Goal: Information Seeking & Learning: Learn about a topic

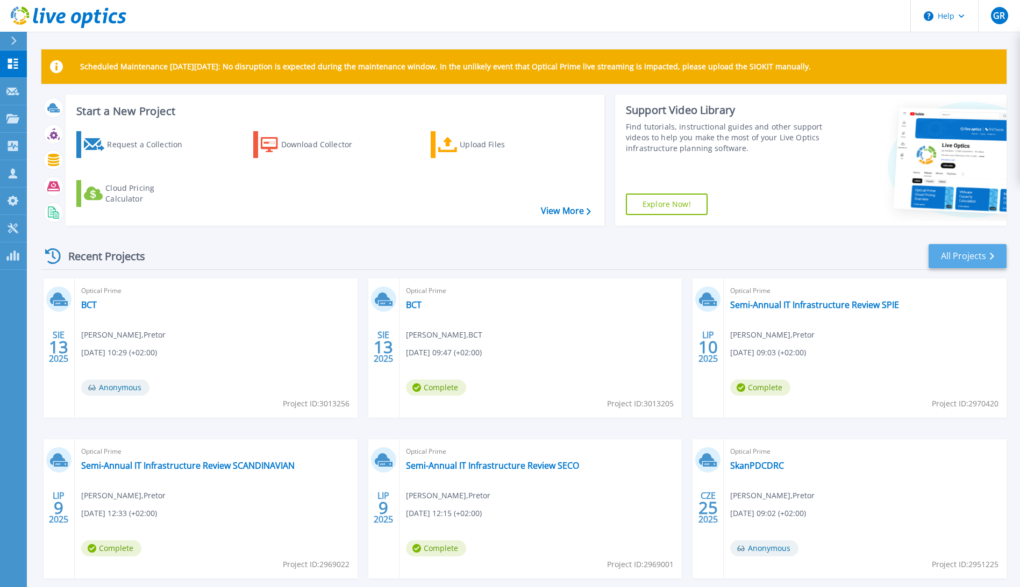
drag, startPoint x: 932, startPoint y: 269, endPoint x: 960, endPoint y: 248, distance: 34.6
click at [932, 269] on div "Recent Projects All Projects" at bounding box center [523, 256] width 965 height 27
click at [963, 245] on link "All Projects" at bounding box center [968, 256] width 78 height 24
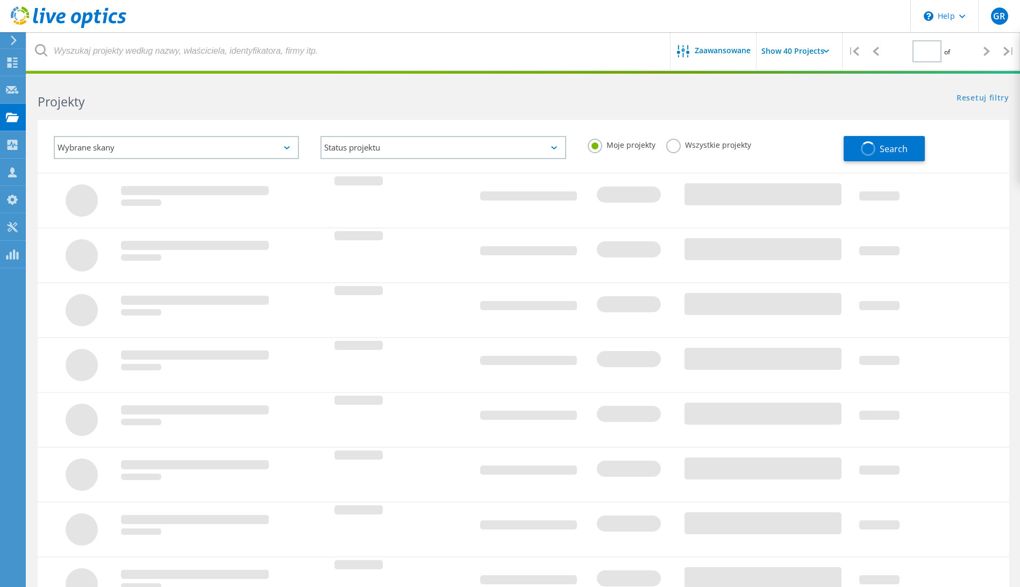
type input "1"
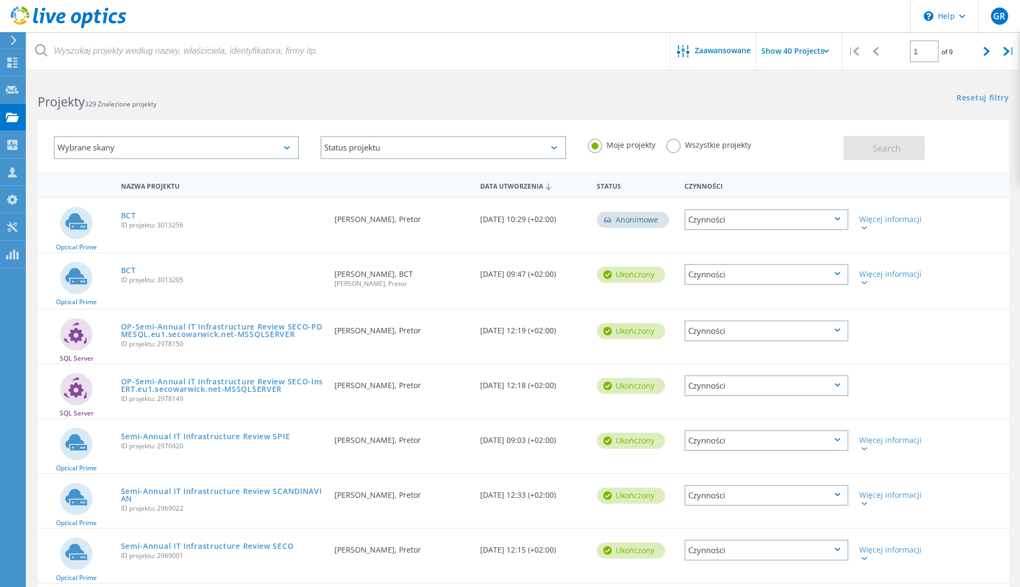
click at [692, 140] on label "Wszystkie projekty" at bounding box center [708, 144] width 85 height 10
click at [0, 0] on input "Wszystkie projekty" at bounding box center [0, 0] width 0 height 0
click at [909, 140] on button "Search" at bounding box center [884, 148] width 81 height 24
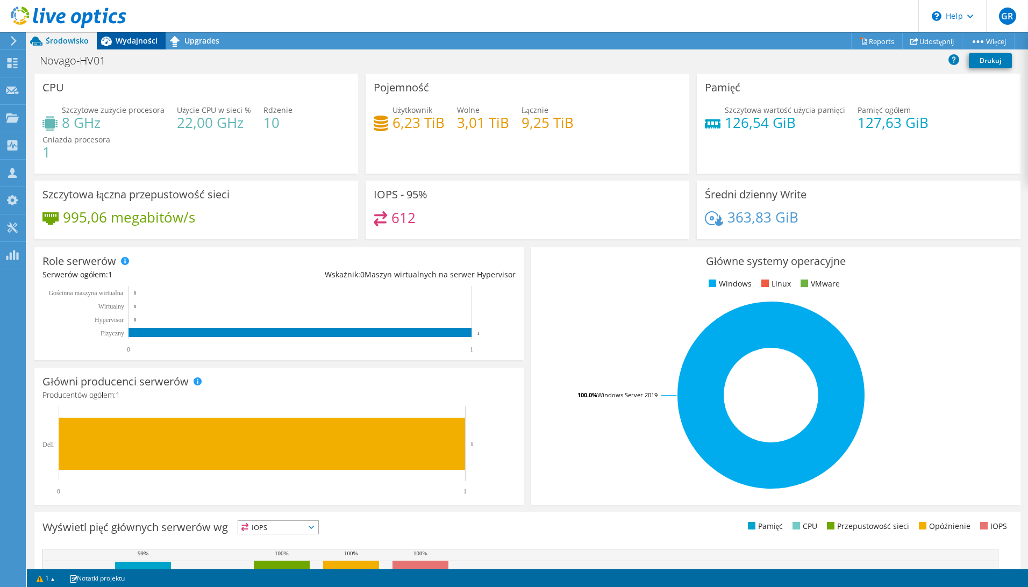
click at [137, 32] on header "GR Członek zespołu Grzegorz Reszel grzegorz.reszel@pretor.pl Pretor My Profile …" at bounding box center [514, 16] width 1028 height 32
click at [139, 42] on span "Wydajności" at bounding box center [137, 40] width 42 height 10
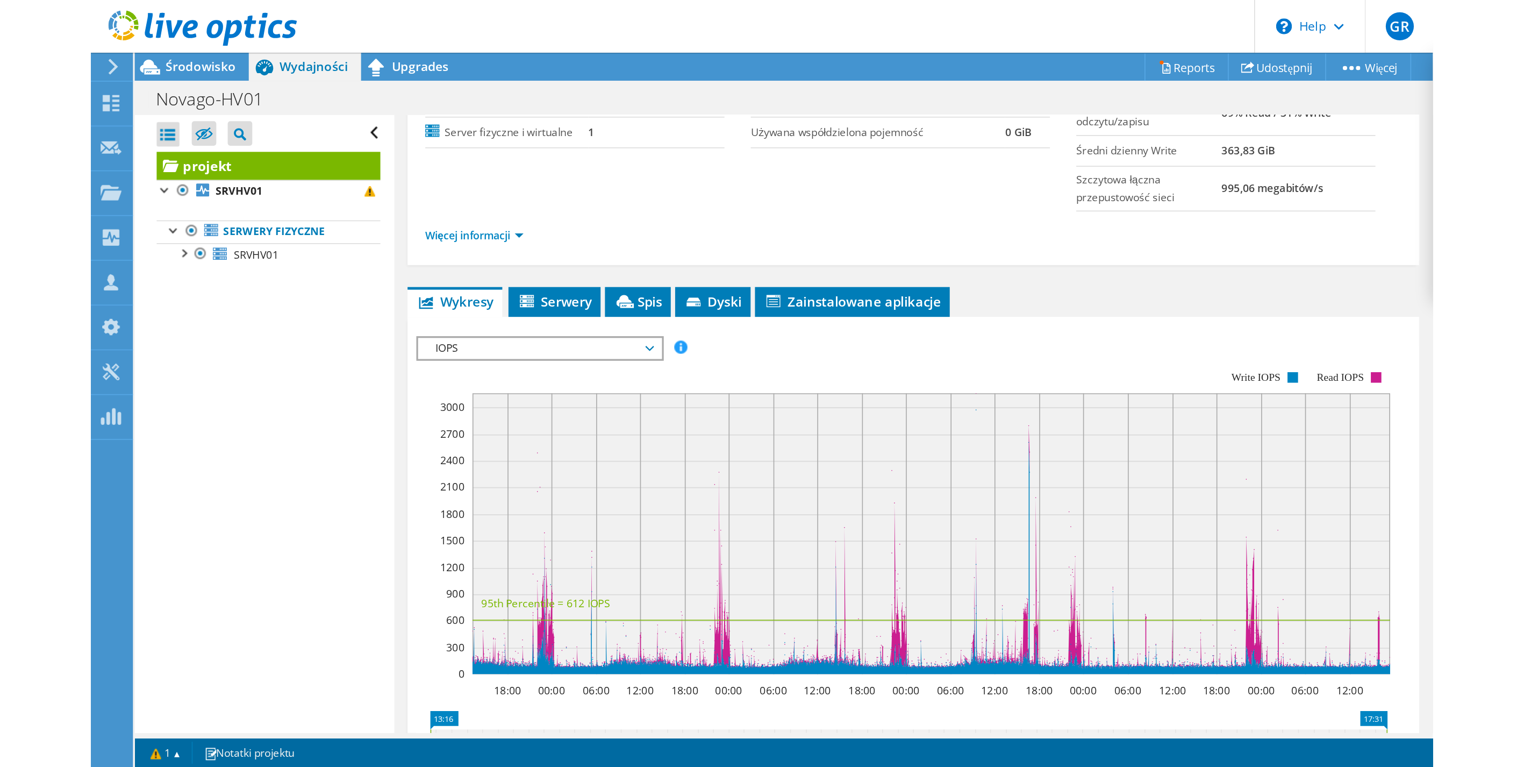
scroll to position [172, 0]
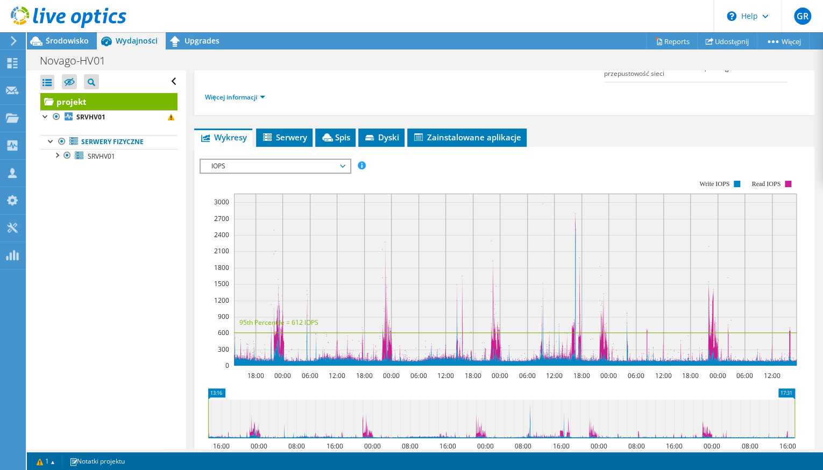
drag, startPoint x: 273, startPoint y: 160, endPoint x: 270, endPoint y: 196, distance: 35.6
click at [273, 161] on span "IOPS" at bounding box center [275, 166] width 138 height 13
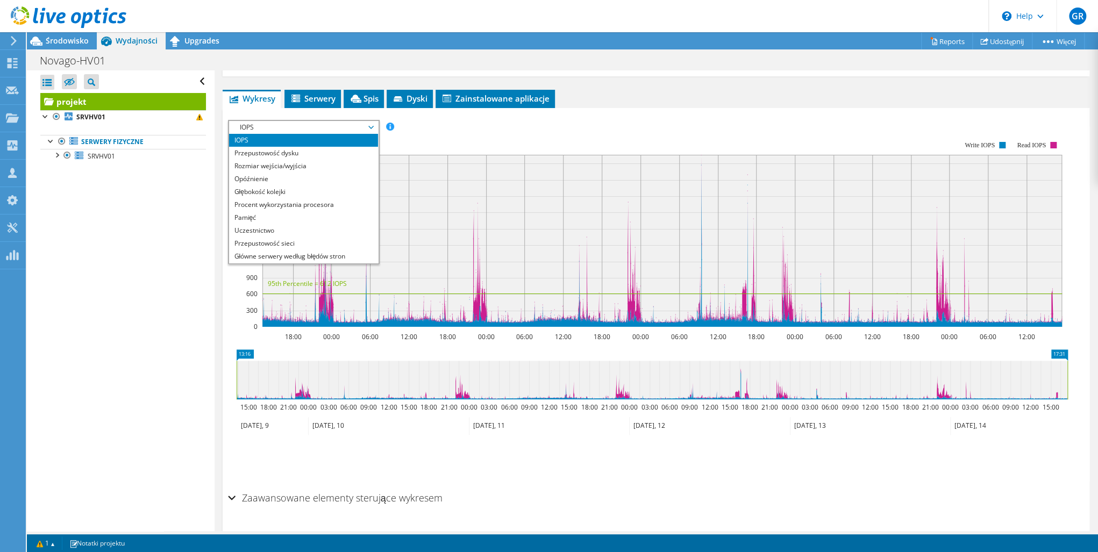
click at [476, 126] on rect at bounding box center [645, 233] width 834 height 215
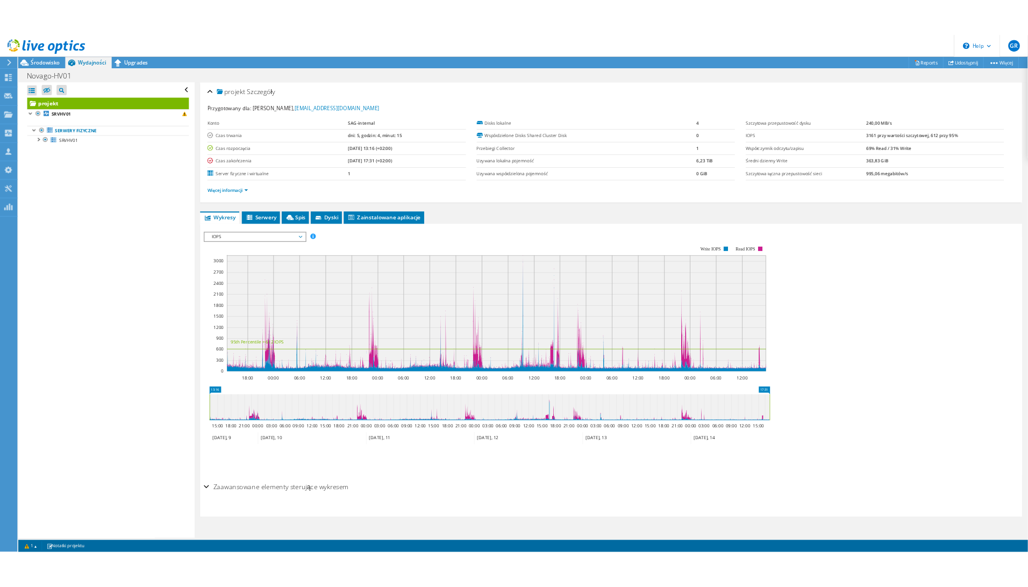
scroll to position [0, 0]
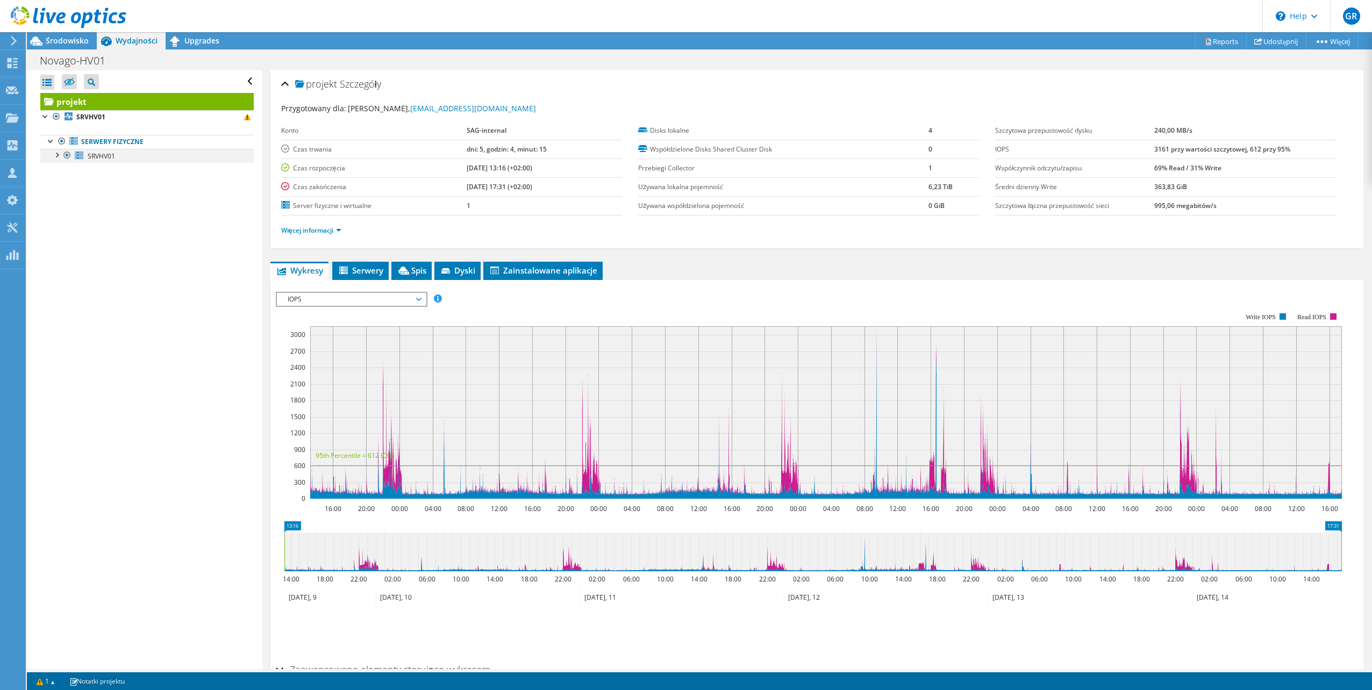
drag, startPoint x: 54, startPoint y: 153, endPoint x: 76, endPoint y: 167, distance: 25.8
click at [54, 154] on div at bounding box center [56, 154] width 11 height 11
click at [831, 309] on rect at bounding box center [809, 405] width 1066 height 215
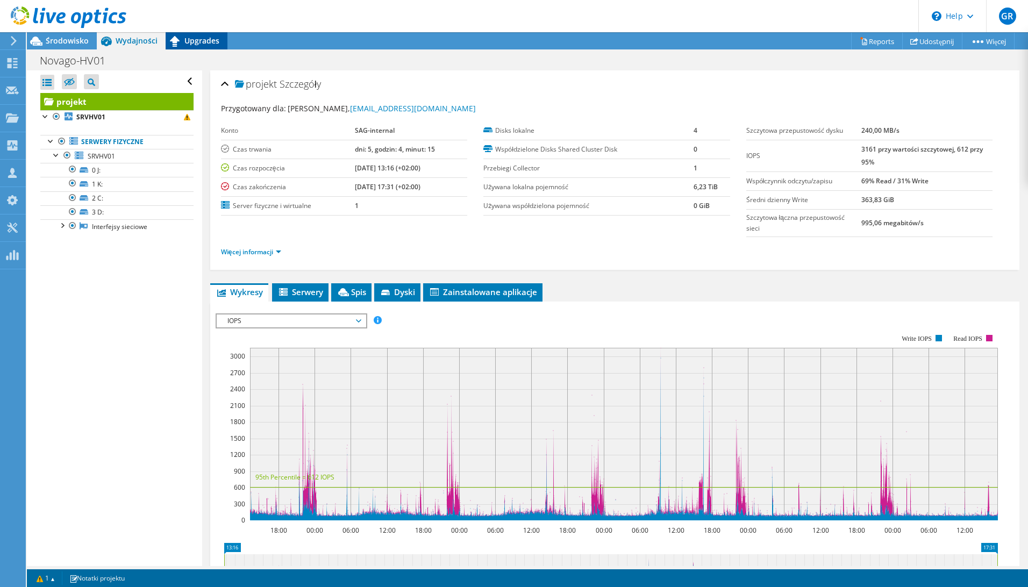
drag, startPoint x: 208, startPoint y: 42, endPoint x: 185, endPoint y: 39, distance: 23.4
click at [208, 42] on span "Upgrades" at bounding box center [201, 40] width 35 height 10
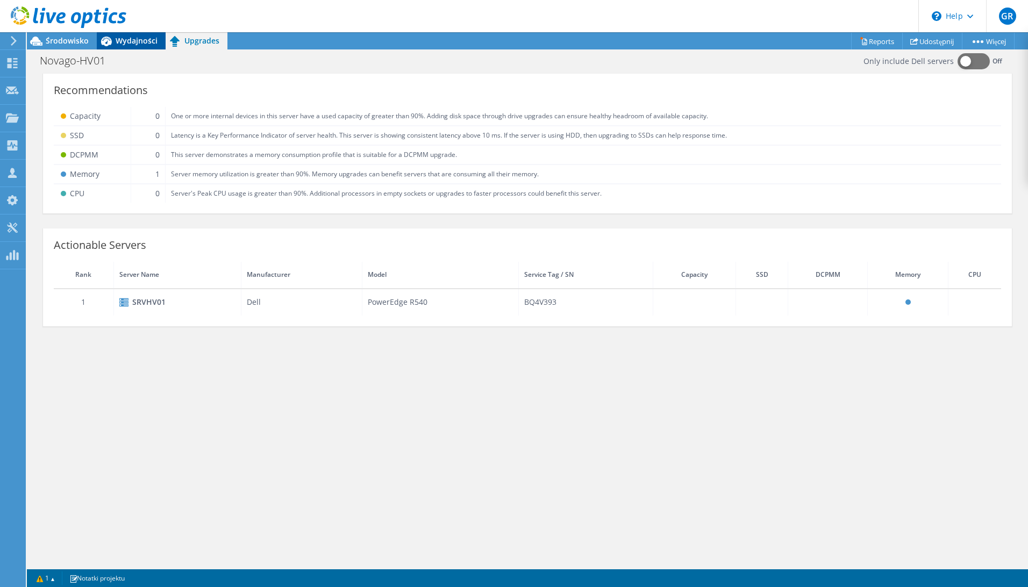
click at [115, 39] on icon at bounding box center [106, 41] width 19 height 19
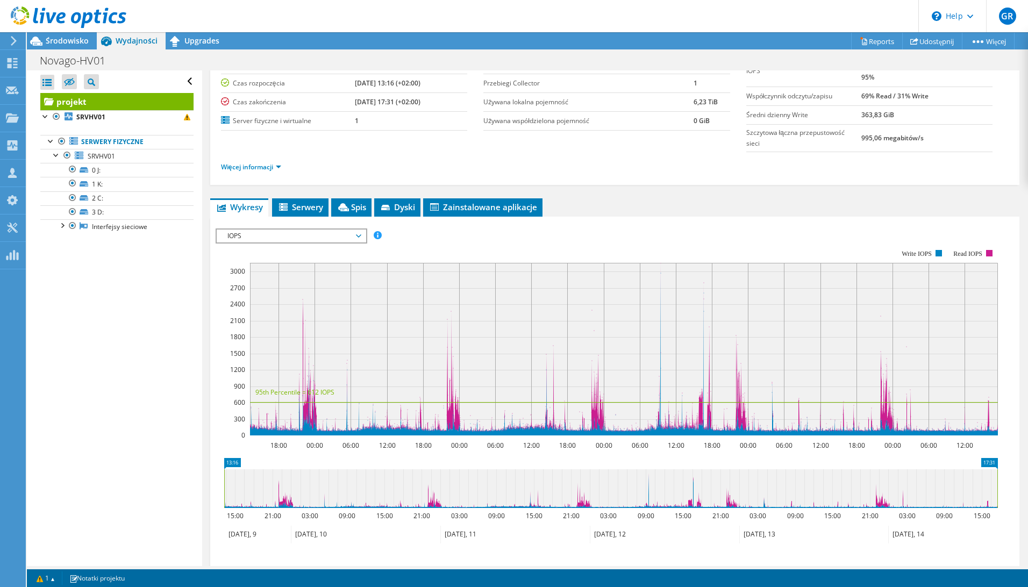
scroll to position [161, 0]
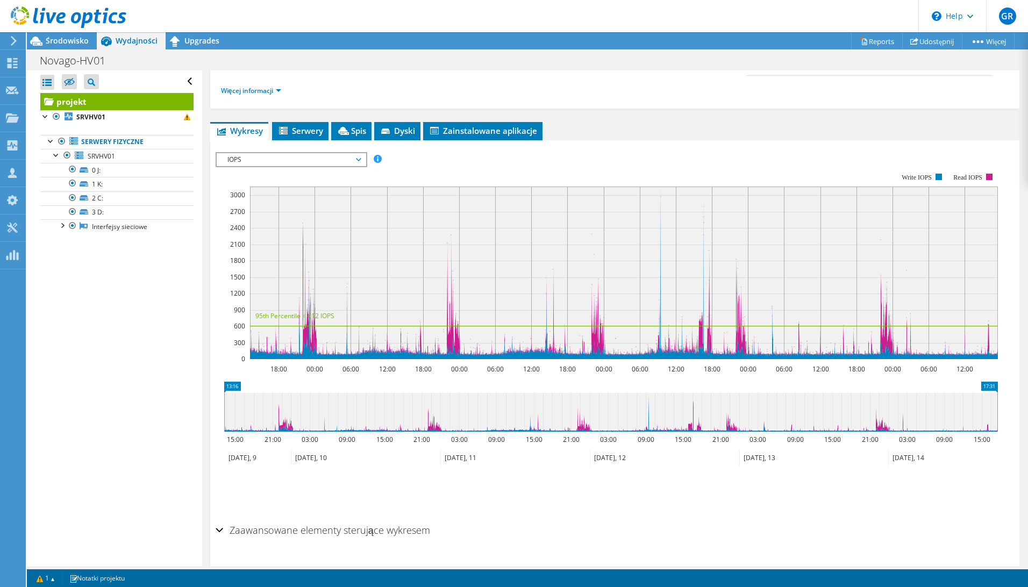
click at [286, 156] on span "IOPS" at bounding box center [291, 159] width 138 height 13
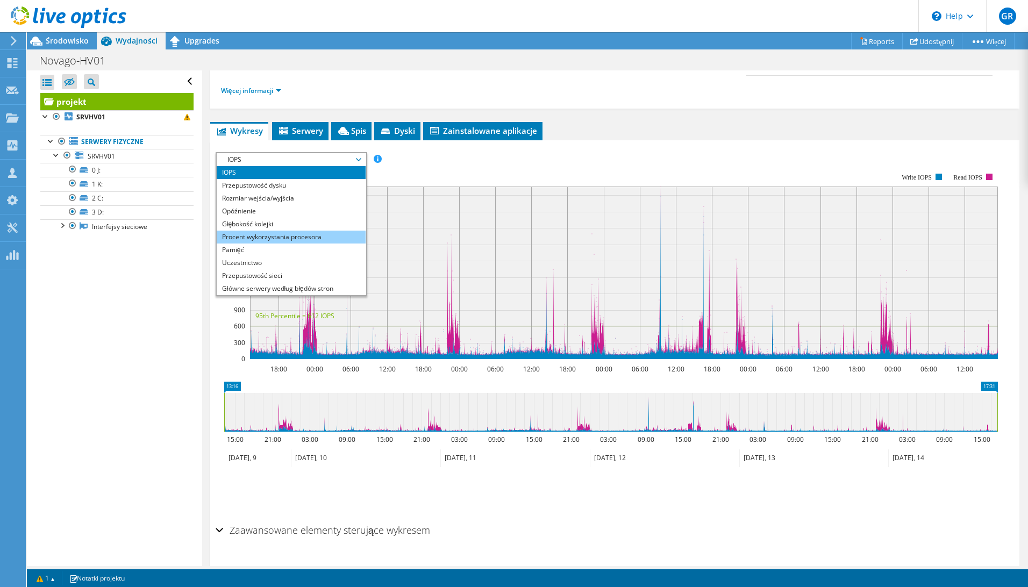
click at [303, 234] on li "Procent wykorzystania procesora" at bounding box center [291, 237] width 149 height 13
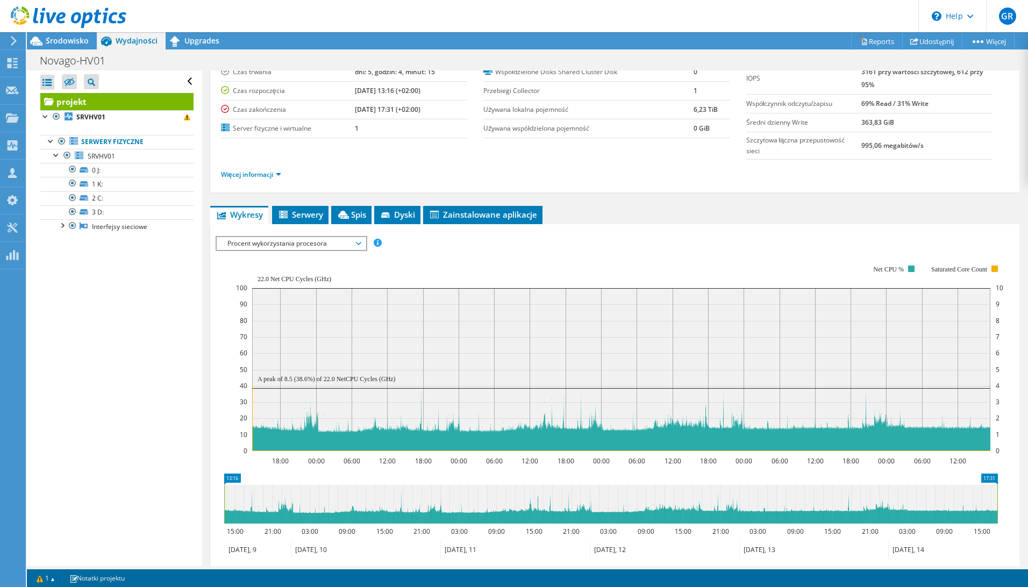
scroll to position [0, 0]
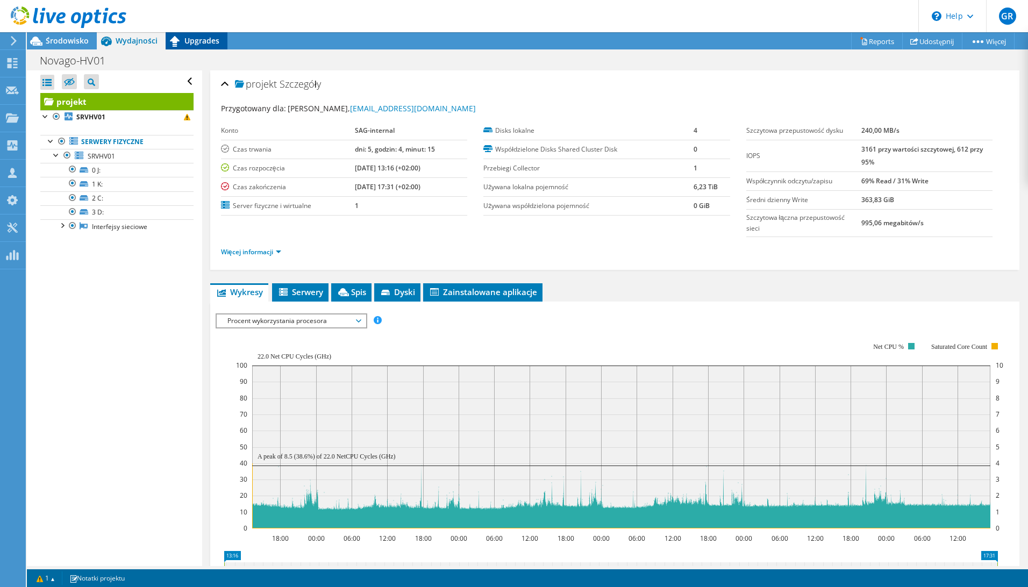
click at [206, 34] on div "Upgrades" at bounding box center [197, 40] width 62 height 17
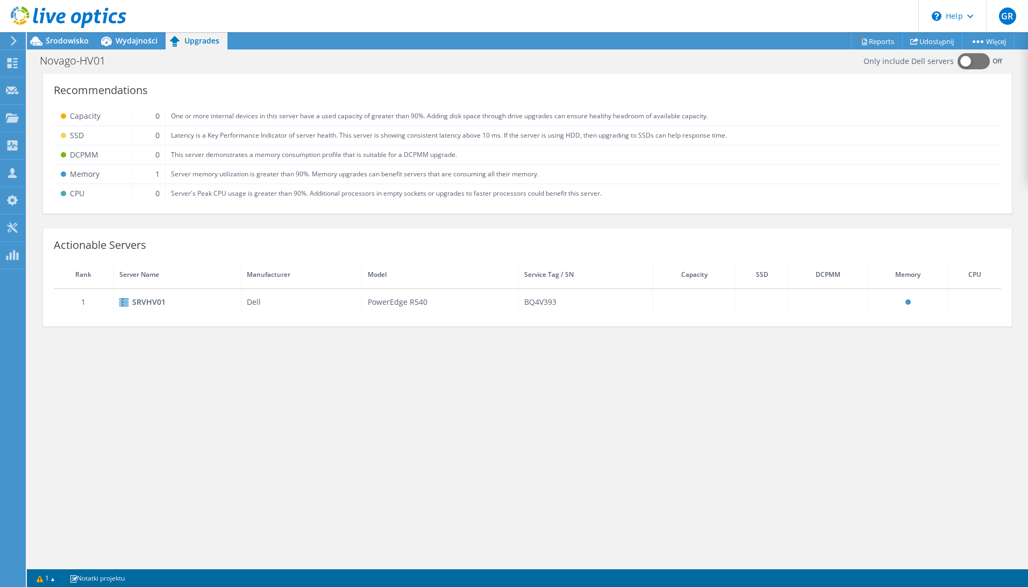
click at [127, 32] on header "GR Członek zespołu Grzegorz Reszel grzegorz.reszel@pretor.pl Pretor My Profile …" at bounding box center [514, 16] width 1028 height 32
click at [133, 37] on span "Wydajności" at bounding box center [137, 40] width 42 height 10
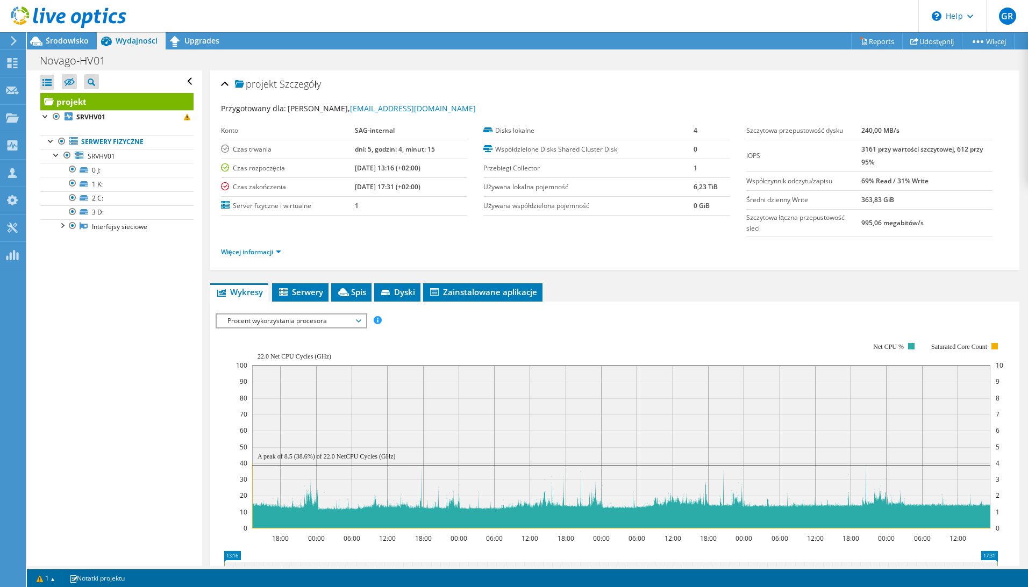
drag, startPoint x: 900, startPoint y: 212, endPoint x: 858, endPoint y: 198, distance: 44.2
drag, startPoint x: 858, startPoint y: 198, endPoint x: 363, endPoint y: 204, distance: 494.2
click at [363, 204] on td "1" at bounding box center [411, 205] width 112 height 19
click at [266, 248] on li "Więcej informacji" at bounding box center [254, 252] width 67 height 12
click at [264, 251] on link "Więcej informacji" at bounding box center [251, 251] width 60 height 9
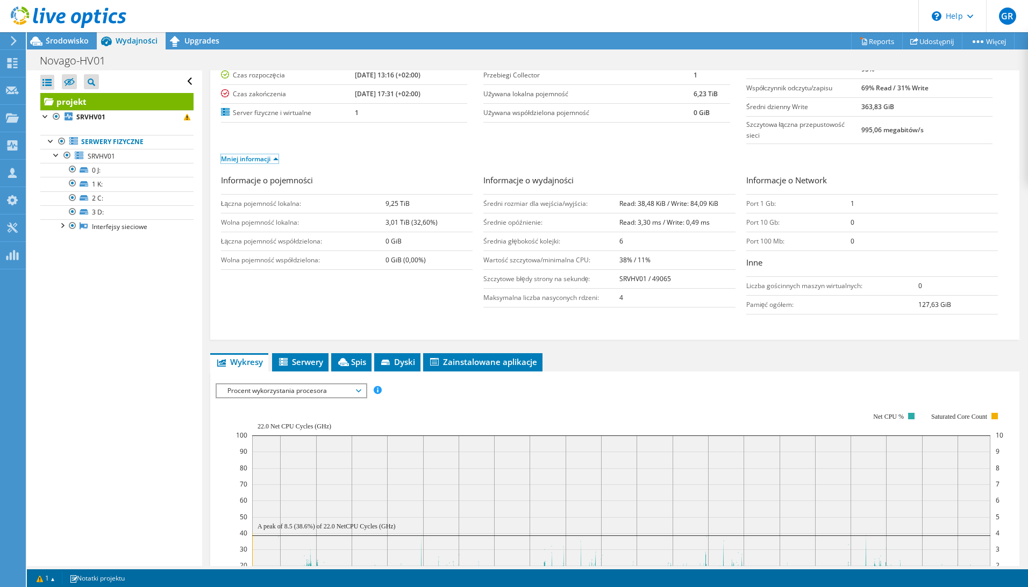
scroll to position [54, 0]
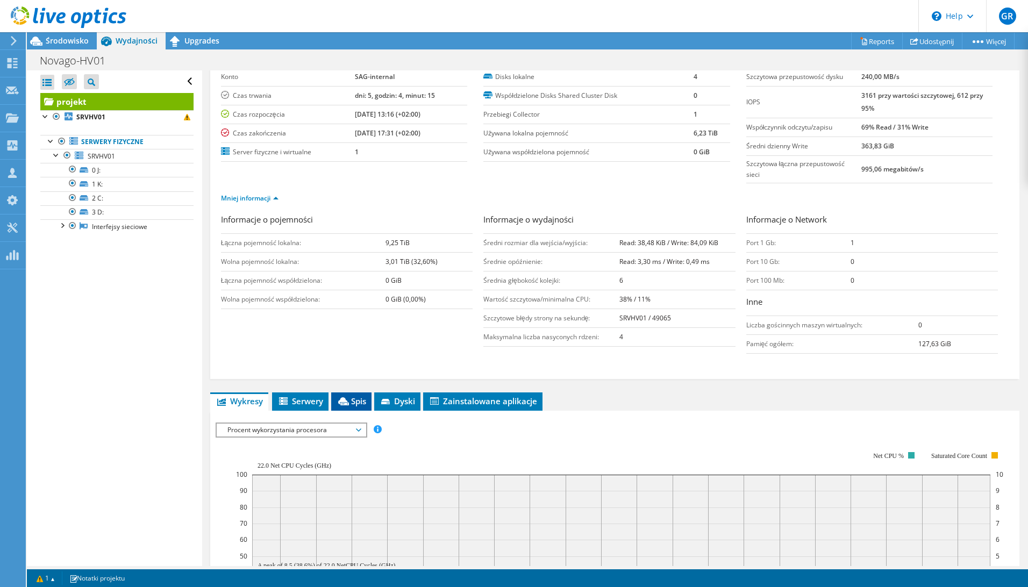
click at [362, 405] on span "Spis" at bounding box center [352, 401] width 30 height 11
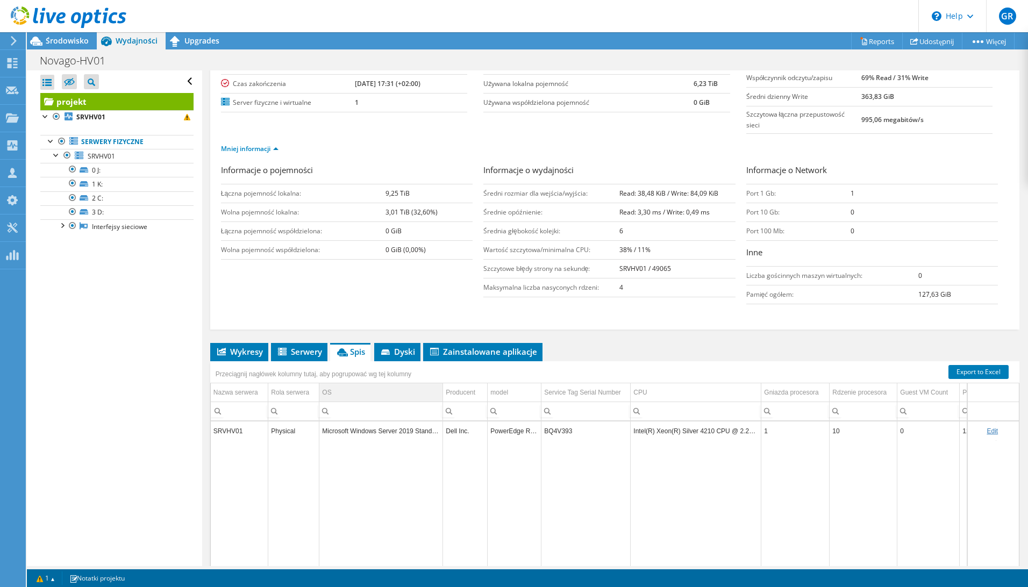
scroll to position [168, 0]
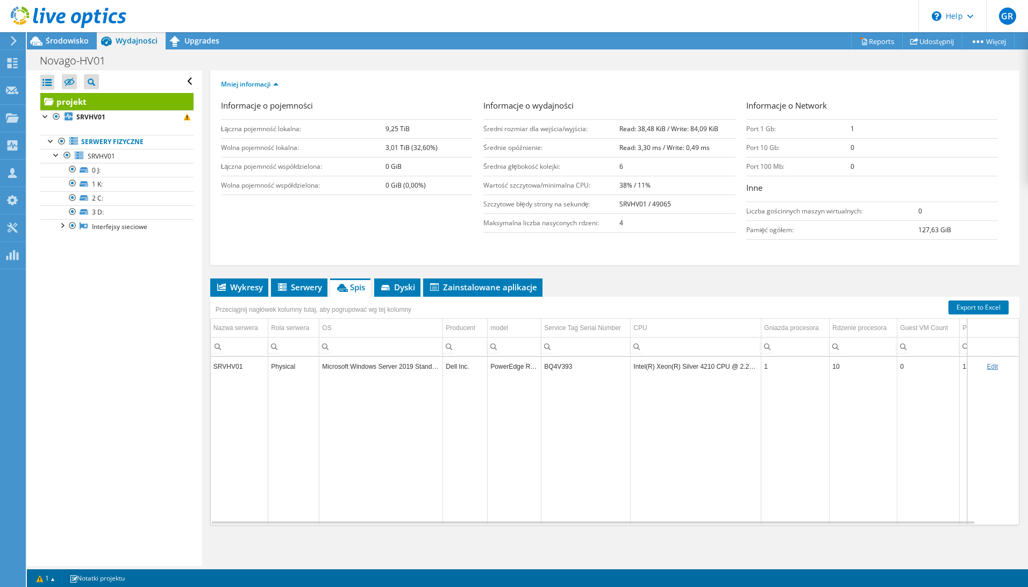
click at [316, 274] on div "projekt Szczegóły Przygotowany dla: Michał Patrzałek, pretor@sagpolska.pl Konto…" at bounding box center [614, 235] width 825 height 664
click at [310, 284] on span "Serwery" at bounding box center [299, 287] width 46 height 11
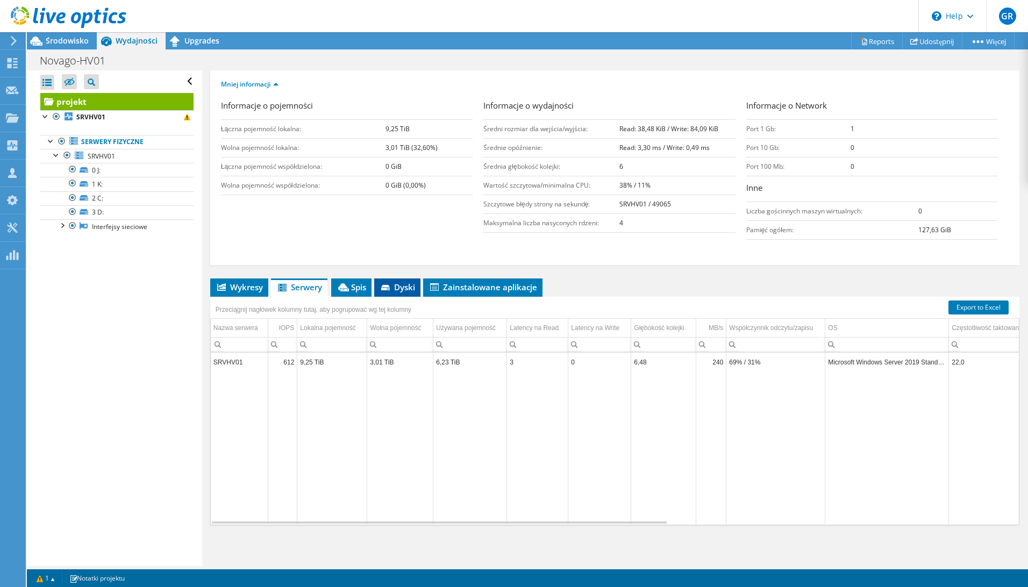
click at [402, 290] on span "Dyski" at bounding box center [397, 287] width 35 height 11
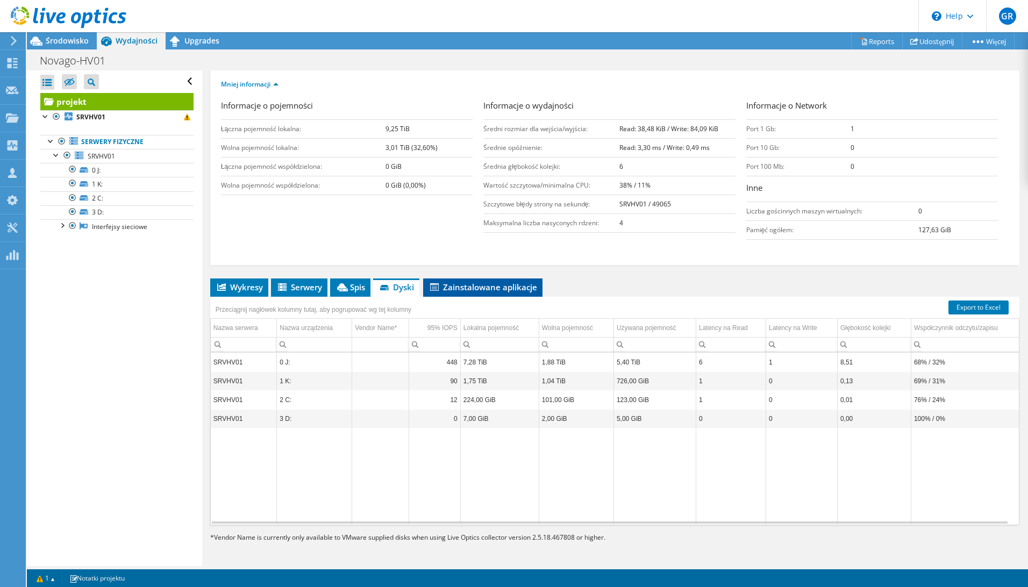
click at [478, 288] on span "Zainstalowane aplikacje" at bounding box center [483, 287] width 109 height 11
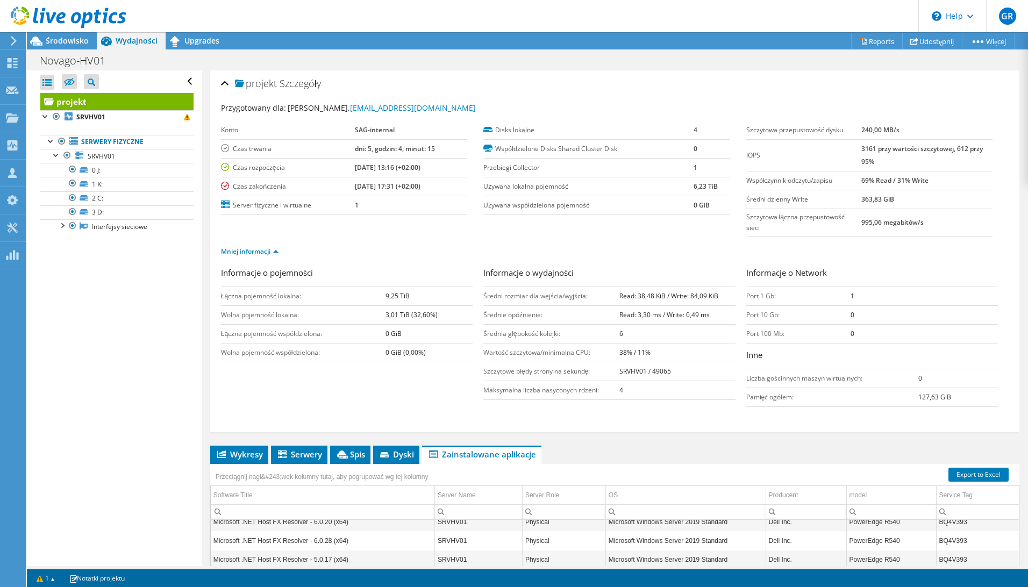
scroll to position [0, 0]
click at [241, 457] on span "Wykresy" at bounding box center [239, 455] width 47 height 11
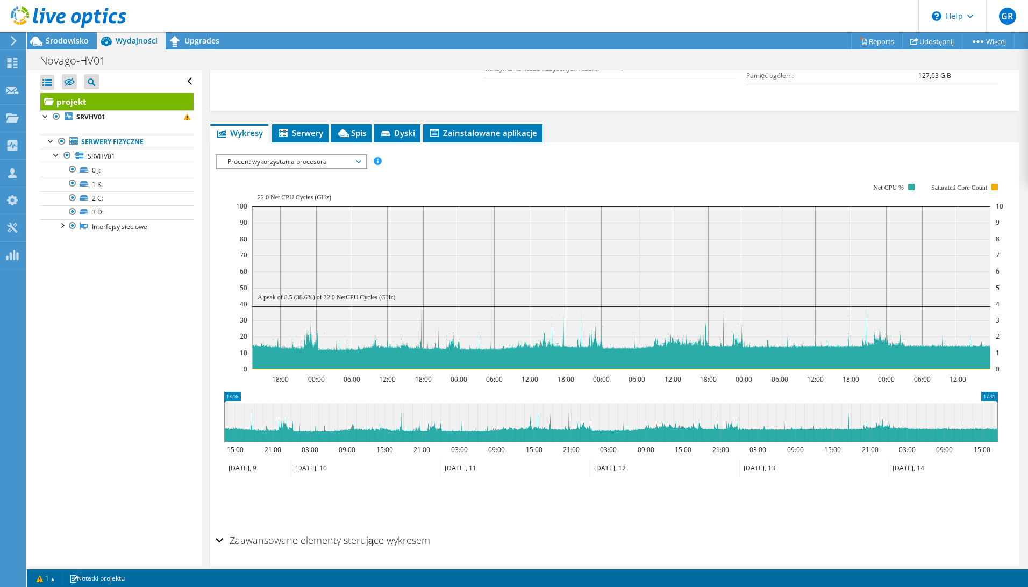
scroll to position [323, 0]
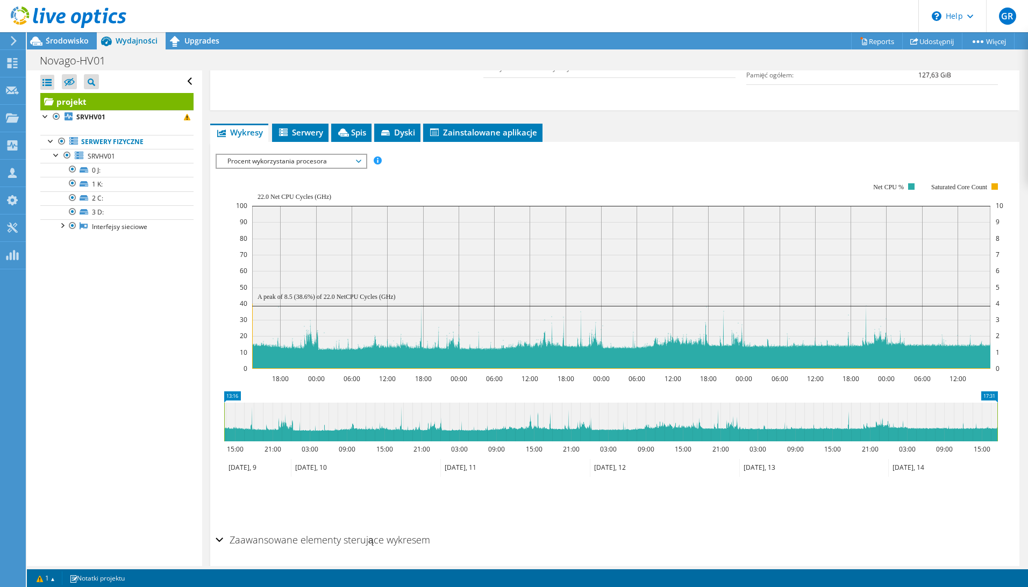
click at [328, 165] on span "Procent wykorzystania procesora" at bounding box center [291, 161] width 138 height 13
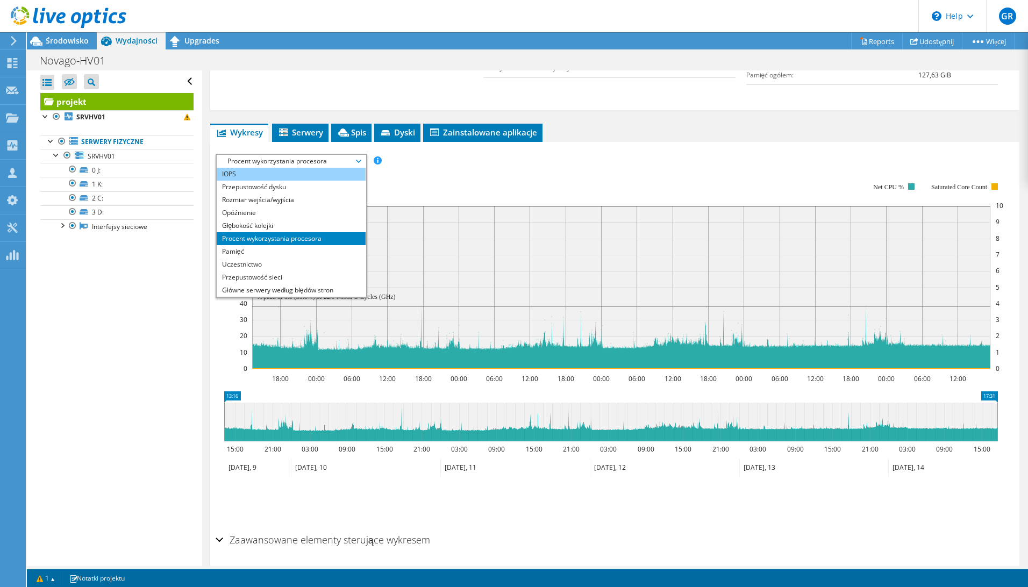
click at [302, 170] on li "IOPS" at bounding box center [291, 174] width 149 height 13
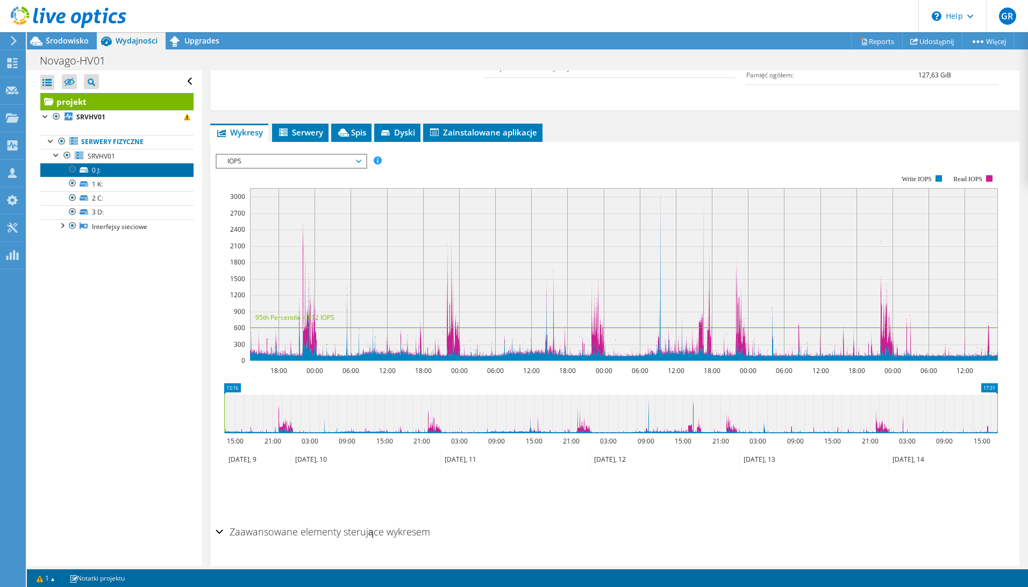
click at [118, 175] on link "0 J:" at bounding box center [116, 170] width 153 height 14
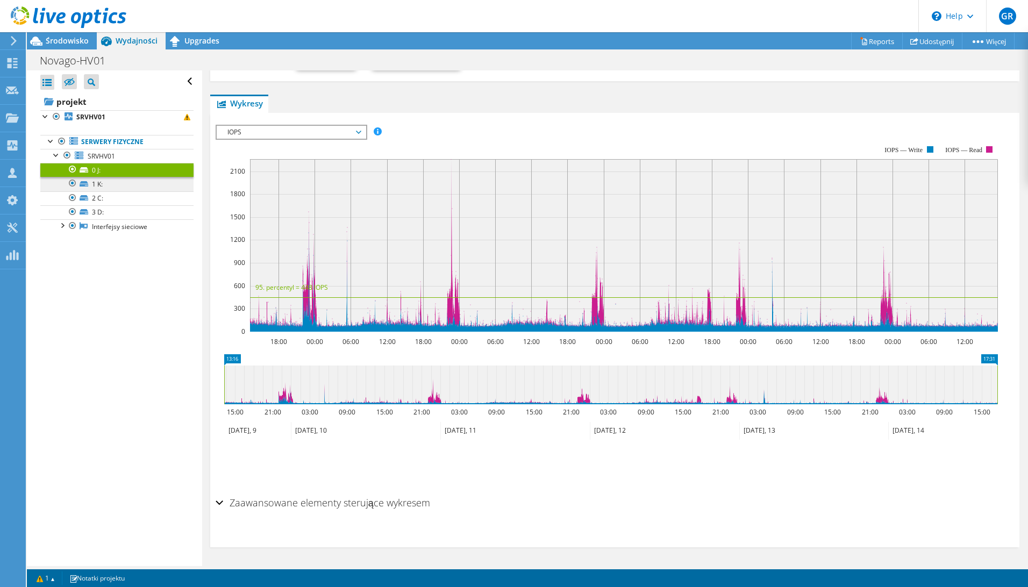
scroll to position [159, 0]
click at [118, 184] on link "1 K:" at bounding box center [116, 184] width 153 height 14
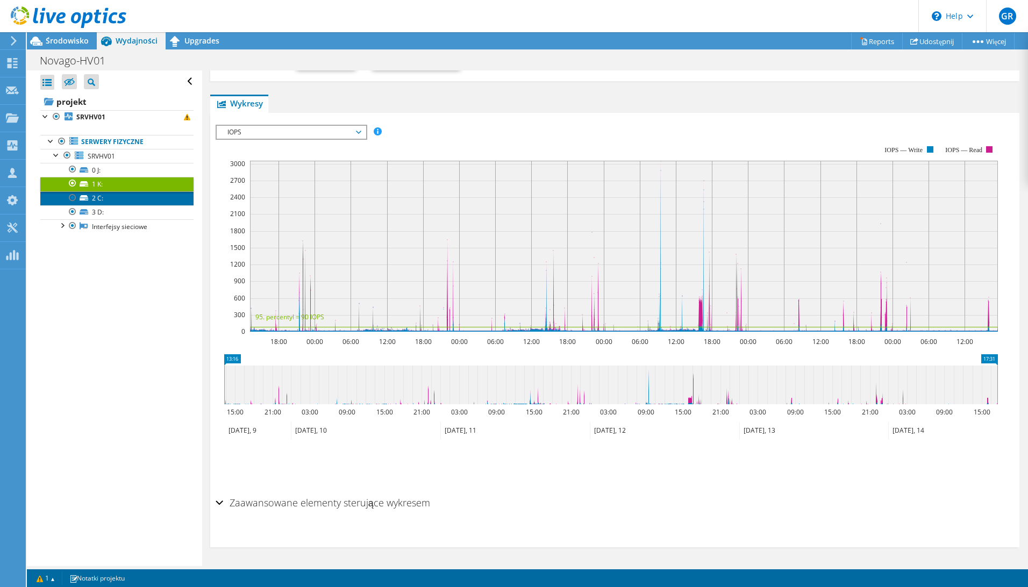
click at [112, 195] on link "2 C:" at bounding box center [116, 198] width 153 height 14
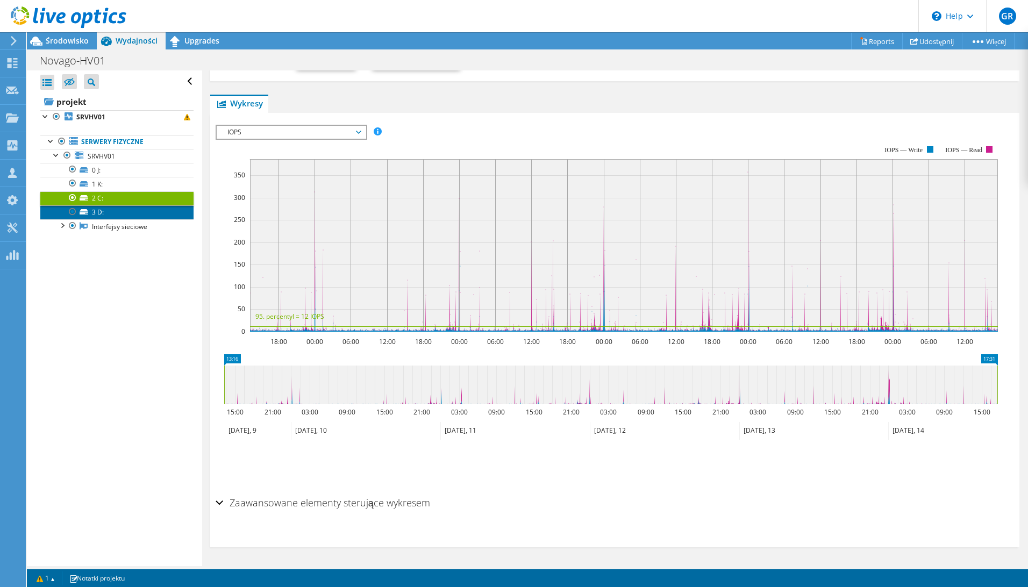
click at [110, 210] on link "3 D:" at bounding box center [116, 212] width 153 height 14
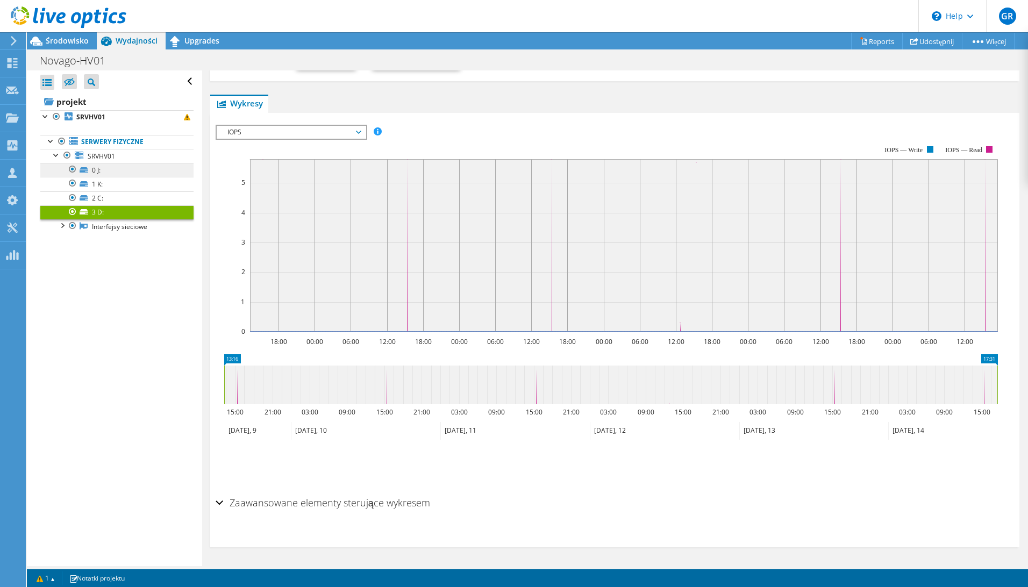
scroll to position [156, 0]
click at [120, 169] on link "0 J:" at bounding box center [116, 170] width 153 height 14
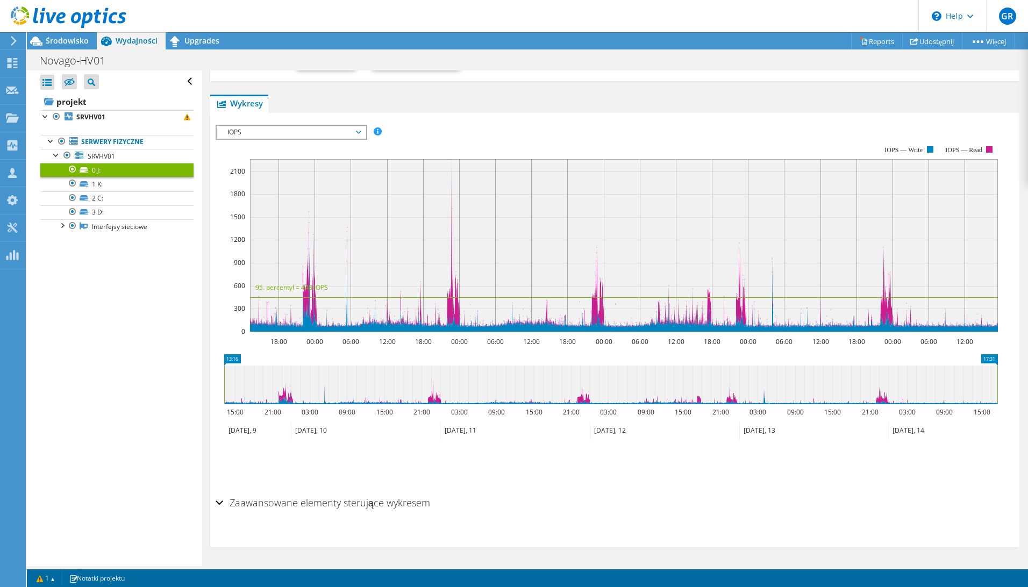
scroll to position [0, 0]
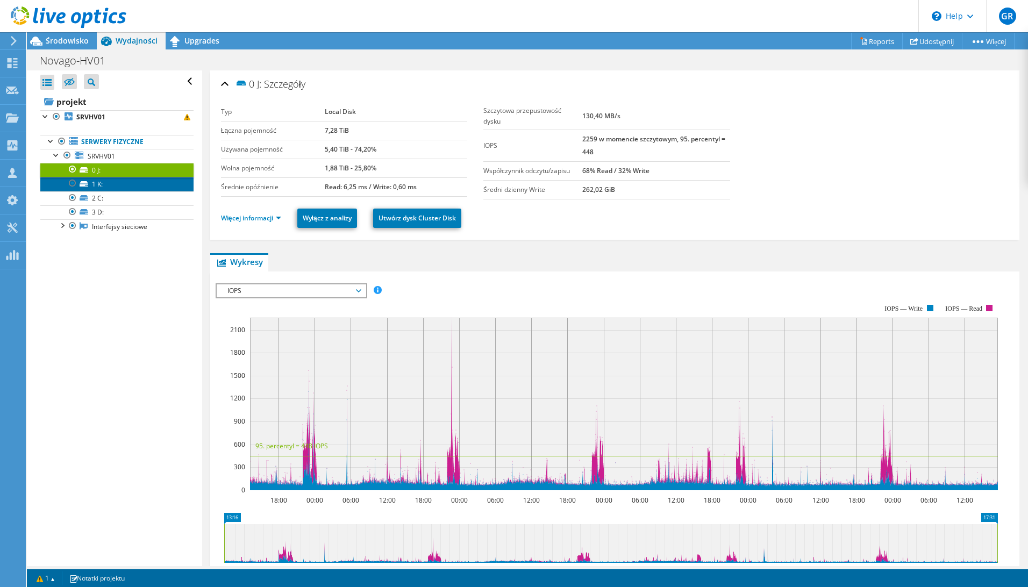
click at [115, 187] on link "1 K:" at bounding box center [116, 184] width 153 height 14
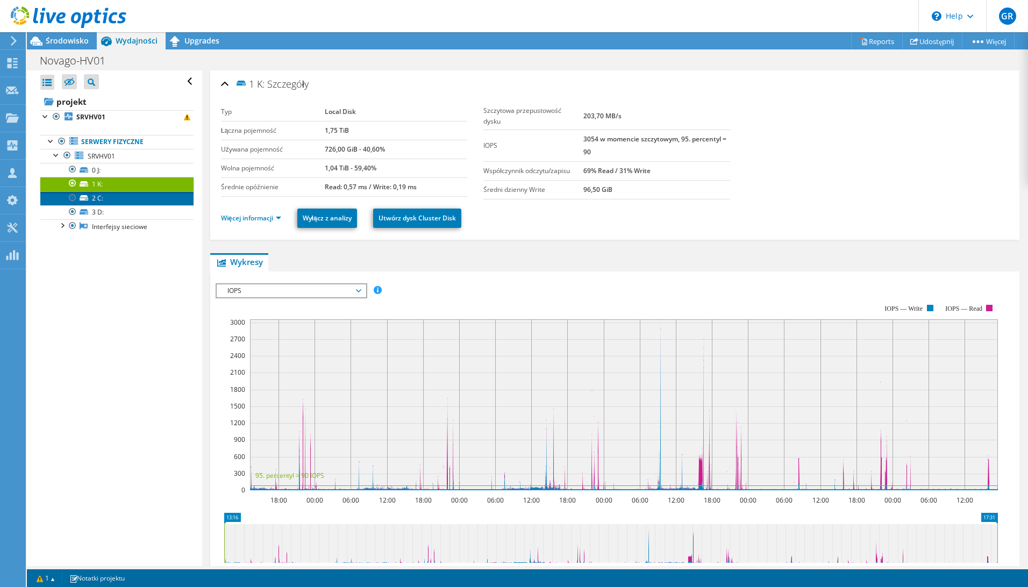
click at [116, 196] on link "2 C:" at bounding box center [116, 198] width 153 height 14
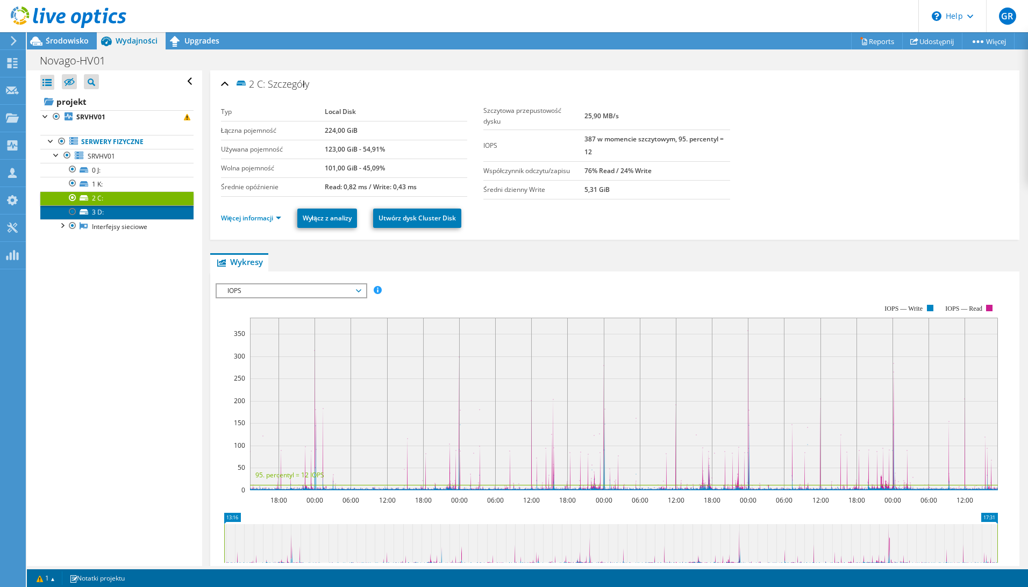
click at [133, 211] on link "3 D:" at bounding box center [116, 212] width 153 height 14
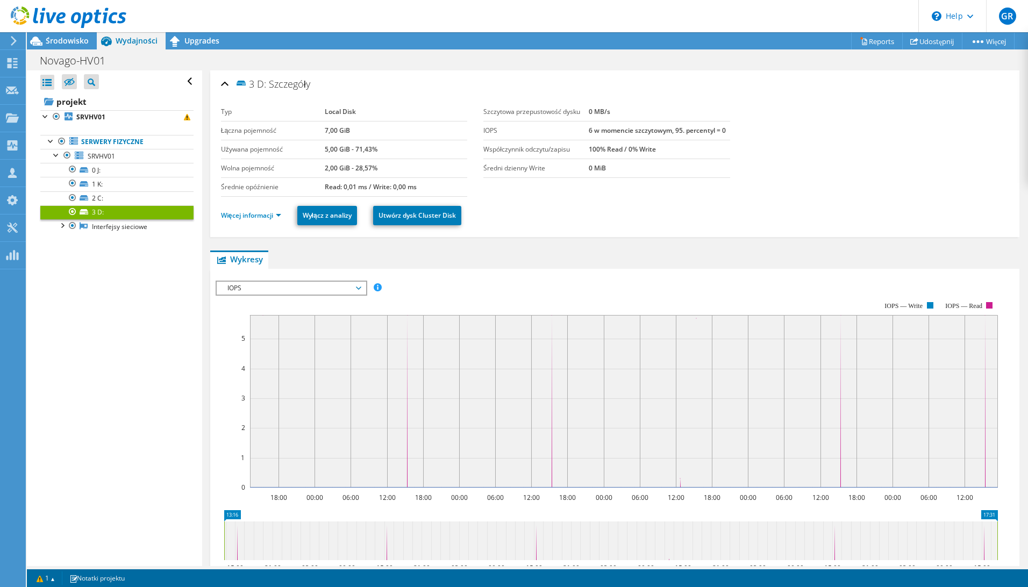
click at [291, 291] on span "IOPS" at bounding box center [291, 288] width 138 height 13
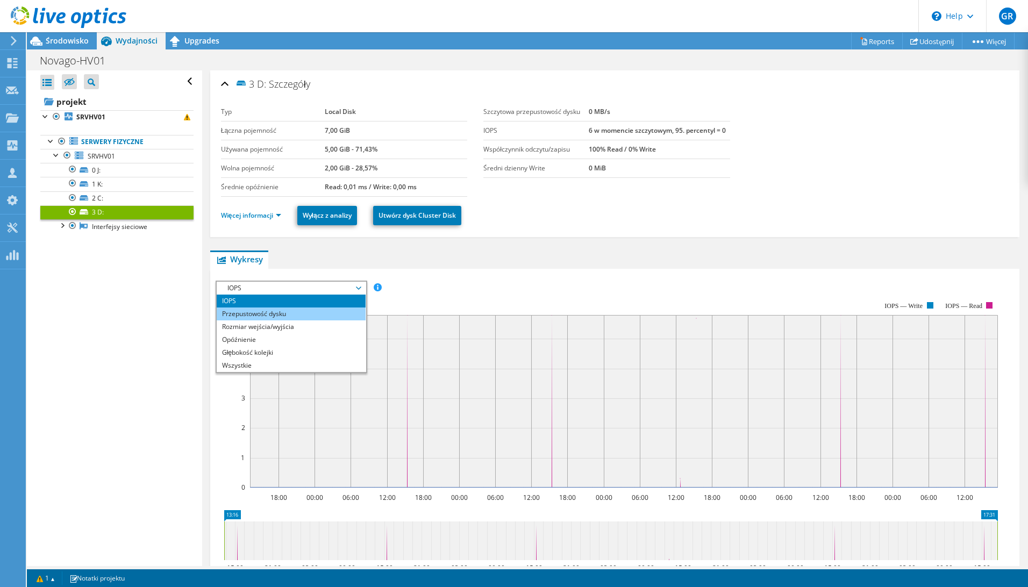
click at [283, 314] on li "Przepustowość dysku" at bounding box center [291, 314] width 149 height 13
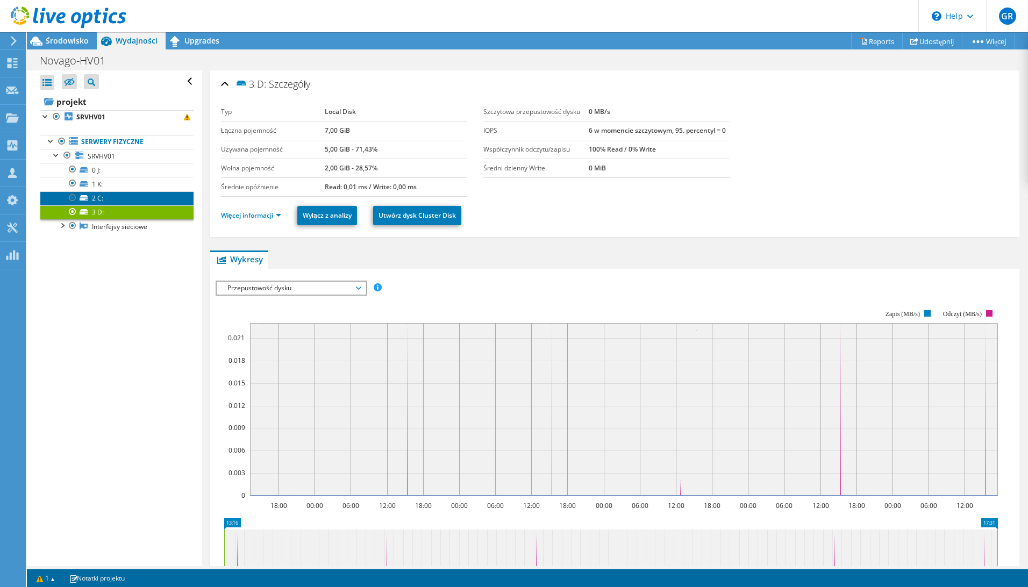
click at [119, 200] on link "2 C:" at bounding box center [116, 198] width 153 height 14
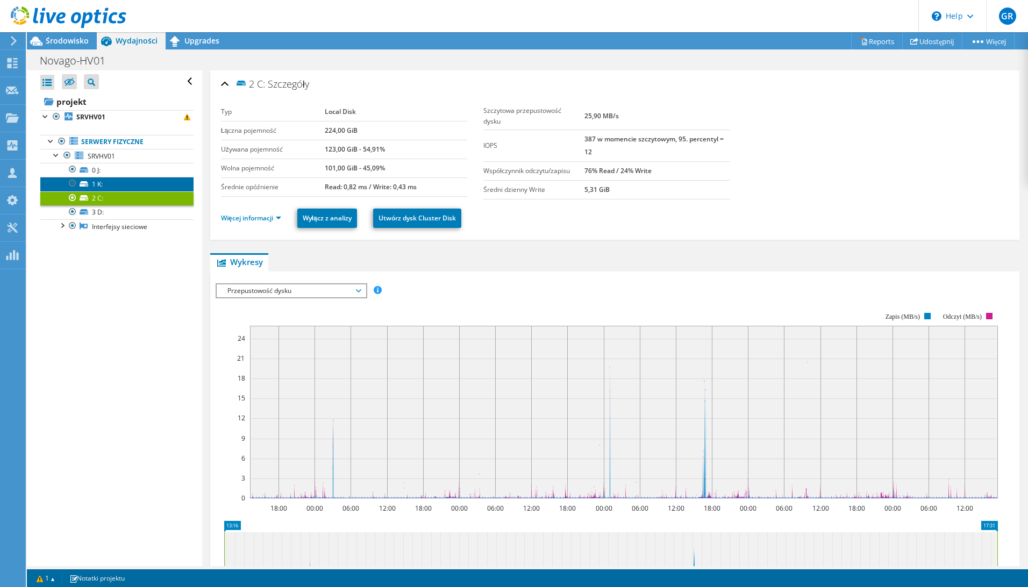
click at [109, 183] on link "1 K:" at bounding box center [116, 184] width 153 height 14
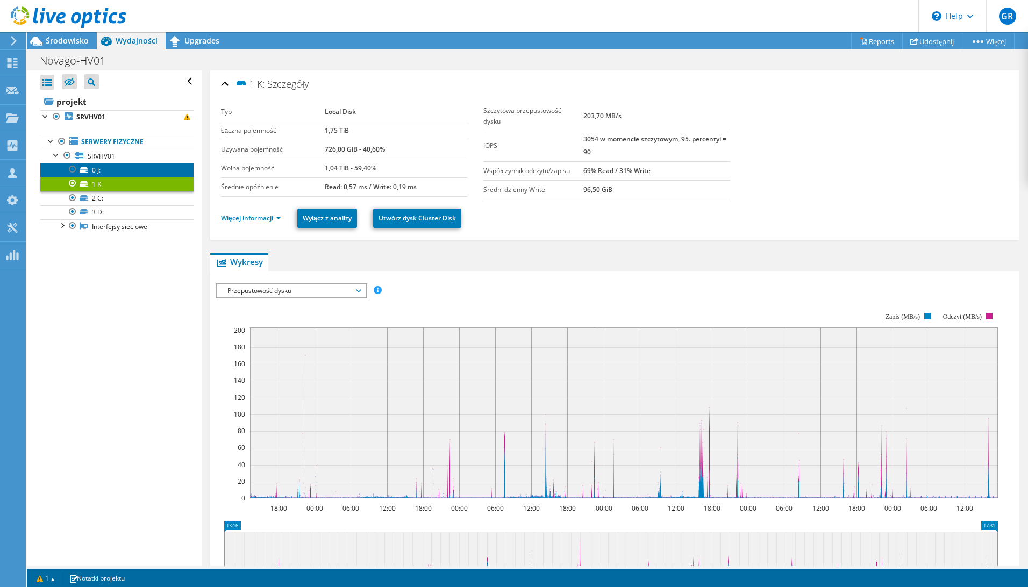
click at [110, 167] on link "0 J:" at bounding box center [116, 170] width 153 height 14
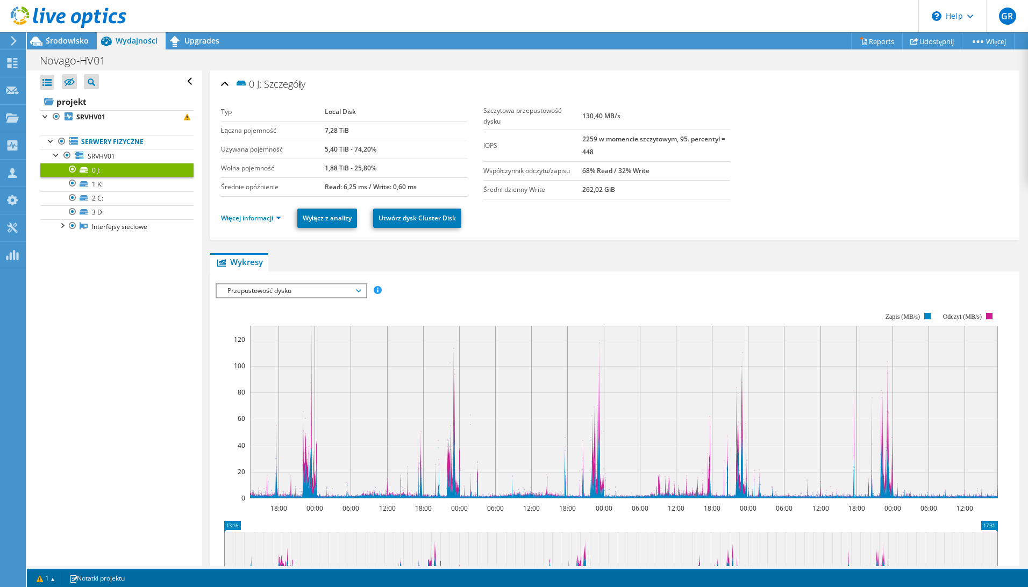
click at [311, 290] on span "Przepustowość dysku" at bounding box center [291, 290] width 138 height 13
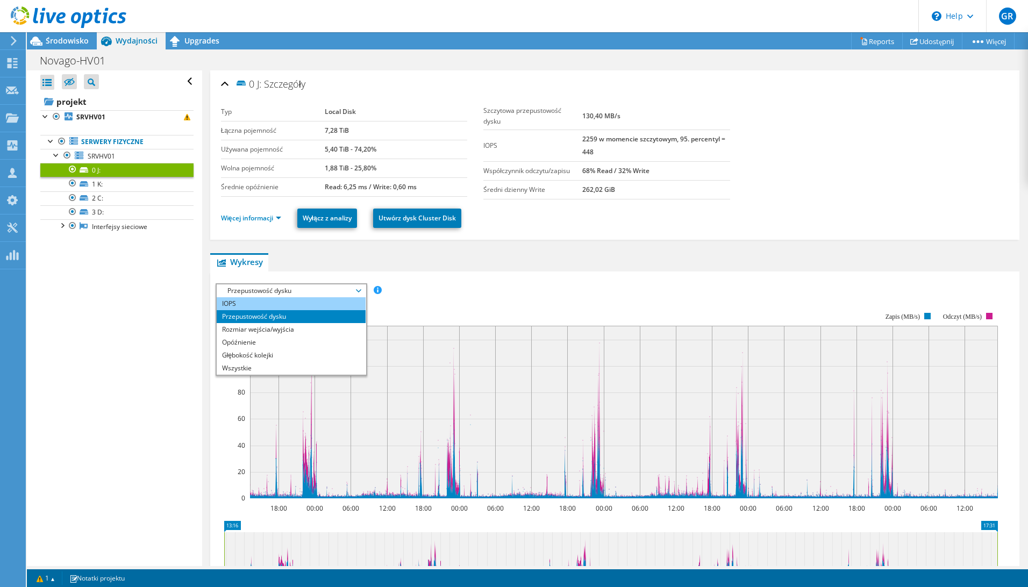
click at [279, 300] on li "IOPS" at bounding box center [291, 303] width 149 height 13
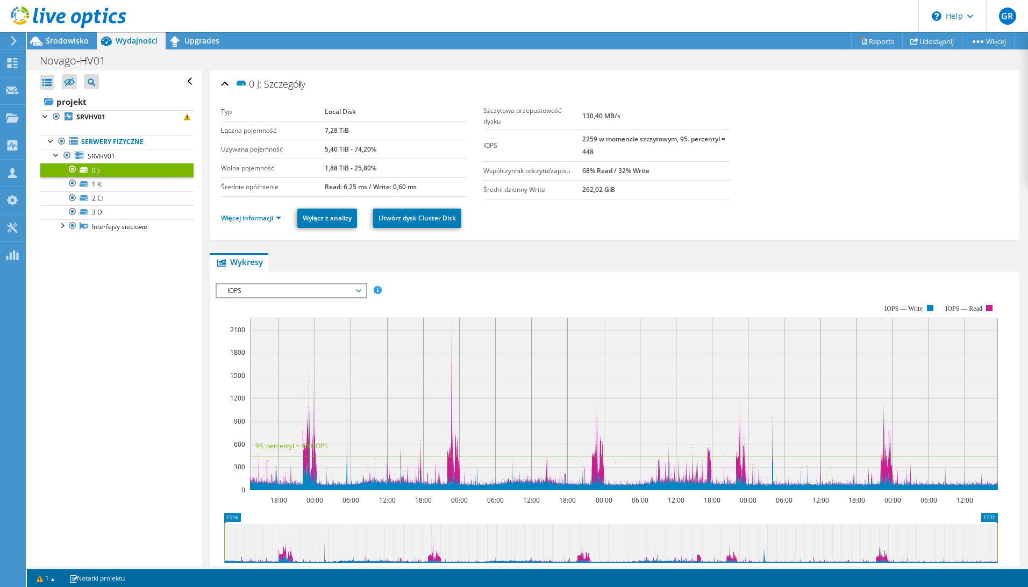
scroll to position [54, 0]
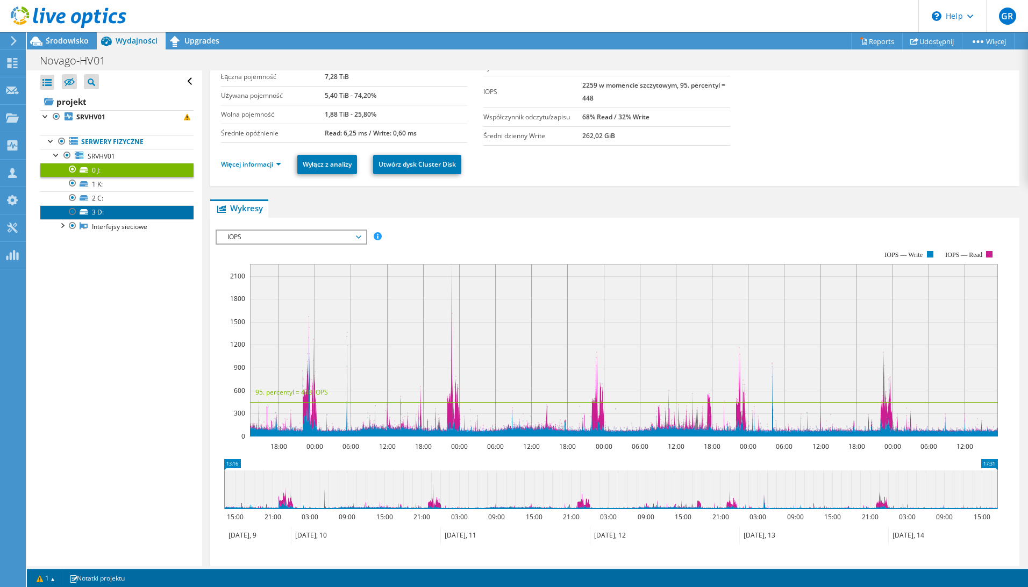
click at [124, 212] on link "3 D:" at bounding box center [116, 212] width 153 height 14
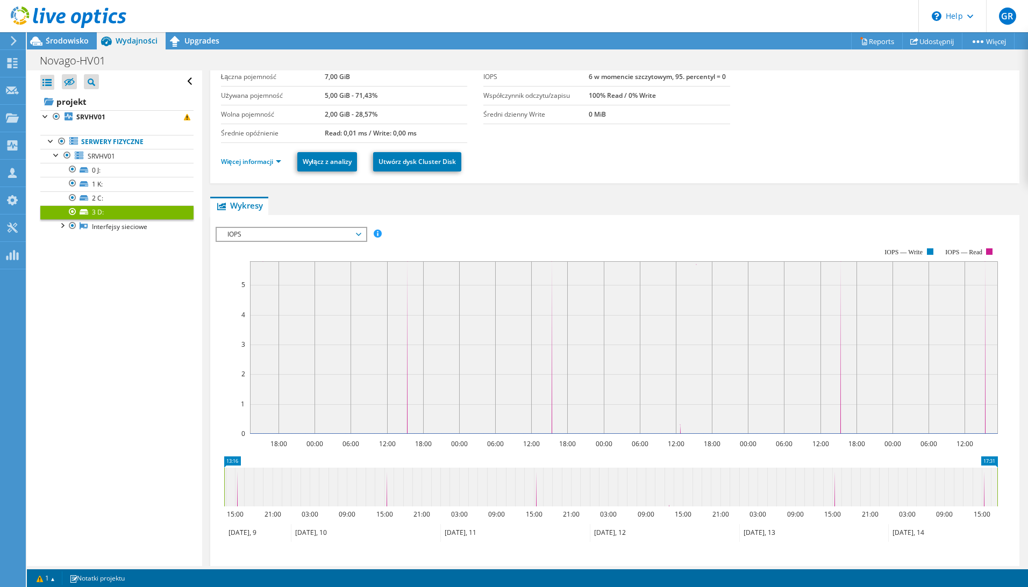
scroll to position [0, 0]
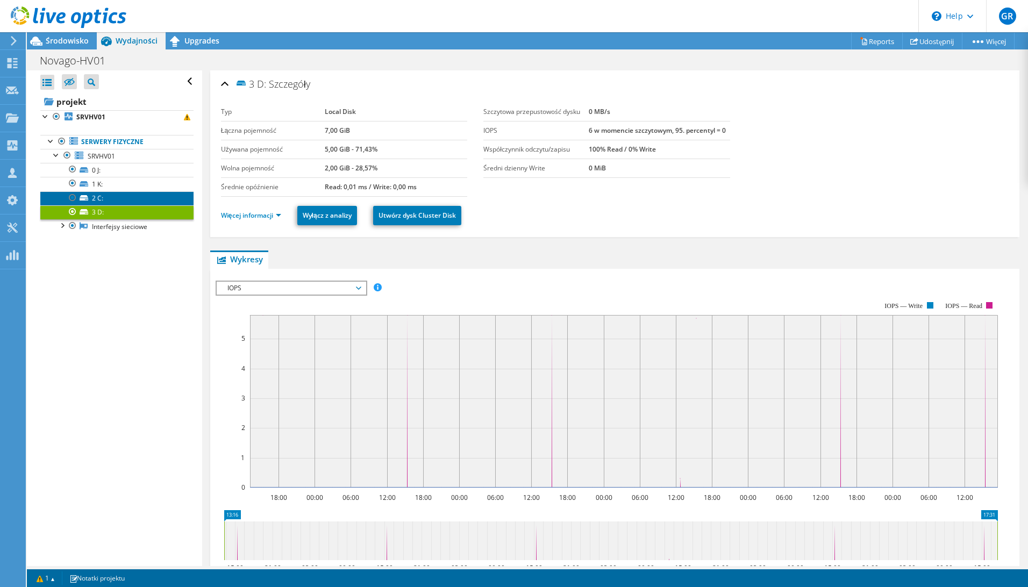
click at [102, 197] on link "2 C:" at bounding box center [116, 198] width 153 height 14
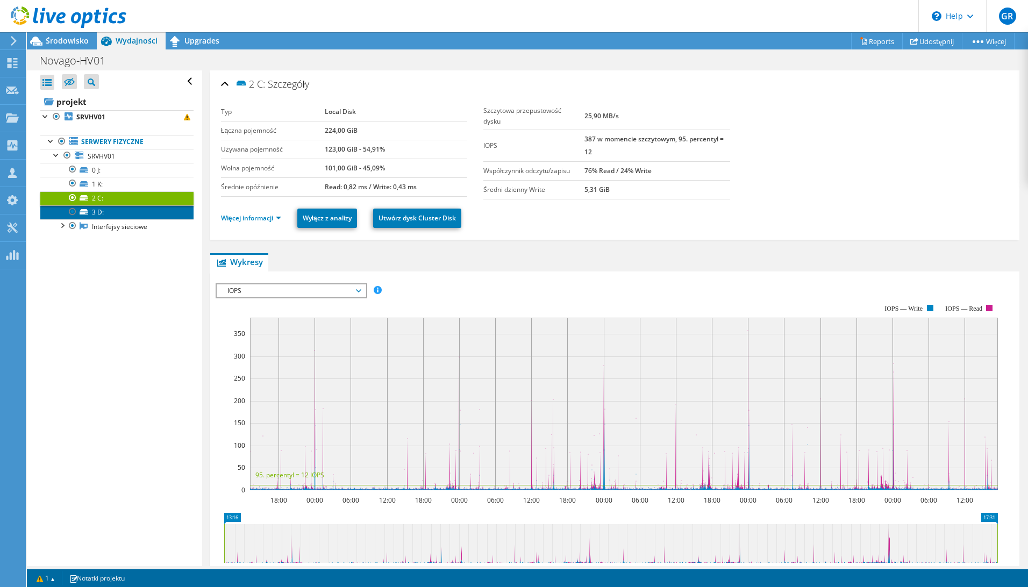
click at [118, 210] on link "3 D:" at bounding box center [116, 212] width 153 height 14
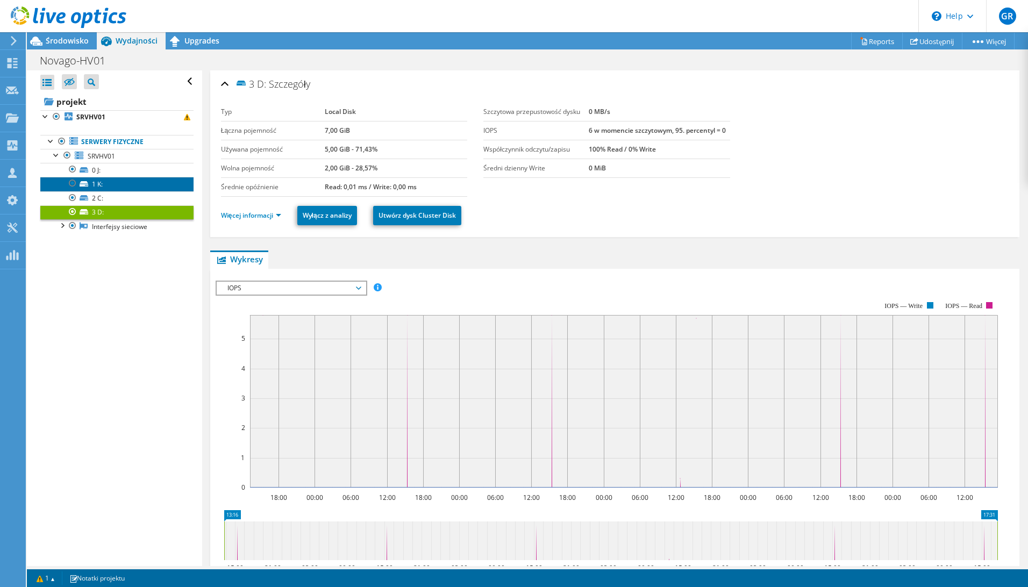
click at [107, 183] on link "1 K:" at bounding box center [116, 184] width 153 height 14
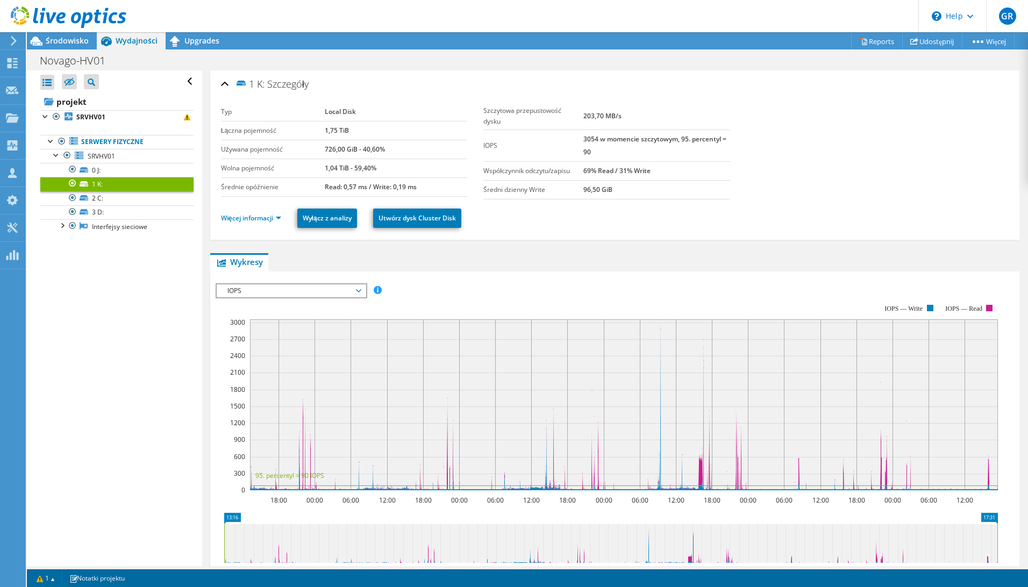
click at [280, 295] on span "IOPS" at bounding box center [291, 290] width 138 height 13
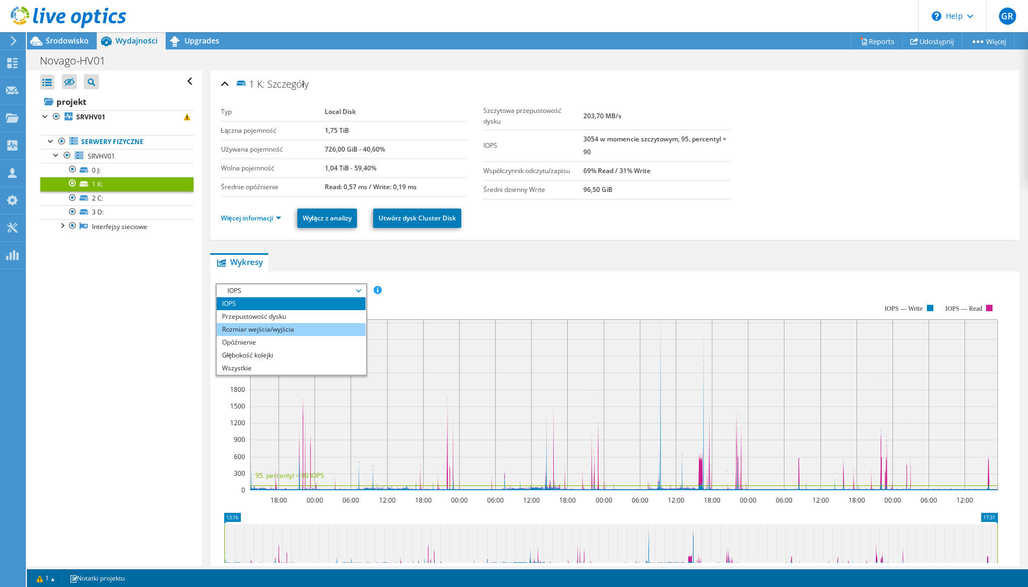
drag, startPoint x: 262, startPoint y: 341, endPoint x: 271, endPoint y: 331, distance: 13.4
click at [262, 341] on li "Opóźnienie" at bounding box center [291, 342] width 149 height 13
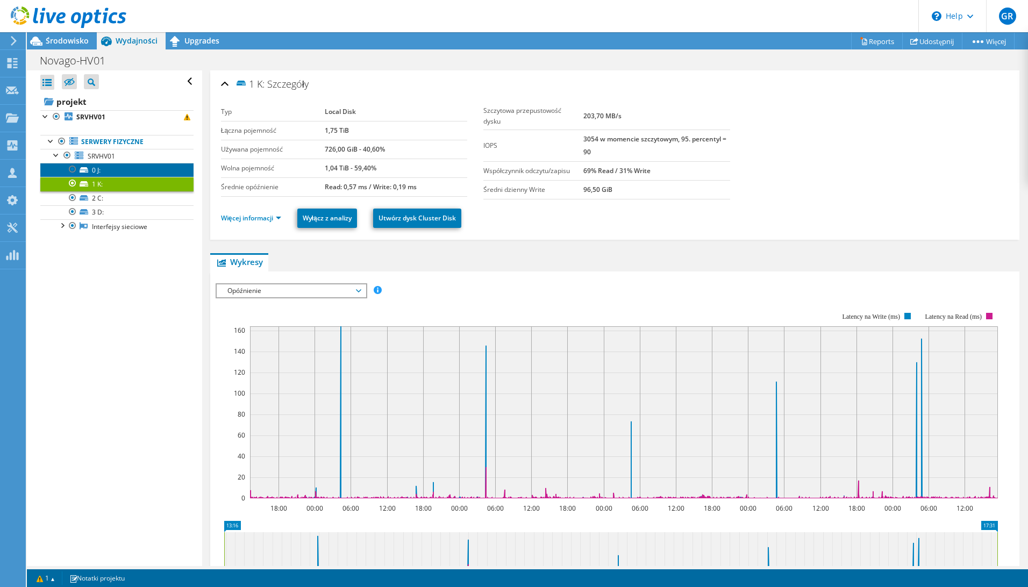
click at [111, 169] on link "0 J:" at bounding box center [116, 170] width 153 height 14
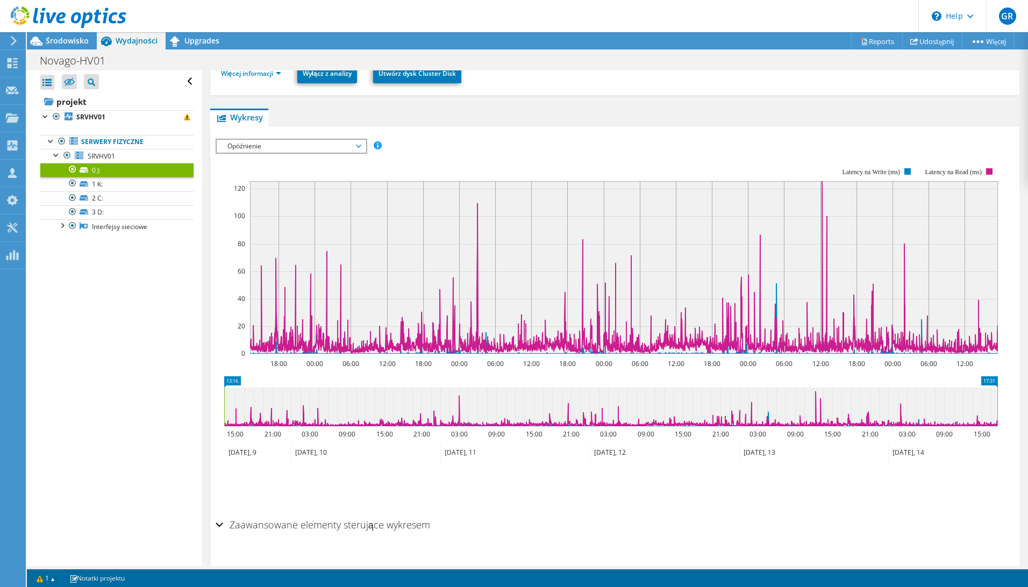
scroll to position [167, 0]
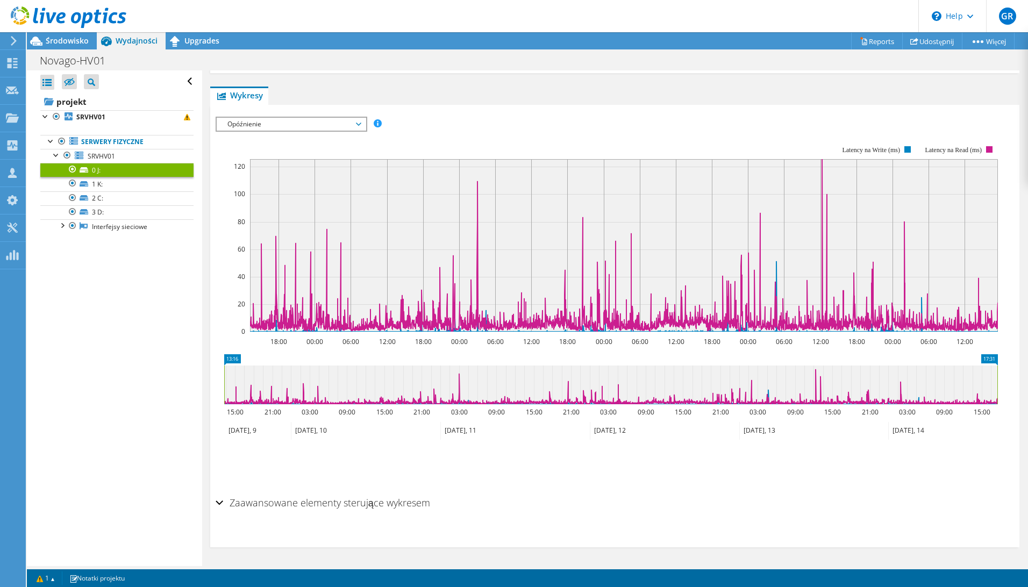
click at [262, 119] on div "IOPS Przepustowość dysku Rozmiar wejścia/wyjścia Opóźnienie Głębokość kolejki P…" at bounding box center [615, 301] width 799 height 381
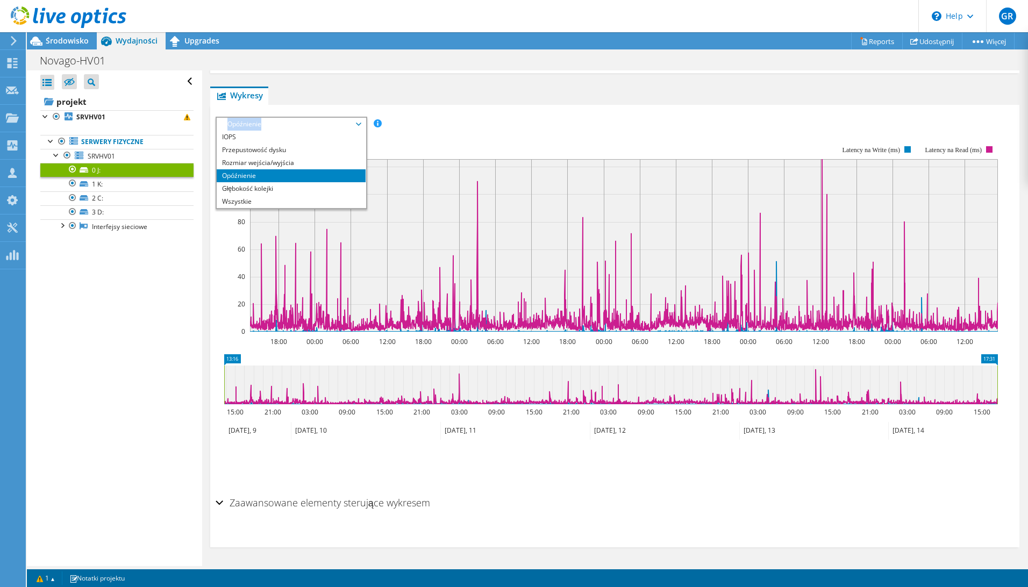
drag, startPoint x: 260, startPoint y: 123, endPoint x: 256, endPoint y: 127, distance: 6.1
click at [256, 127] on span "Opóźnienie" at bounding box center [291, 124] width 138 height 13
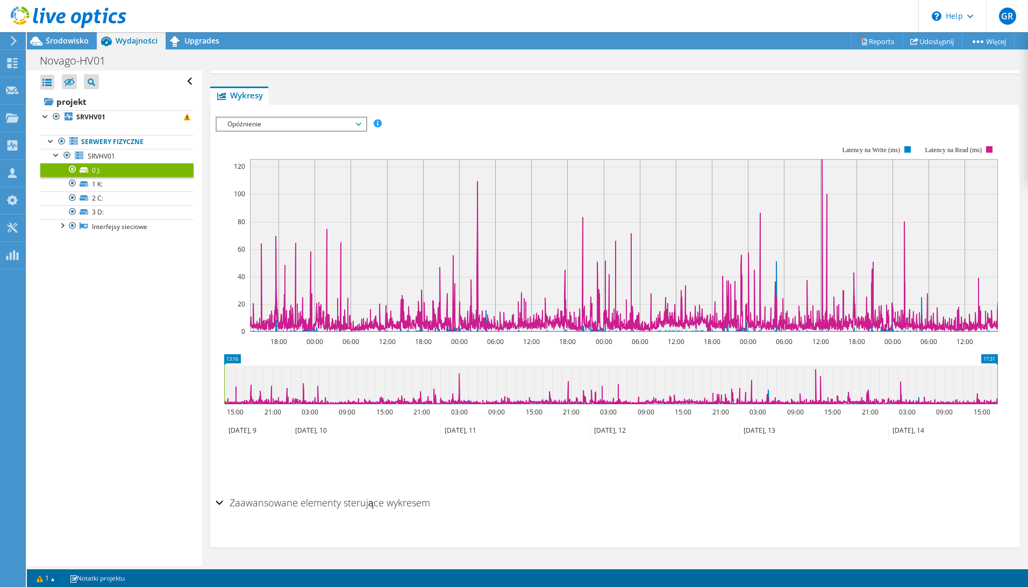
click at [259, 125] on span "Opóźnienie" at bounding box center [291, 124] width 138 height 13
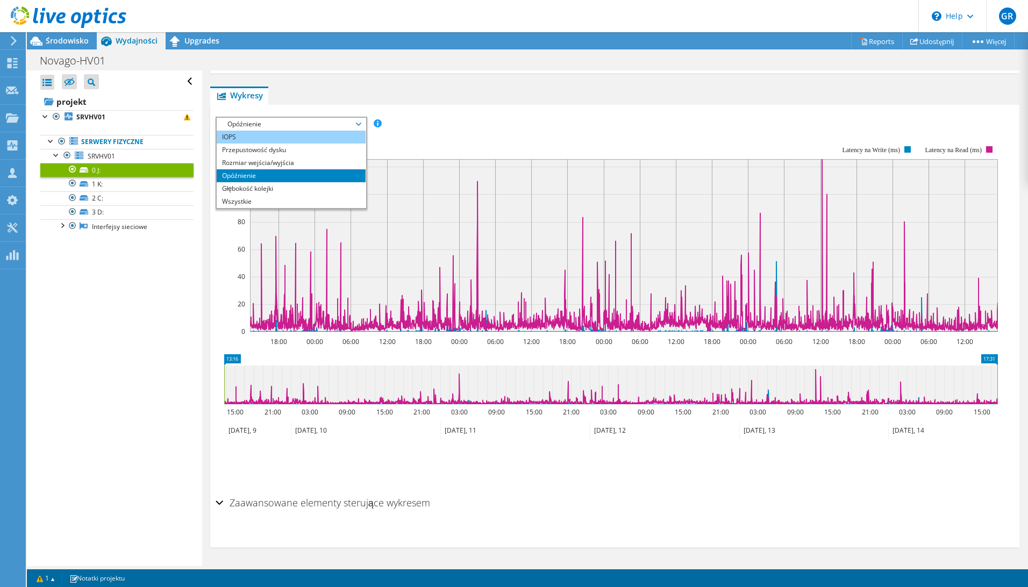
click at [245, 138] on li "IOPS" at bounding box center [291, 137] width 149 height 13
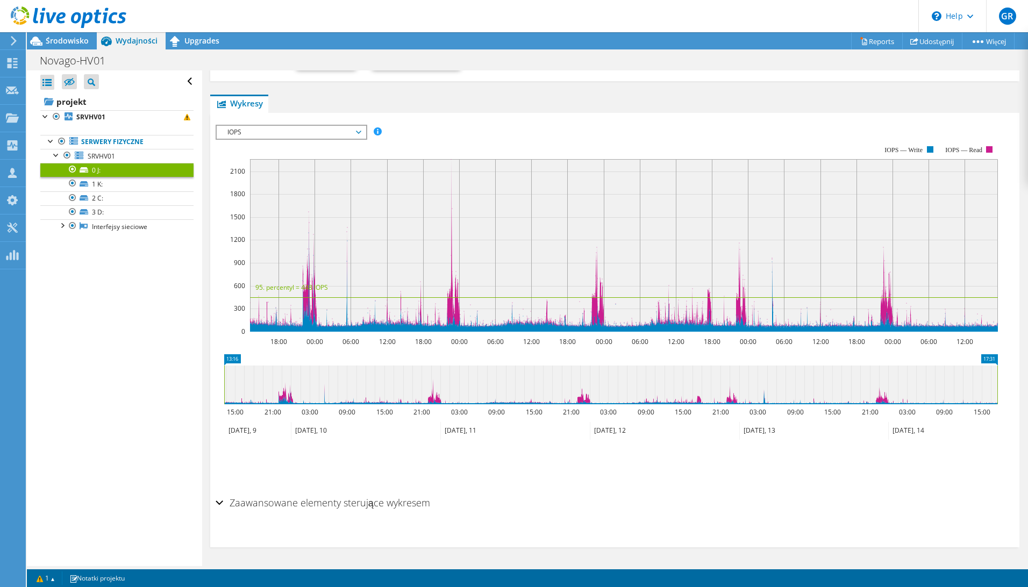
scroll to position [159, 0]
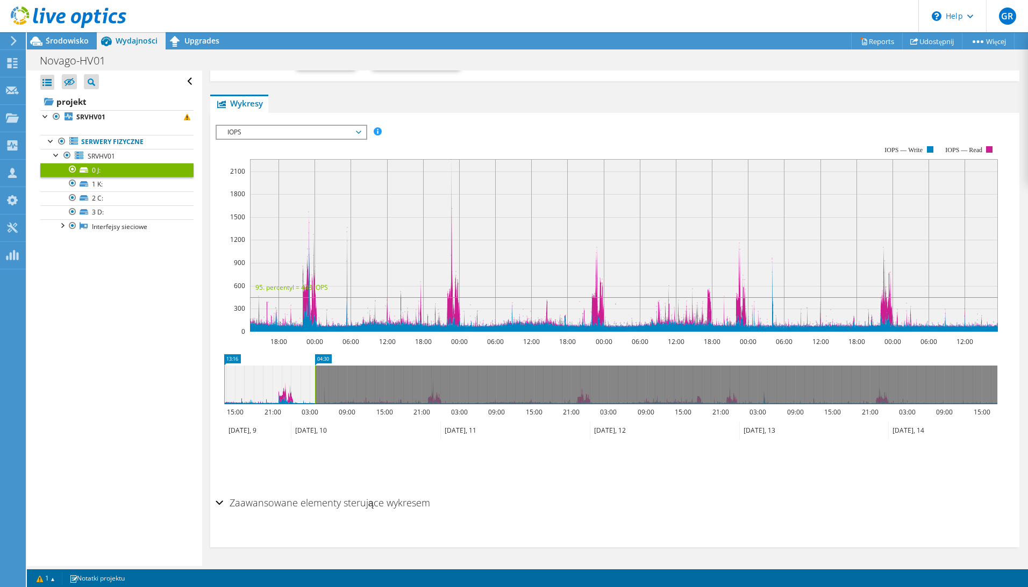
drag, startPoint x: 993, startPoint y: 361, endPoint x: 309, endPoint y: 362, distance: 683.4
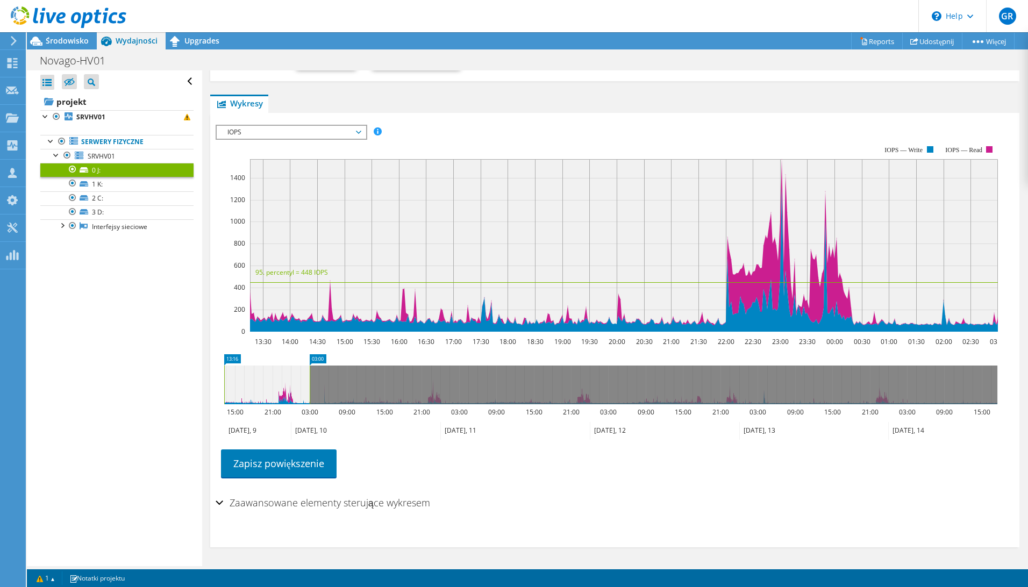
click at [292, 129] on span "IOPS" at bounding box center [291, 132] width 138 height 13
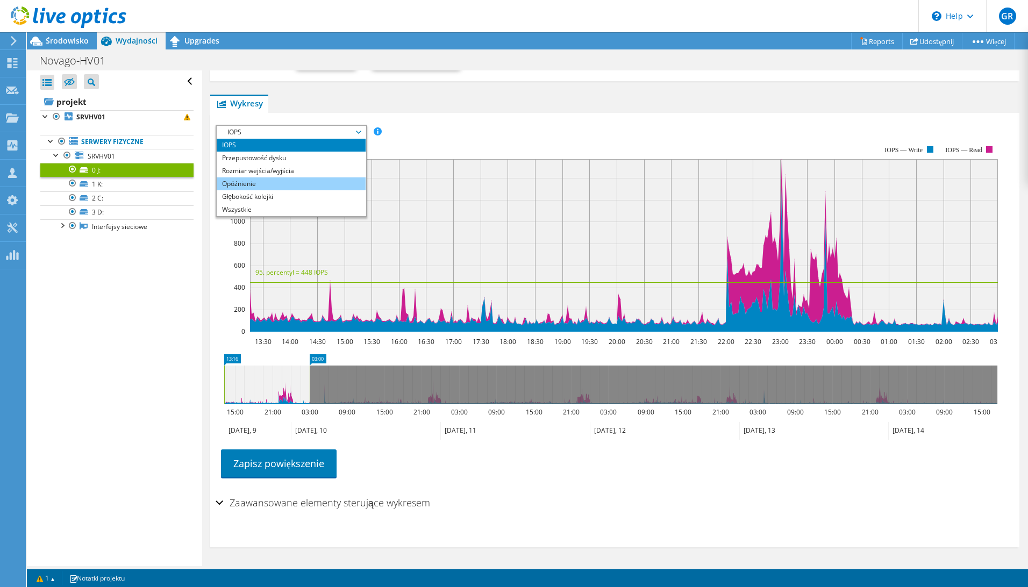
click at [279, 181] on li "Opóźnienie" at bounding box center [291, 183] width 149 height 13
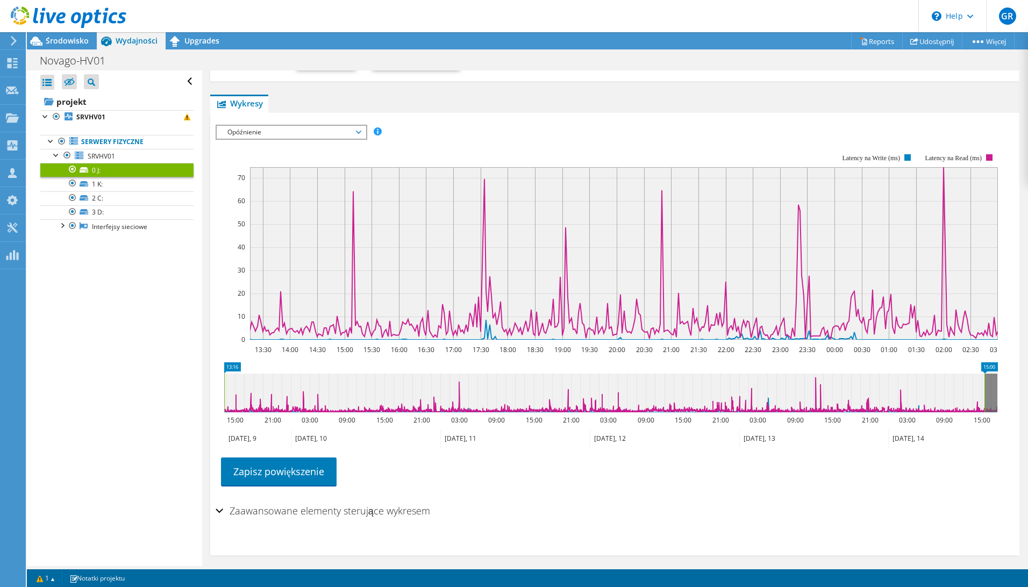
drag, startPoint x: 322, startPoint y: 363, endPoint x: 1030, endPoint y: 373, distance: 708.2
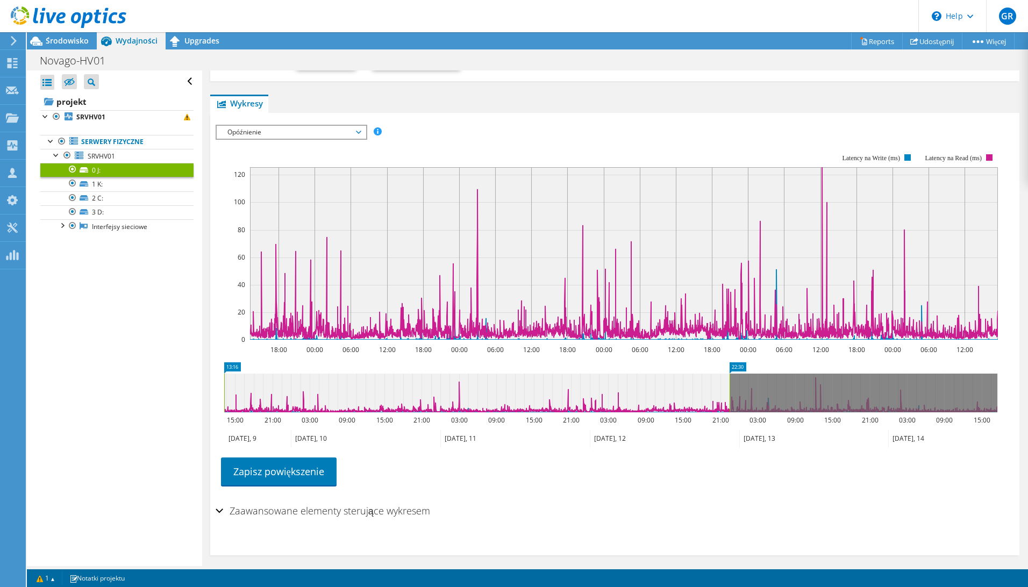
drag, startPoint x: 993, startPoint y: 366, endPoint x: 725, endPoint y: 359, distance: 267.9
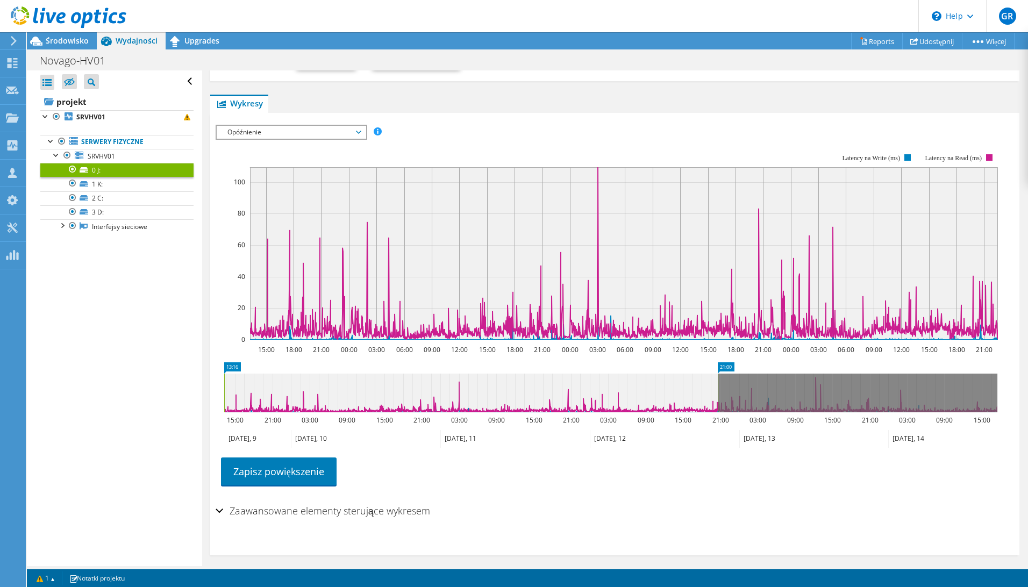
drag, startPoint x: 735, startPoint y: 370, endPoint x: 650, endPoint y: 370, distance: 84.4
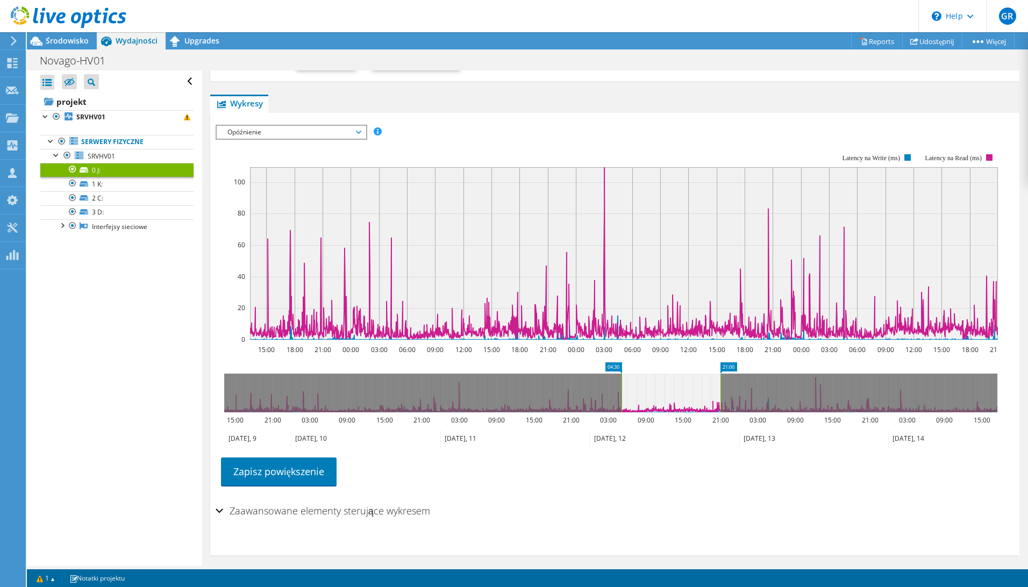
drag, startPoint x: 231, startPoint y: 366, endPoint x: 628, endPoint y: 377, distance: 397.5
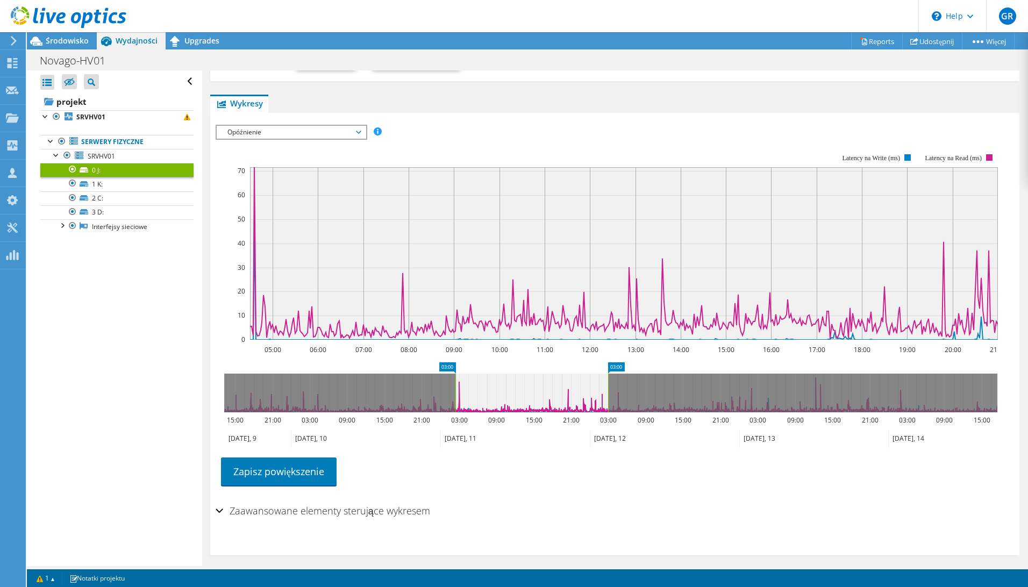
drag, startPoint x: 611, startPoint y: 374, endPoint x: 652, endPoint y: 373, distance: 41.4
click at [457, 373] on icon "03:00 03:00 15:00 21:00 03:00 09:00 15:00 21:00 03:00 09:00 15:00 21:00 03:00 0…" at bounding box center [611, 405] width 790 height 86
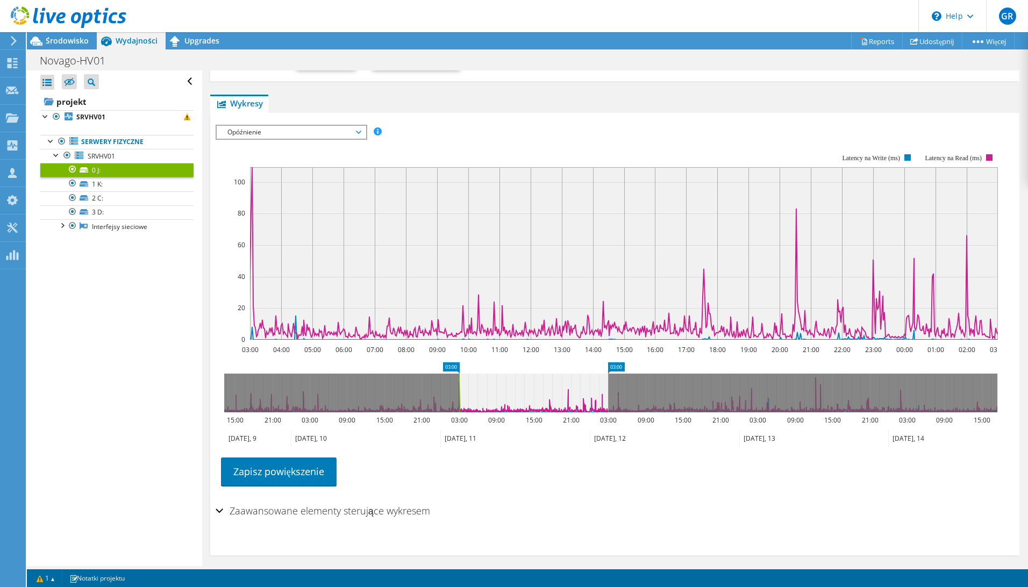
drag, startPoint x: 608, startPoint y: 365, endPoint x: 597, endPoint y: 366, distance: 10.8
click at [576, 365] on icon "03:00 03:00 15:00 21:00 03:00 09:00 15:00 21:00 03:00 09:00 15:00 21:00 03:00 0…" at bounding box center [611, 405] width 790 height 86
drag, startPoint x: 621, startPoint y: 367, endPoint x: 585, endPoint y: 367, distance: 35.5
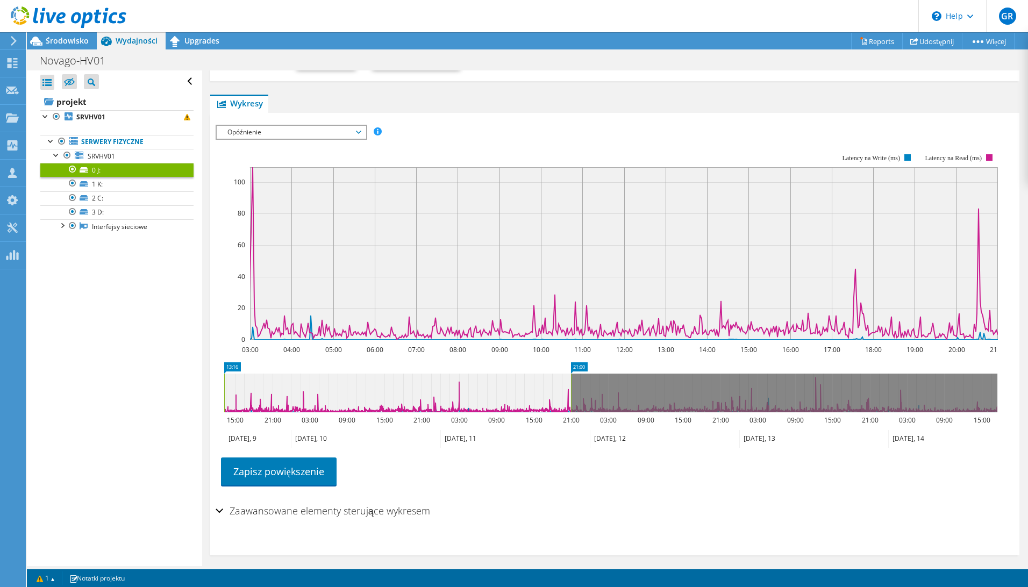
drag, startPoint x: 445, startPoint y: 369, endPoint x: 373, endPoint y: 362, distance: 72.9
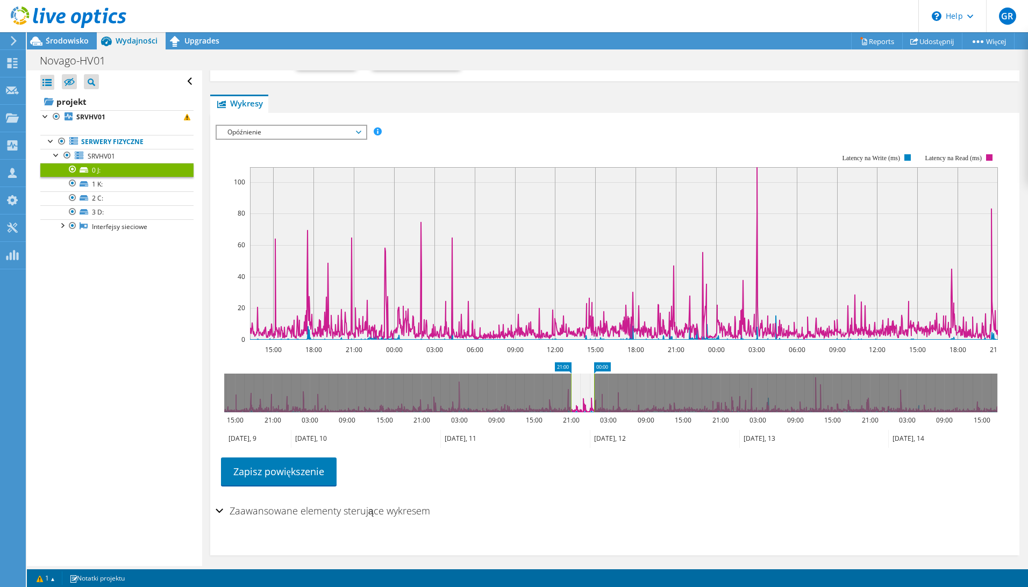
drag, startPoint x: 225, startPoint y: 362, endPoint x: 595, endPoint y: 371, distance: 370.0
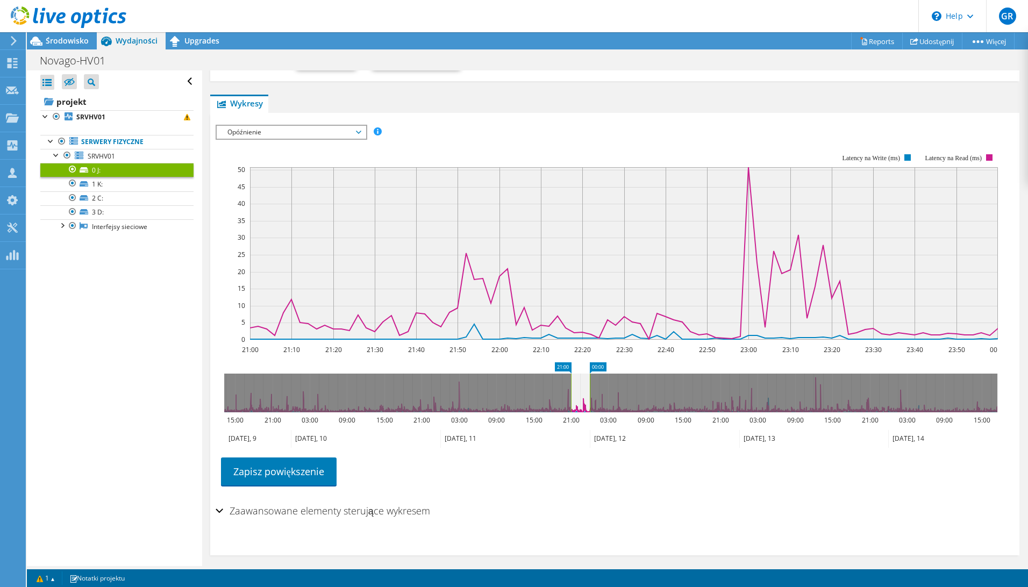
drag, startPoint x: 597, startPoint y: 362, endPoint x: 747, endPoint y: 376, distance: 151.2
click at [817, 378] on icon "21:00 00:00 15:00 21:00 03:00 09:00 15:00 21:00 03:00 09:00 15:00 21:00 03:00 0…" at bounding box center [611, 405] width 790 height 86
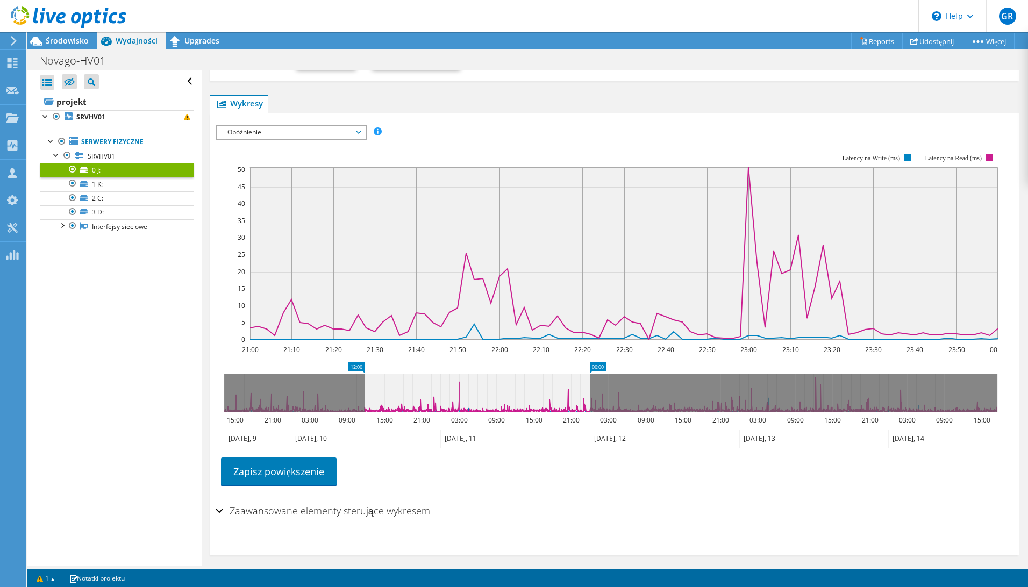
drag, startPoint x: 560, startPoint y: 365, endPoint x: 486, endPoint y: 354, distance: 74.9
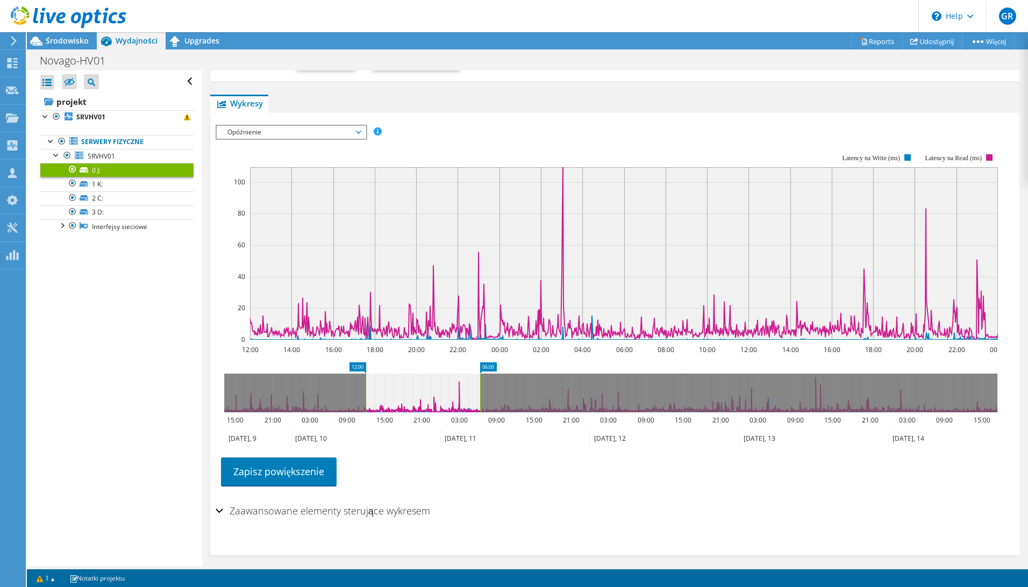
drag, startPoint x: 597, startPoint y: 367, endPoint x: 487, endPoint y: 359, distance: 110.0
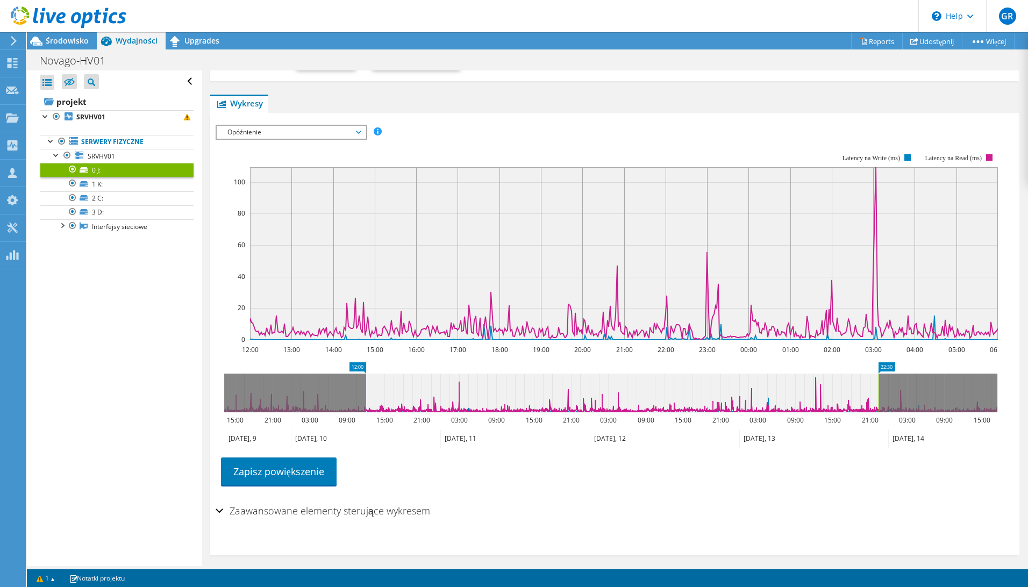
drag, startPoint x: 490, startPoint y: 366, endPoint x: 892, endPoint y: 377, distance: 401.3
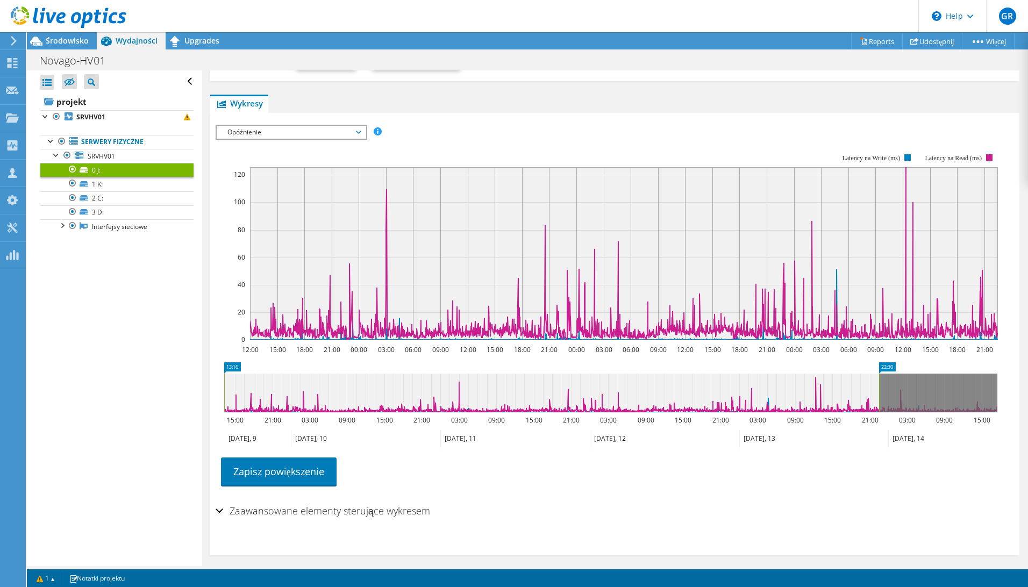
drag, startPoint x: 339, startPoint y: 366, endPoint x: 278, endPoint y: 350, distance: 62.7
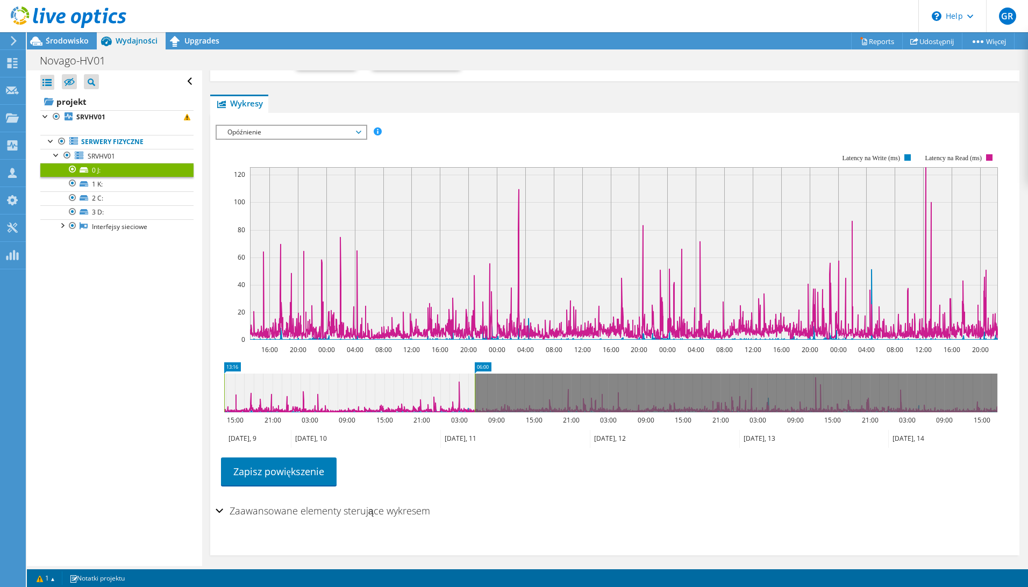
drag, startPoint x: 887, startPoint y: 368, endPoint x: 417, endPoint y: 354, distance: 470.7
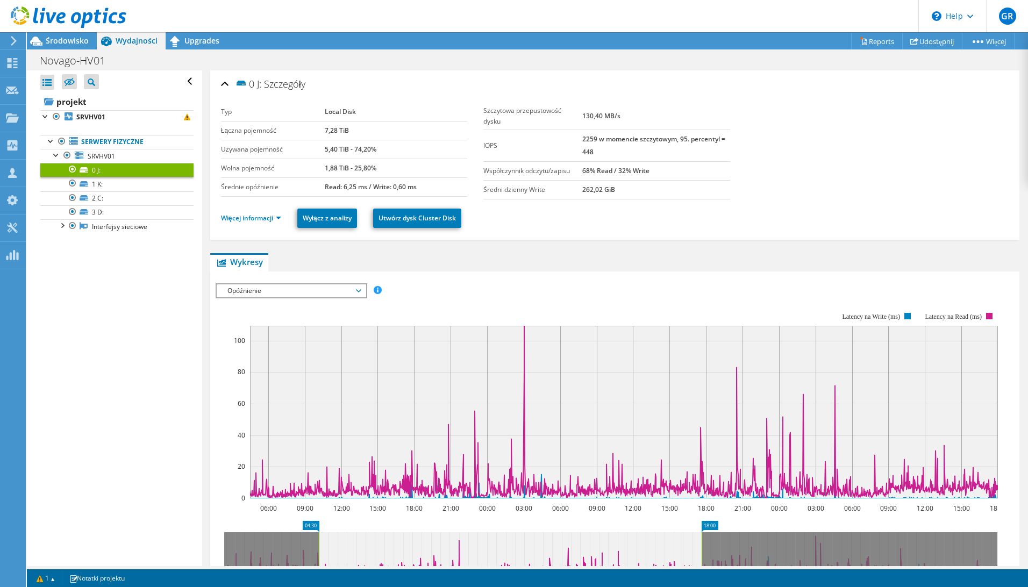
scroll to position [159, 0]
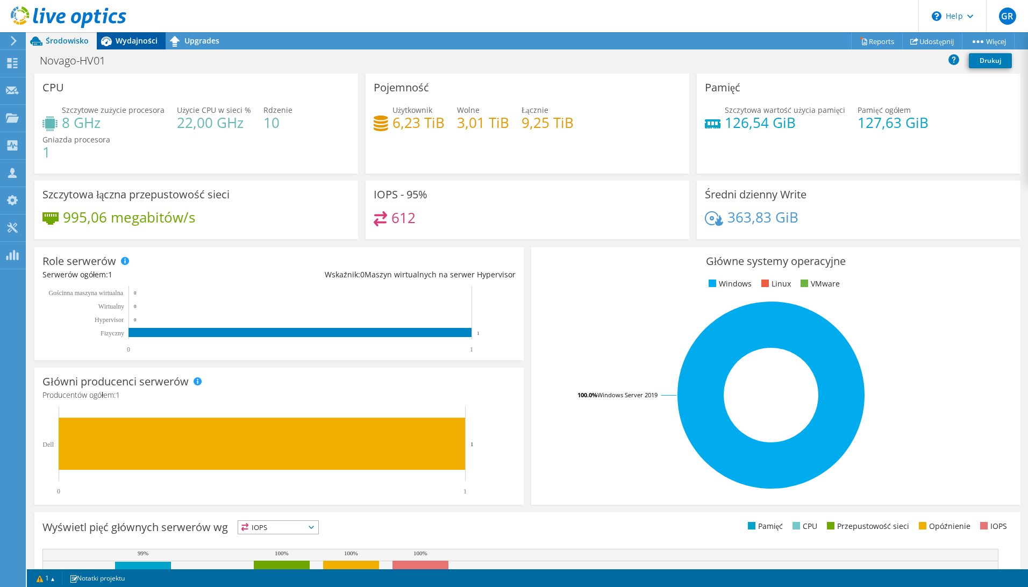
drag, startPoint x: 133, startPoint y: 34, endPoint x: 134, endPoint y: 40, distance: 6.0
click at [133, 34] on div "Wydajności" at bounding box center [131, 40] width 69 height 17
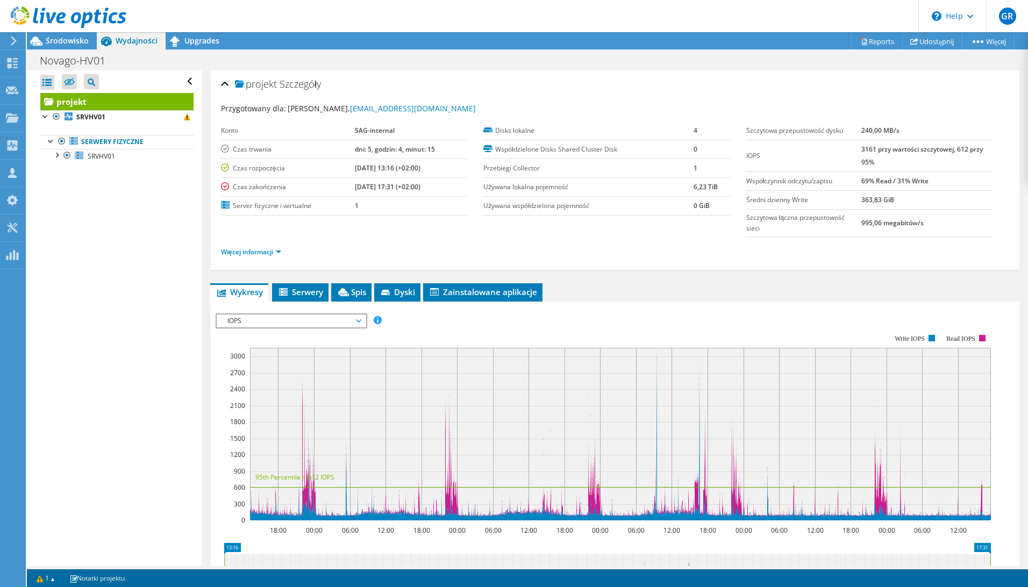
click at [294, 325] on span "IOPS" at bounding box center [291, 321] width 138 height 13
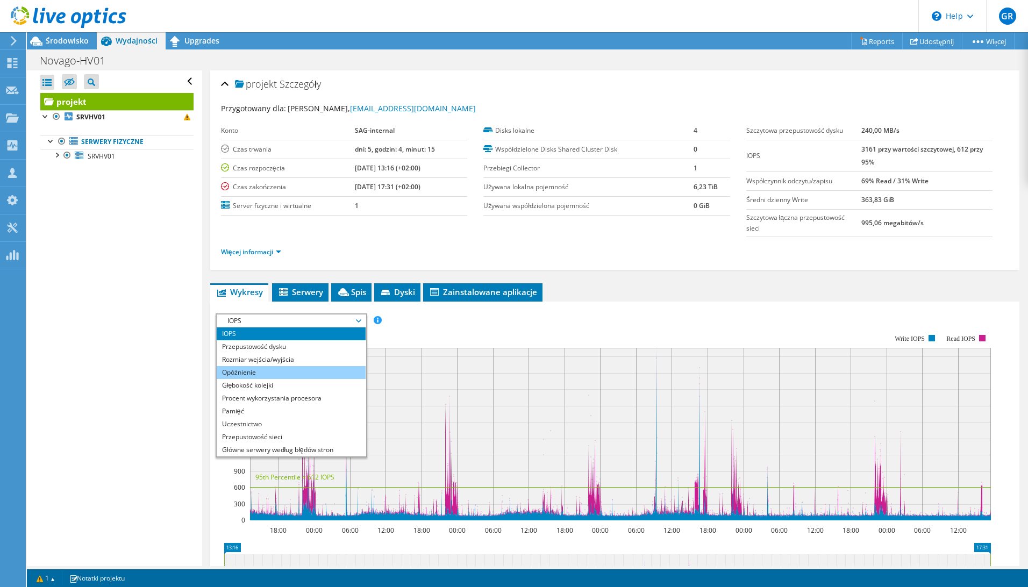
click at [270, 375] on li "Opóźnienie" at bounding box center [291, 372] width 149 height 13
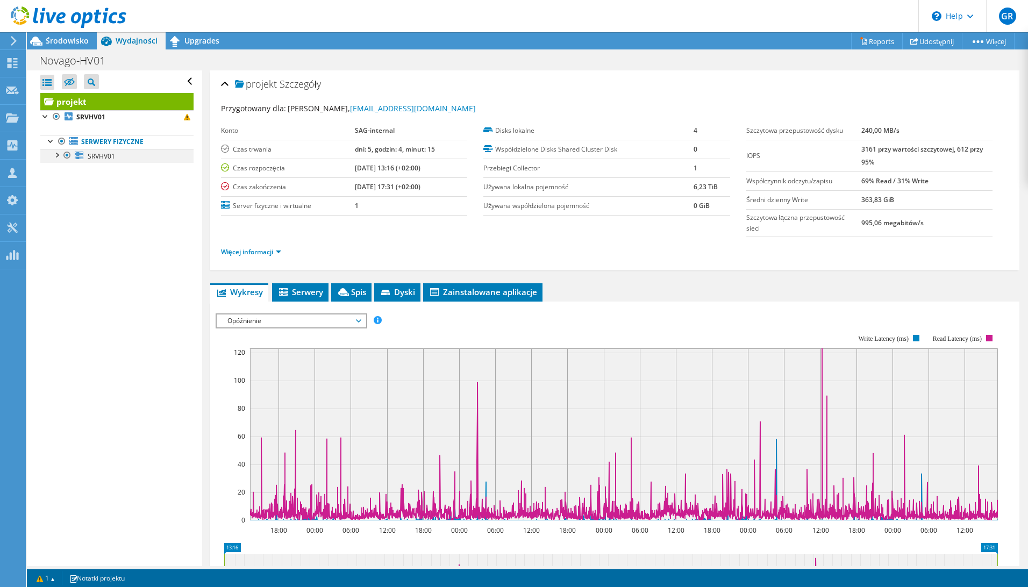
click at [56, 152] on div at bounding box center [56, 154] width 11 height 11
click at [95, 173] on link "0 J:" at bounding box center [116, 170] width 153 height 14
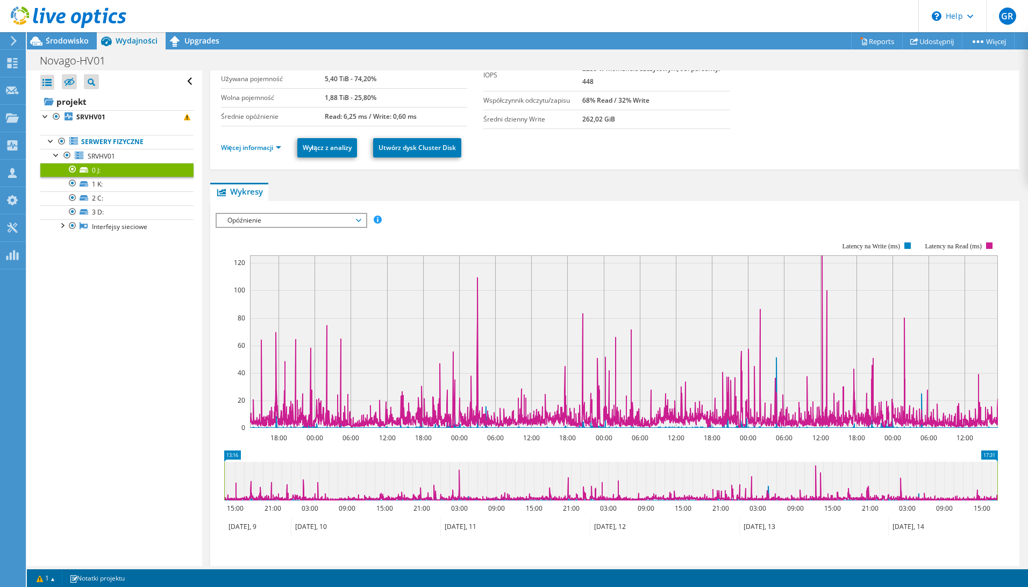
scroll to position [167, 0]
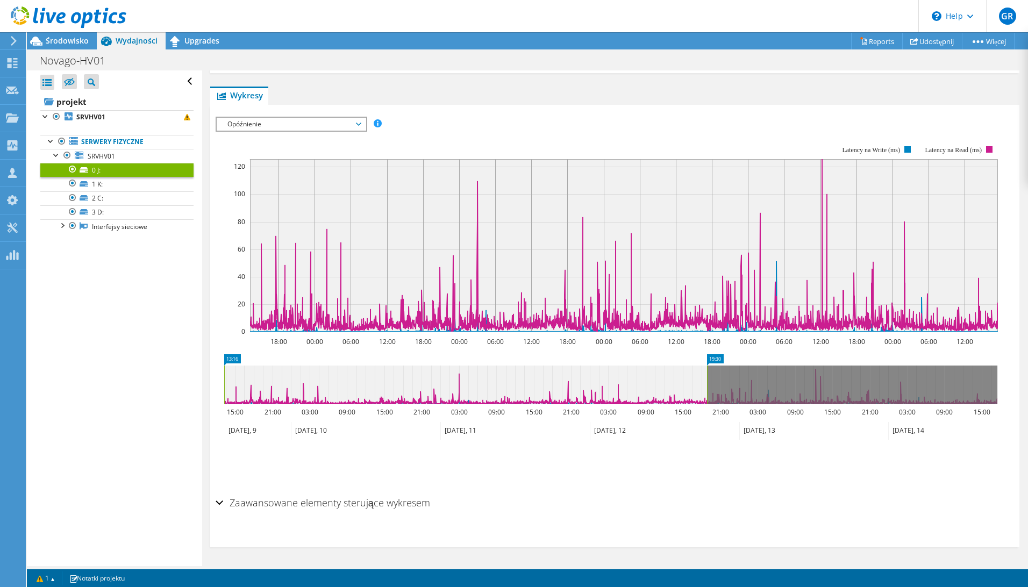
drag, startPoint x: 992, startPoint y: 354, endPoint x: 701, endPoint y: 369, distance: 290.7
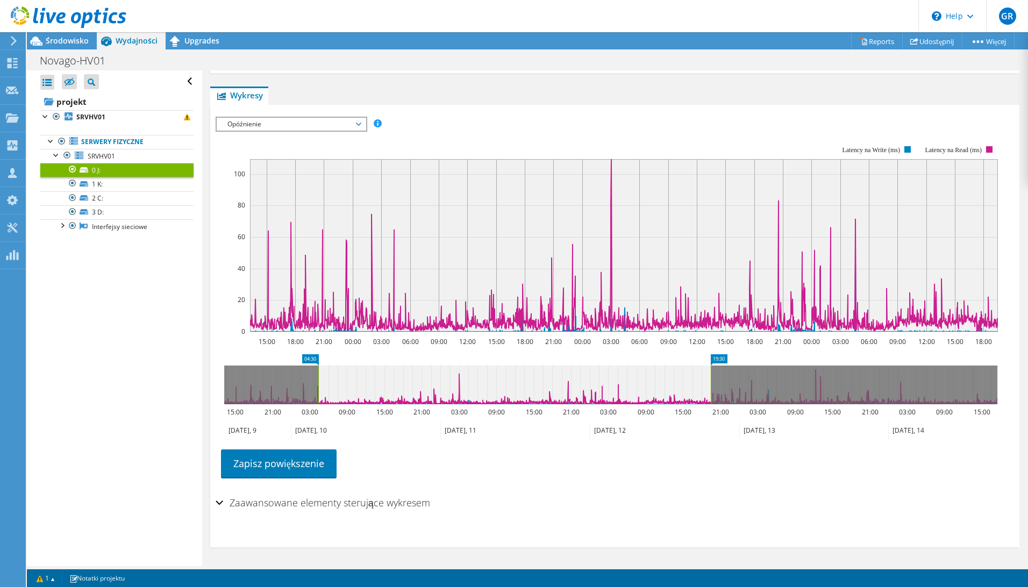
drag, startPoint x: 234, startPoint y: 357, endPoint x: 329, endPoint y: 361, distance: 94.2
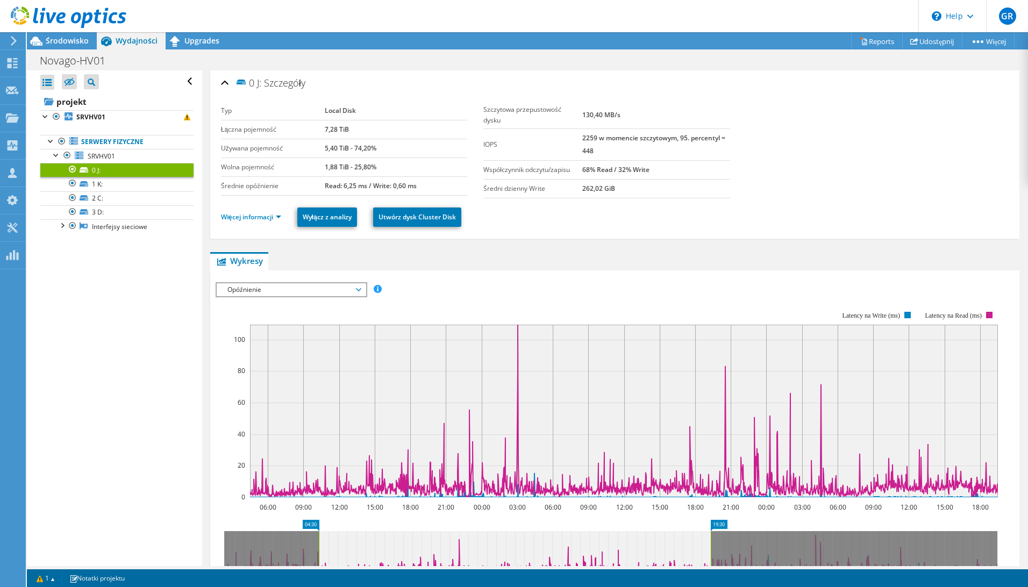
scroll to position [0, 0]
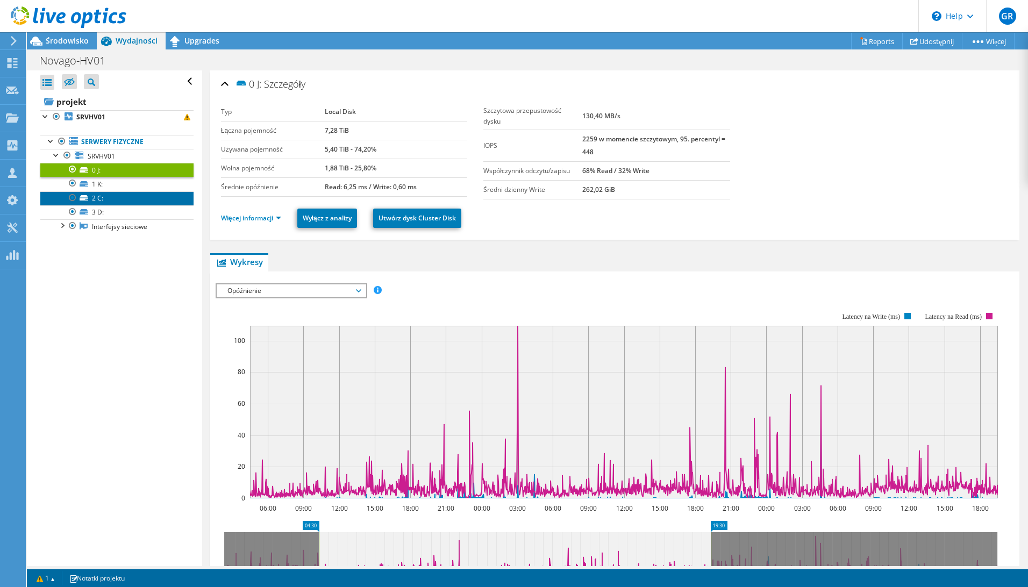
click at [109, 195] on link "2 C:" at bounding box center [116, 198] width 153 height 14
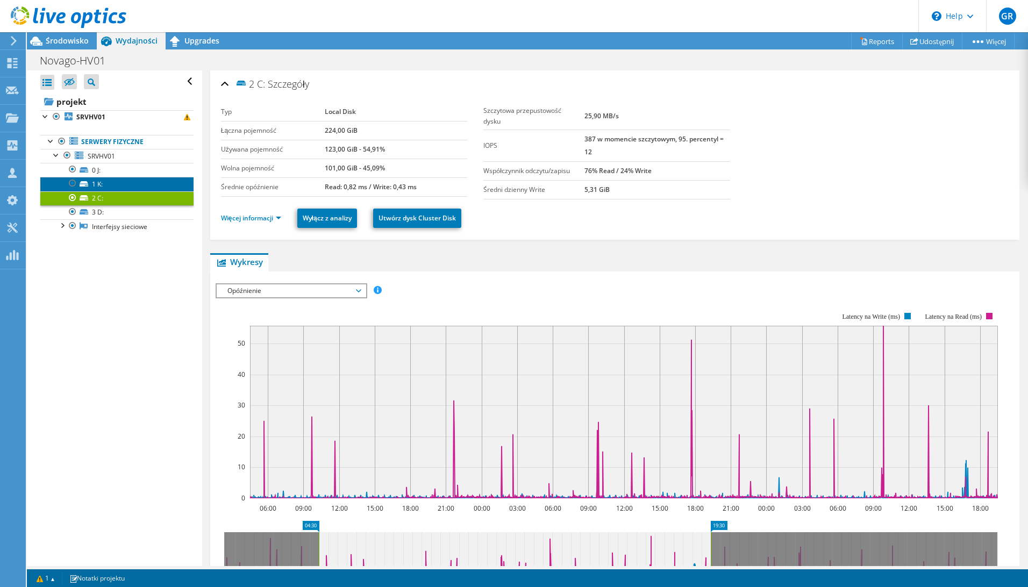
click at [124, 188] on link "1 K:" at bounding box center [116, 184] width 153 height 14
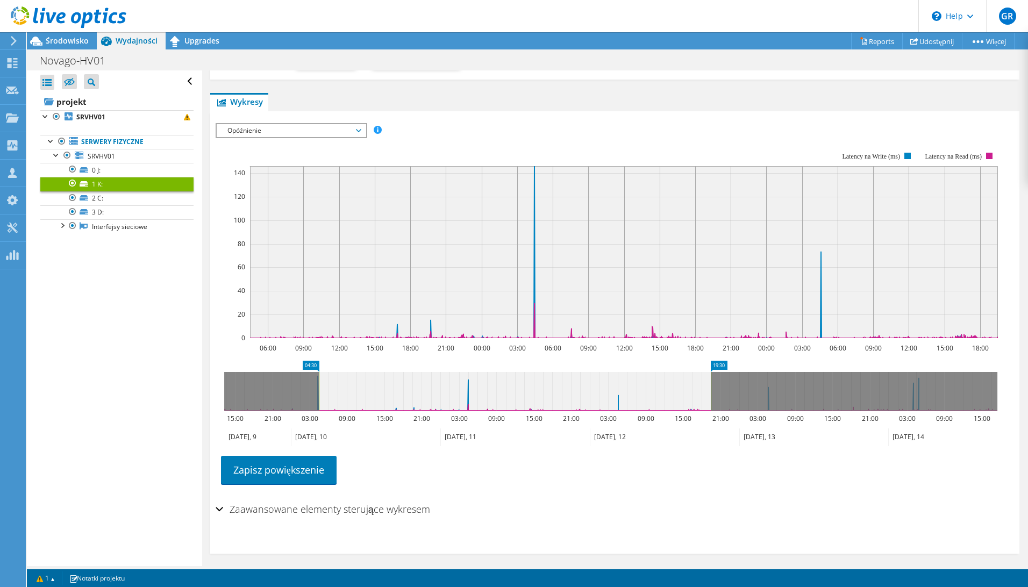
scroll to position [167, 0]
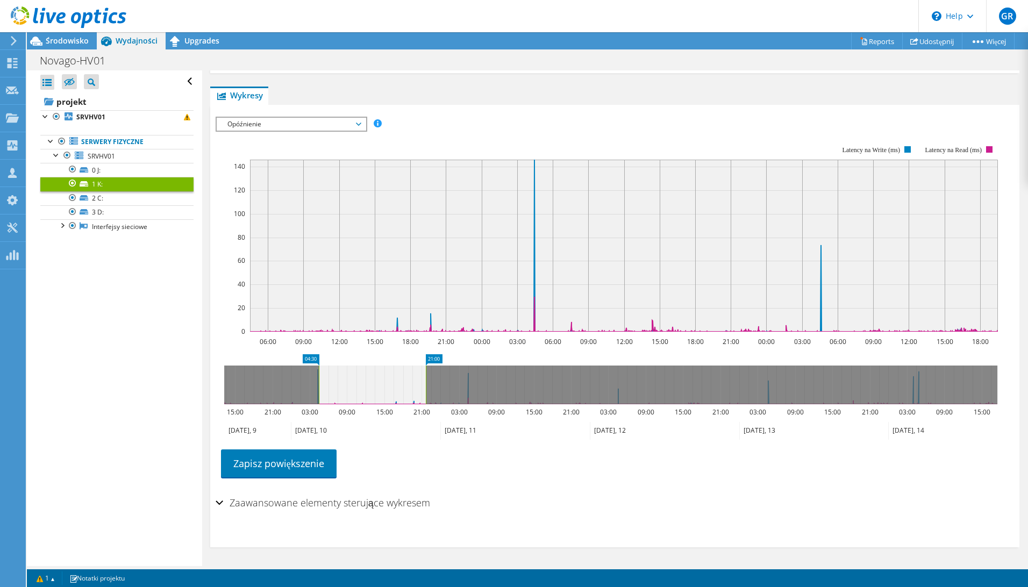
drag, startPoint x: 718, startPoint y: 359, endPoint x: 433, endPoint y: 346, distance: 285.3
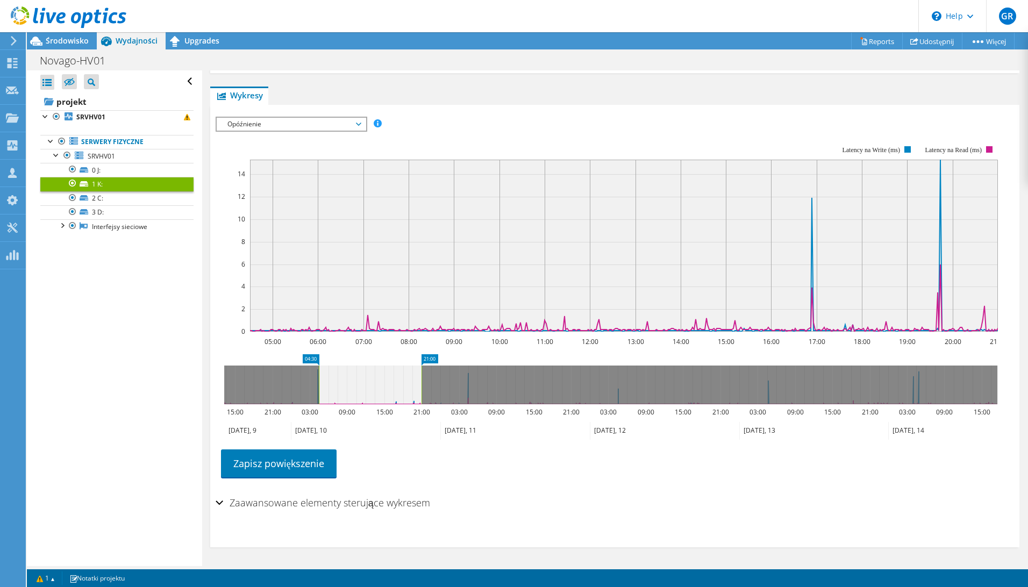
drag, startPoint x: 437, startPoint y: 346, endPoint x: 411, endPoint y: 346, distance: 25.8
click at [407, 346] on section "Workload Concentration: 05:00 06:00 07:00 08:00 09:00 10:00 11:00 12:00 13:00 1…" at bounding box center [615, 308] width 799 height 355
drag, startPoint x: 432, startPoint y: 358, endPoint x: 414, endPoint y: 358, distance: 18.3
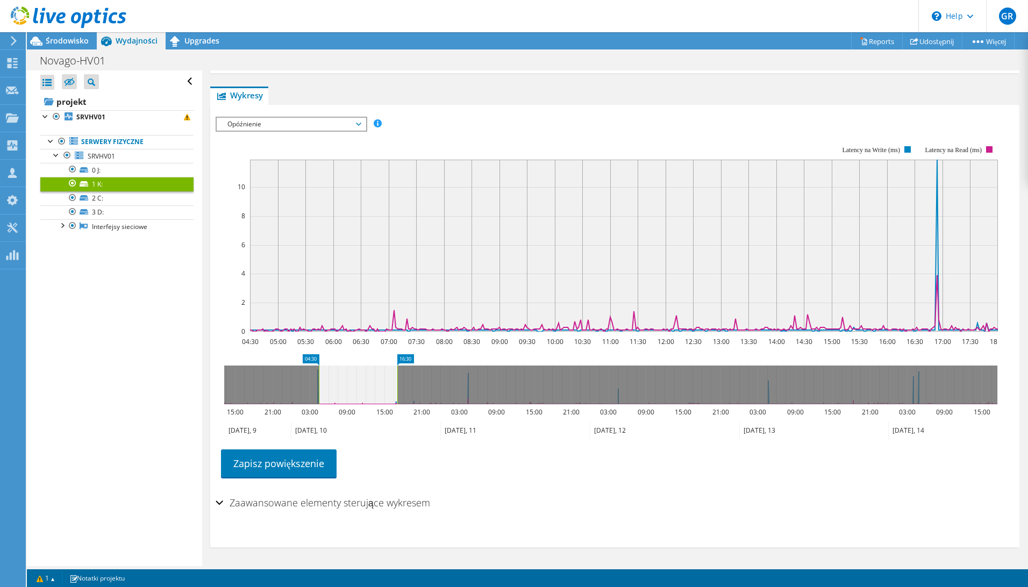
drag, startPoint x: 416, startPoint y: 358, endPoint x: 410, endPoint y: 358, distance: 5.9
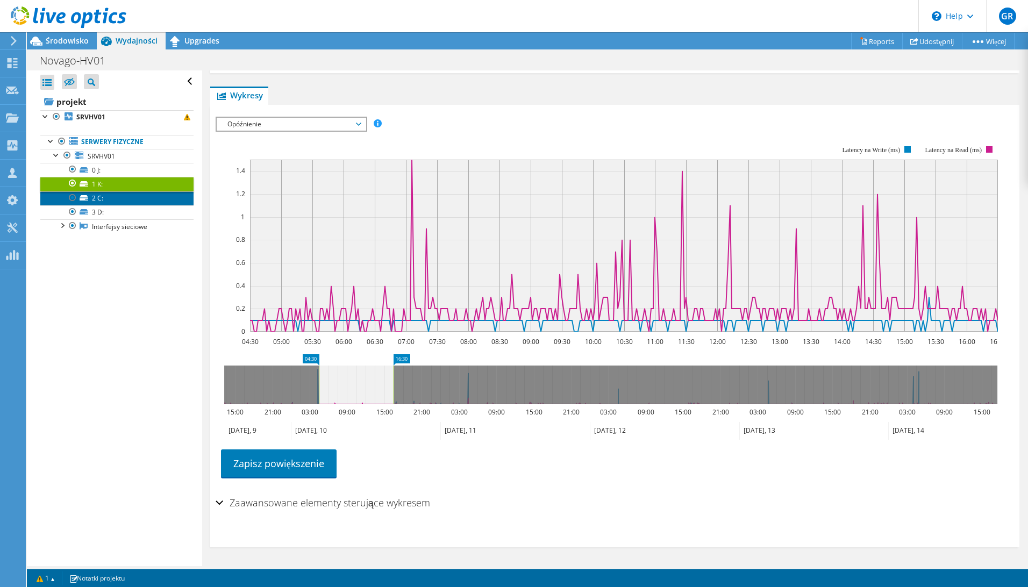
click at [131, 199] on link "2 C:" at bounding box center [116, 198] width 153 height 14
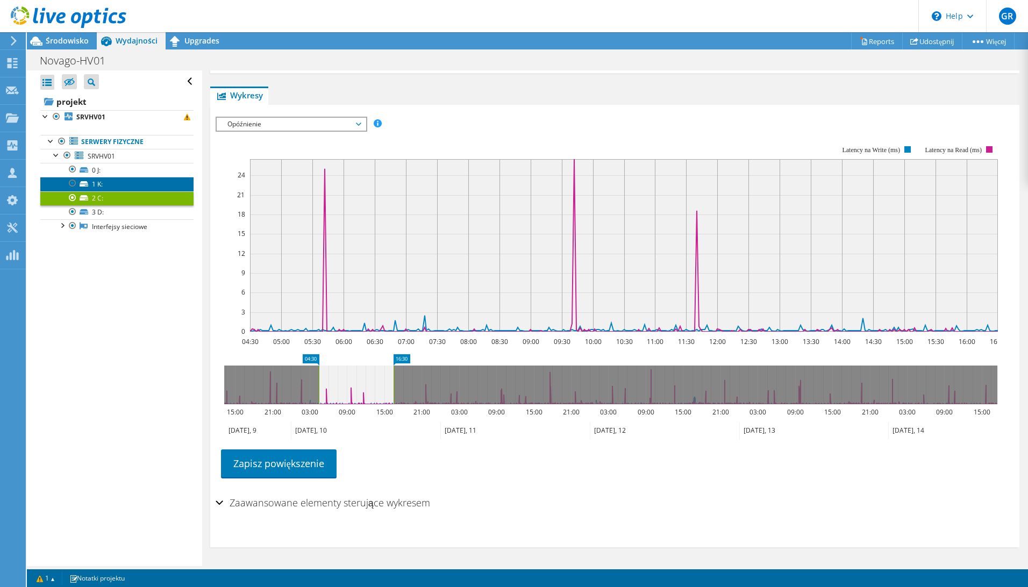
click at [124, 185] on link "1 K:" at bounding box center [116, 184] width 153 height 14
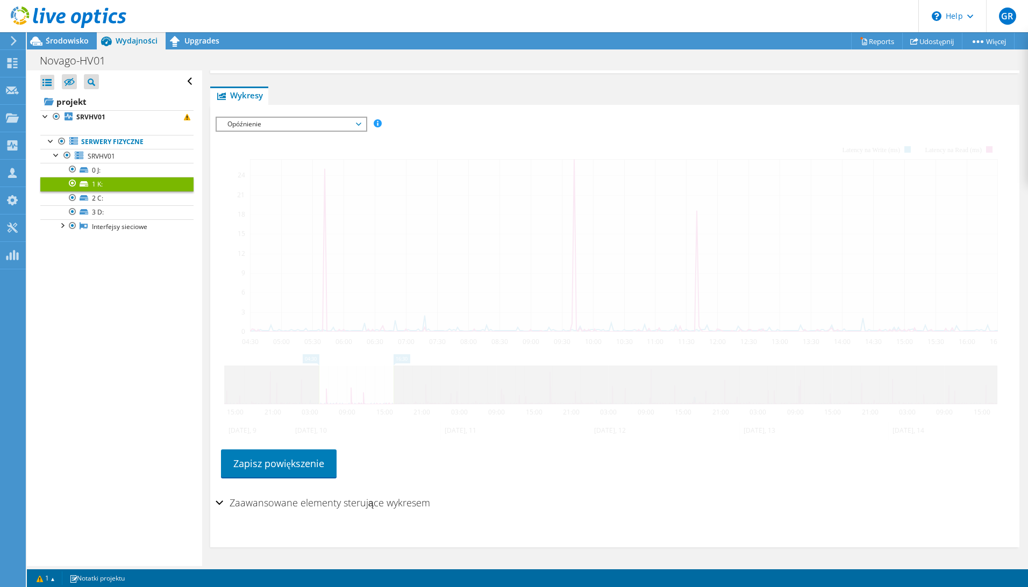
click at [250, 124] on span "Opóźnienie" at bounding box center [291, 124] width 138 height 13
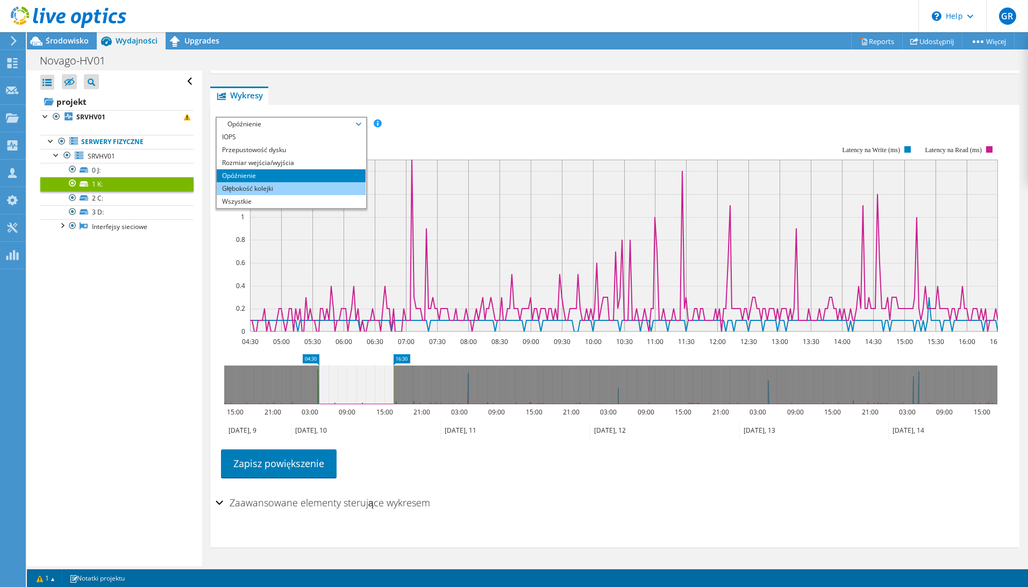
click at [258, 190] on li "Głębokość kolejki" at bounding box center [291, 188] width 149 height 13
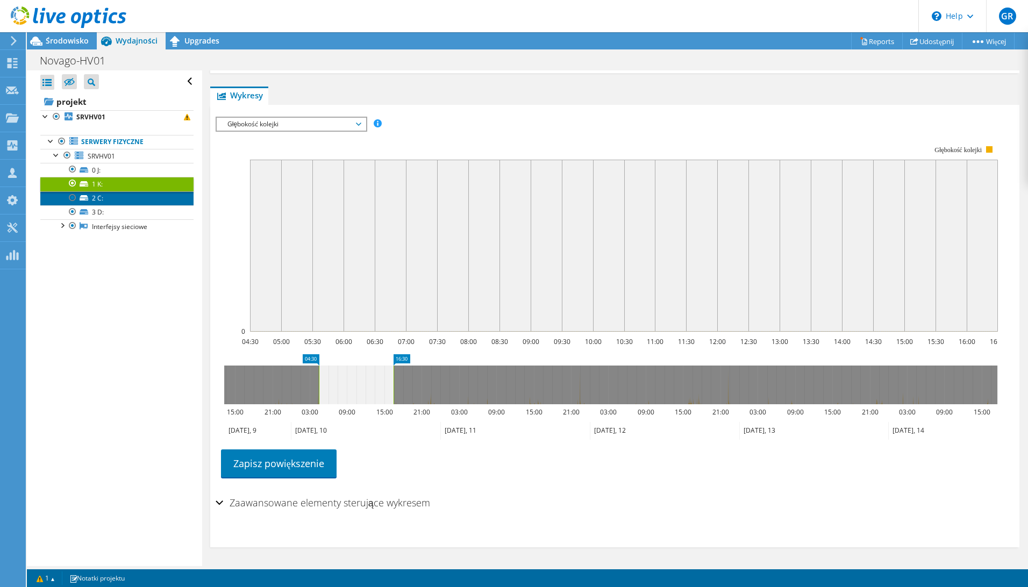
click at [122, 196] on link "2 C:" at bounding box center [116, 198] width 153 height 14
click at [131, 187] on link "1 K:" at bounding box center [116, 184] width 153 height 14
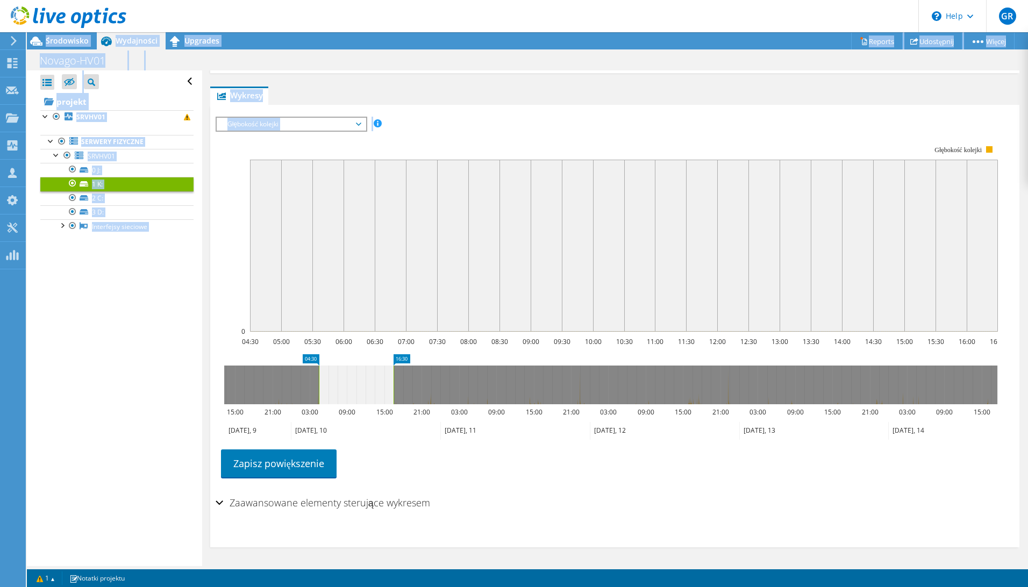
drag, startPoint x: 400, startPoint y: 352, endPoint x: 1030, endPoint y: 400, distance: 631.4
click at [1028, 400] on html "GR Członek zespołu Grzegorz Reszel grzegorz.reszel@pretor.pl Pretor My Profile …" at bounding box center [514, 293] width 1028 height 587
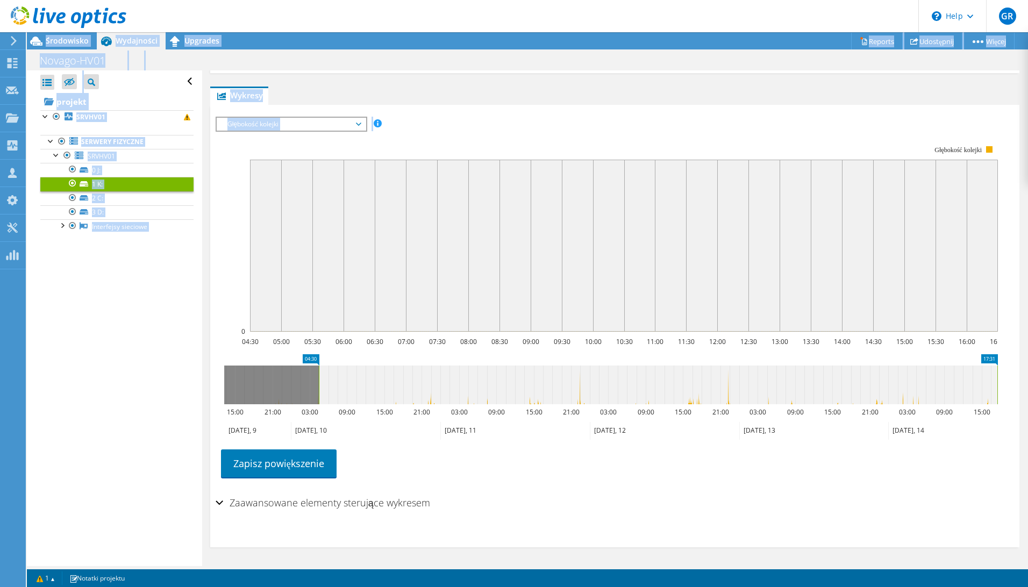
drag, startPoint x: 403, startPoint y: 362, endPoint x: 1028, endPoint y: 381, distance: 624.6
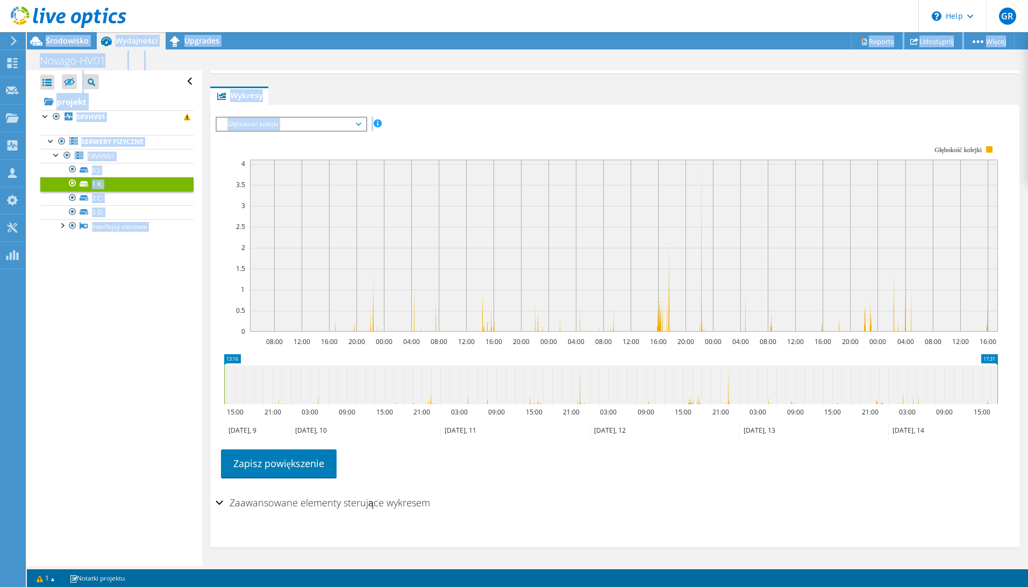
drag, startPoint x: 308, startPoint y: 356, endPoint x: -101, endPoint y: 314, distance: 410.3
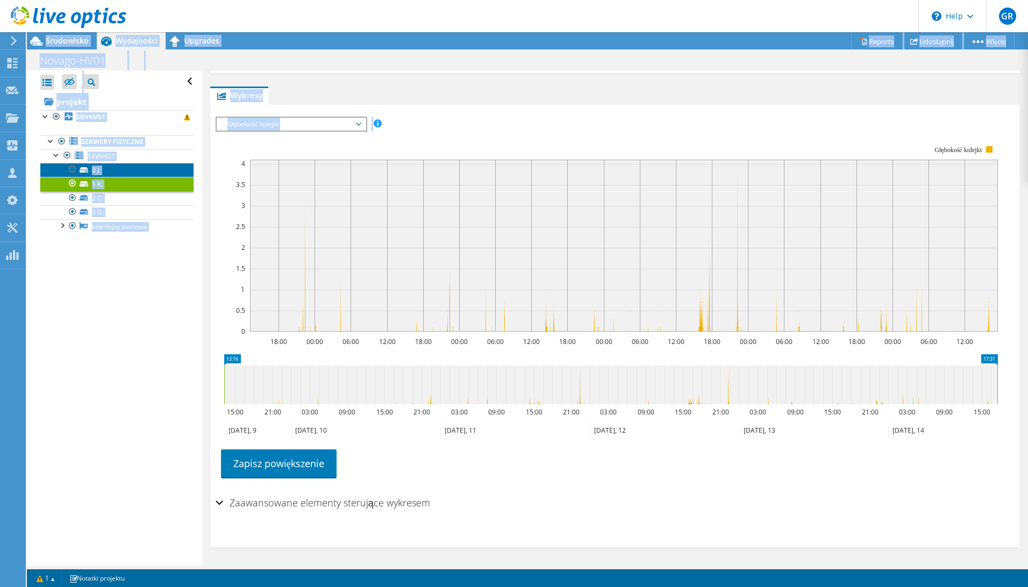
click at [120, 171] on link "0 J:" at bounding box center [116, 170] width 153 height 14
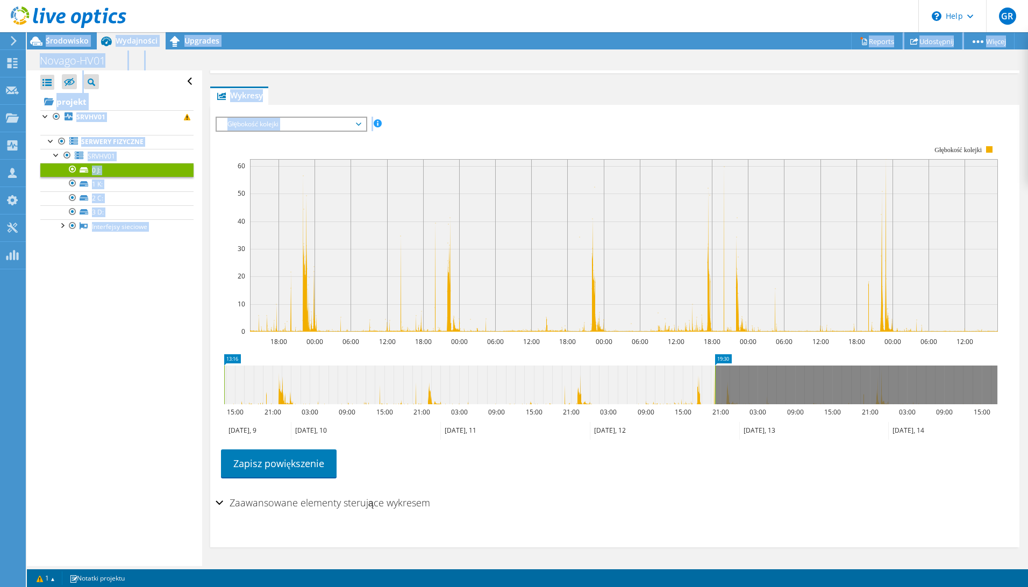
drag, startPoint x: 988, startPoint y: 362, endPoint x: 706, endPoint y: 362, distance: 282.3
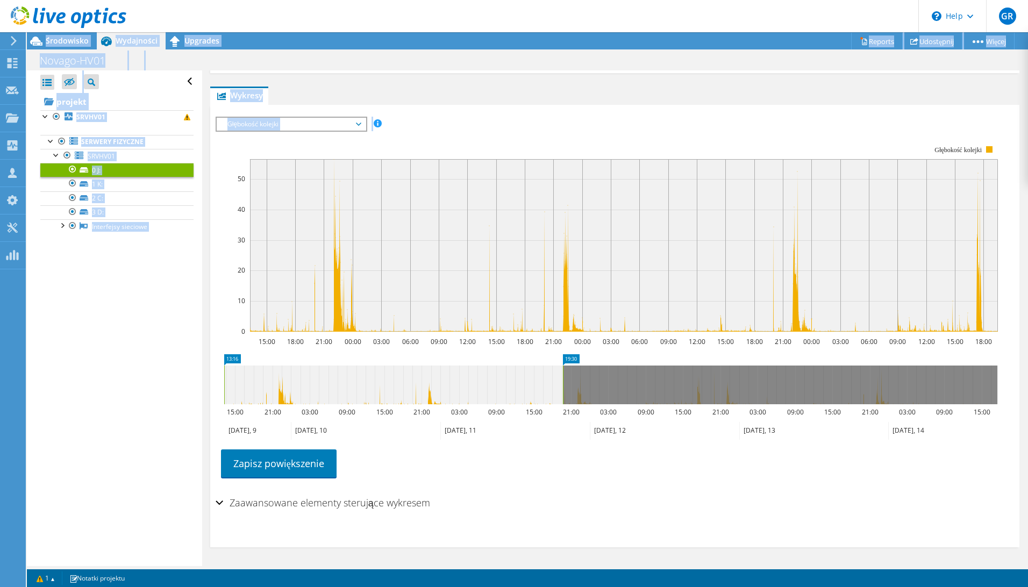
drag, startPoint x: 717, startPoint y: 359, endPoint x: 569, endPoint y: 357, distance: 147.9
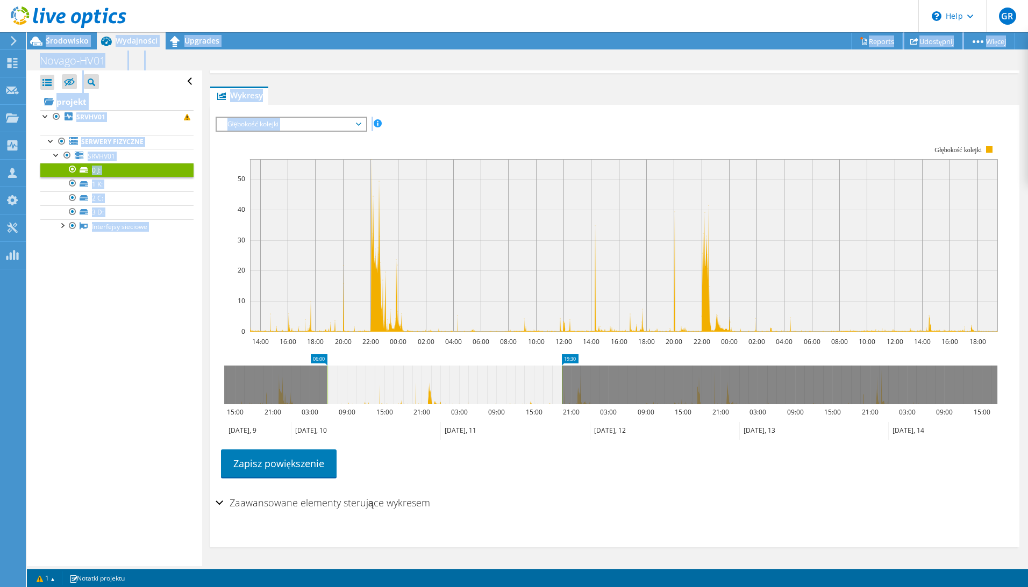
drag, startPoint x: 237, startPoint y: 358, endPoint x: 339, endPoint y: 367, distance: 103.2
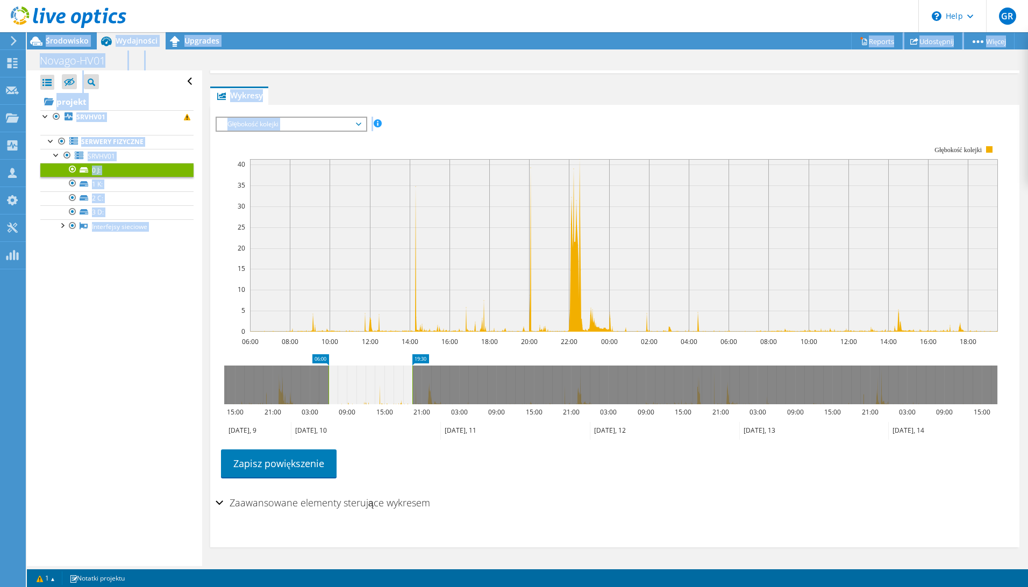
drag, startPoint x: 574, startPoint y: 363, endPoint x: 425, endPoint y: 362, distance: 149.0
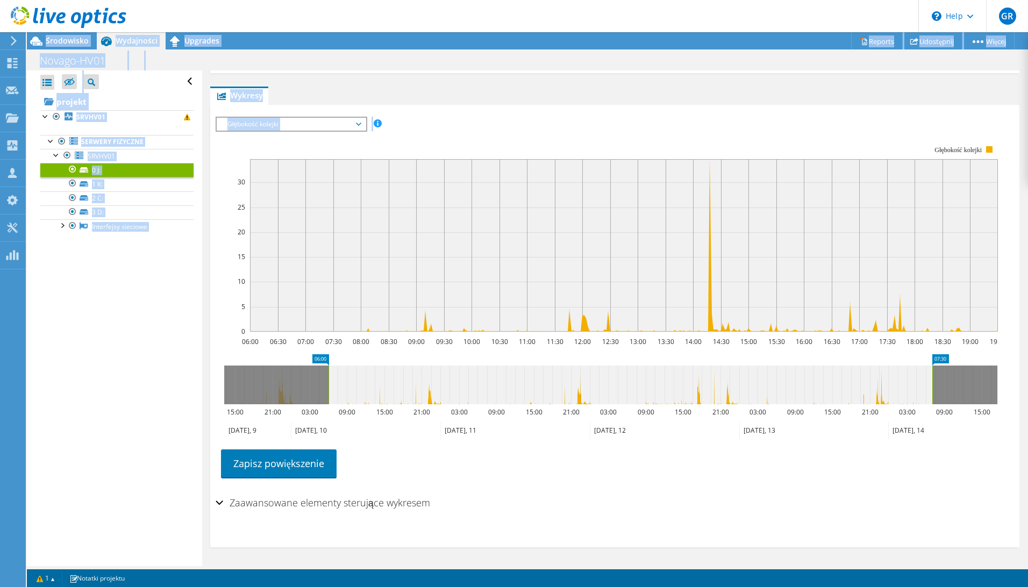
drag, startPoint x: 424, startPoint y: 355, endPoint x: 1013, endPoint y: 331, distance: 588.8
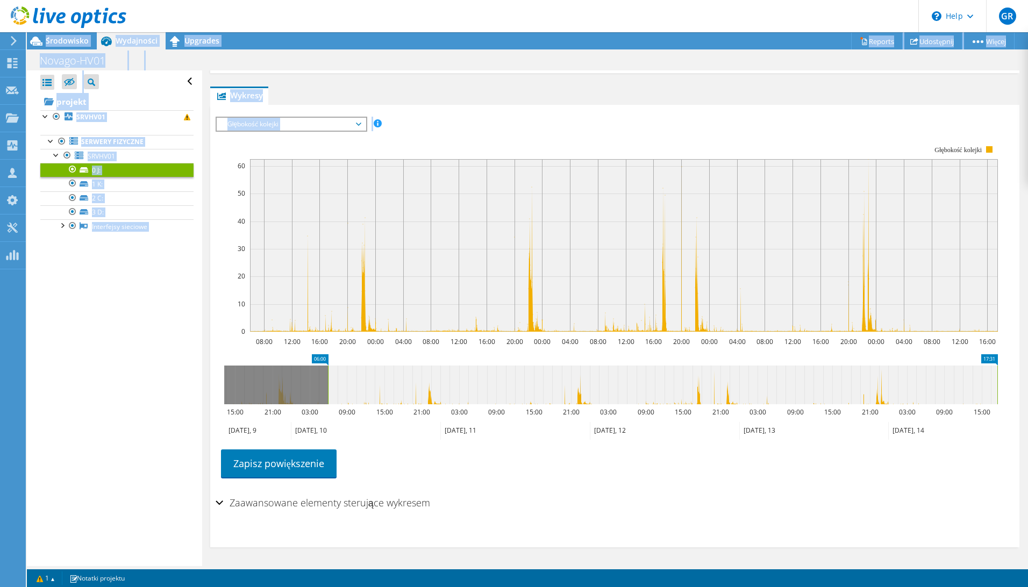
drag, startPoint x: 327, startPoint y: 355, endPoint x: -51, endPoint y: 355, distance: 377.5
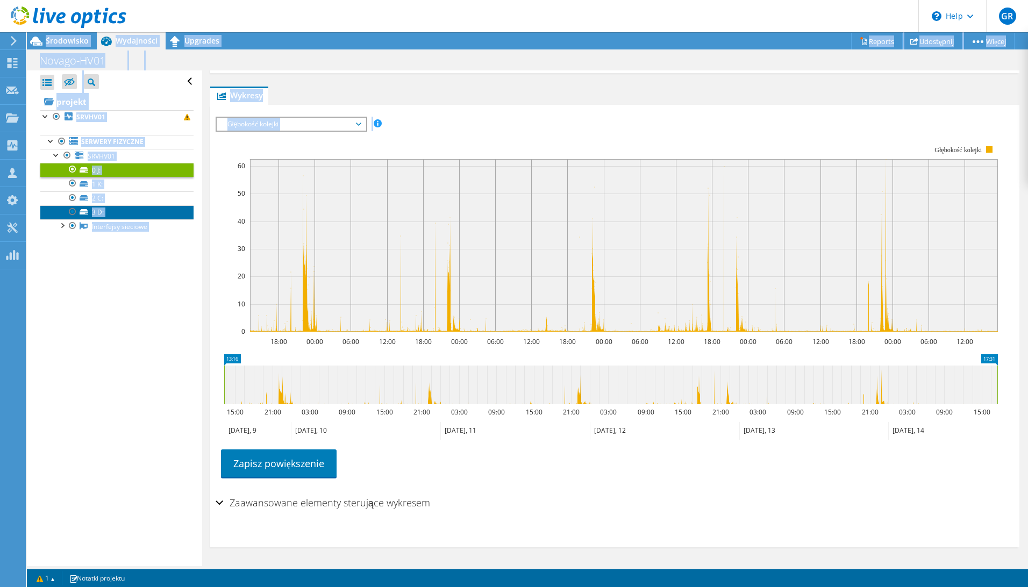
click at [105, 211] on link "3 D:" at bounding box center [116, 212] width 153 height 14
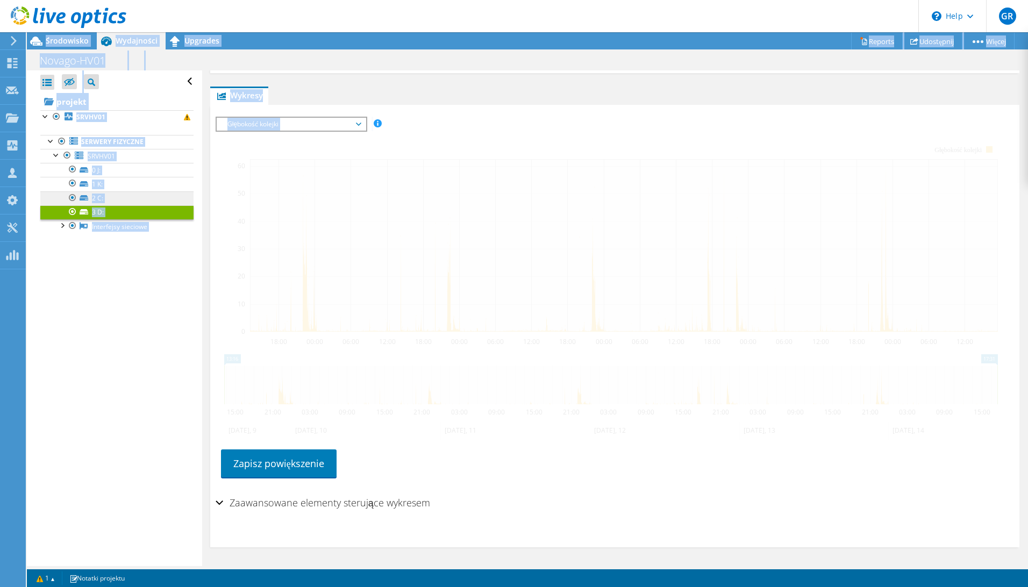
scroll to position [164, 0]
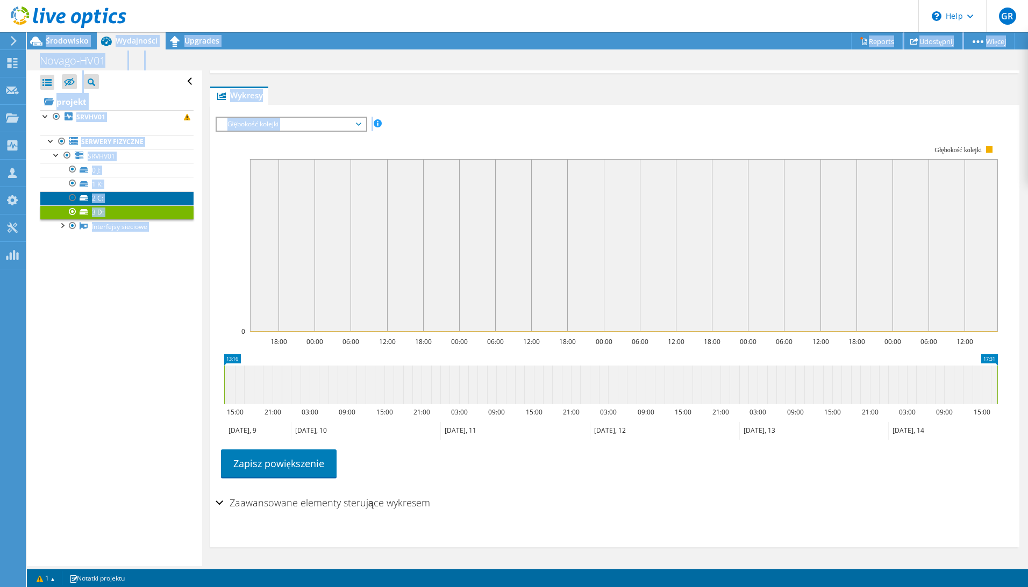
click at [112, 196] on link "2 C:" at bounding box center [116, 198] width 153 height 14
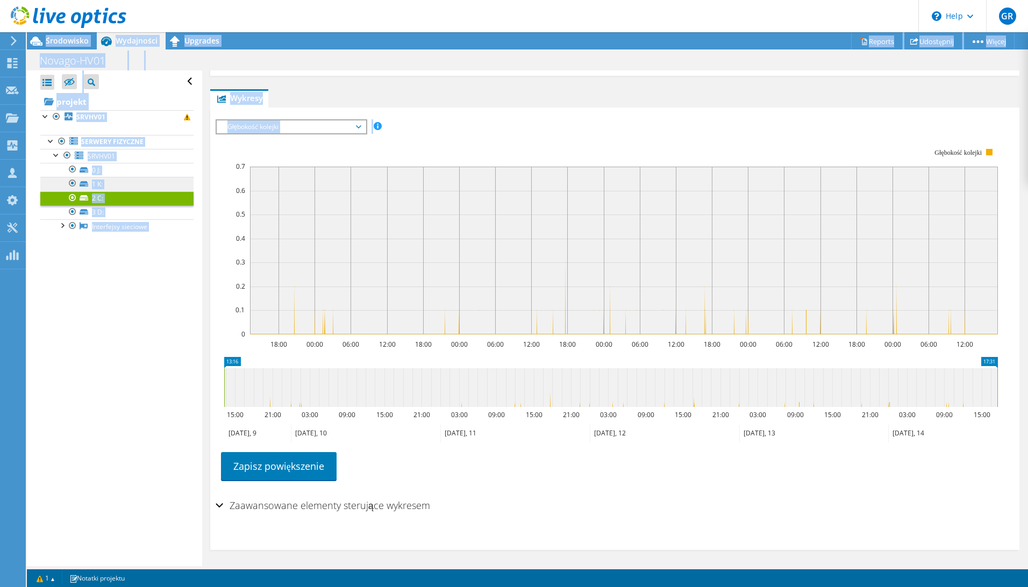
scroll to position [167, 0]
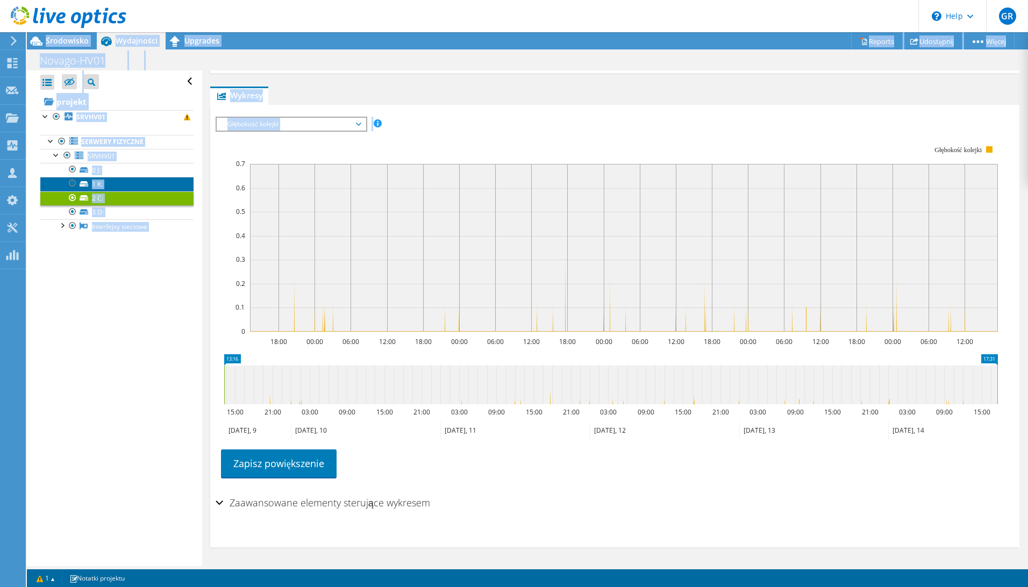
click at [105, 184] on link "1 K:" at bounding box center [116, 184] width 153 height 14
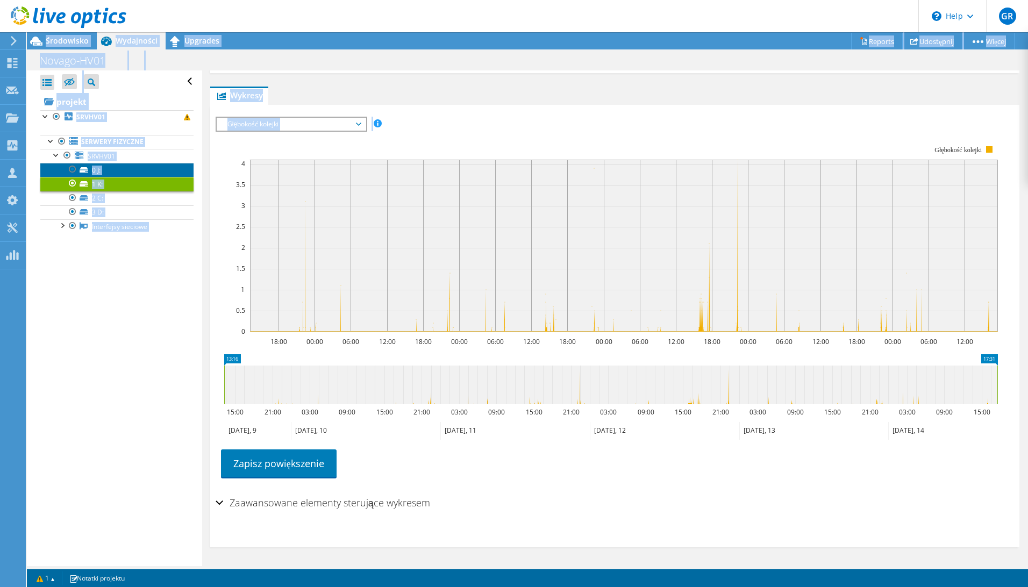
click at [108, 170] on link "0 J:" at bounding box center [116, 170] width 153 height 14
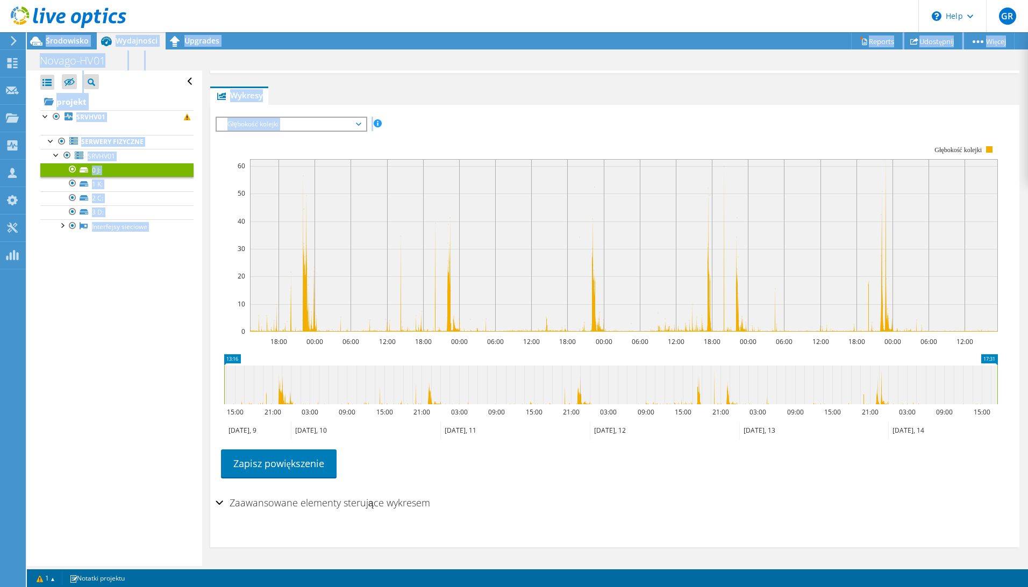
click at [263, 124] on span "Głębokość kolejki" at bounding box center [291, 124] width 138 height 13
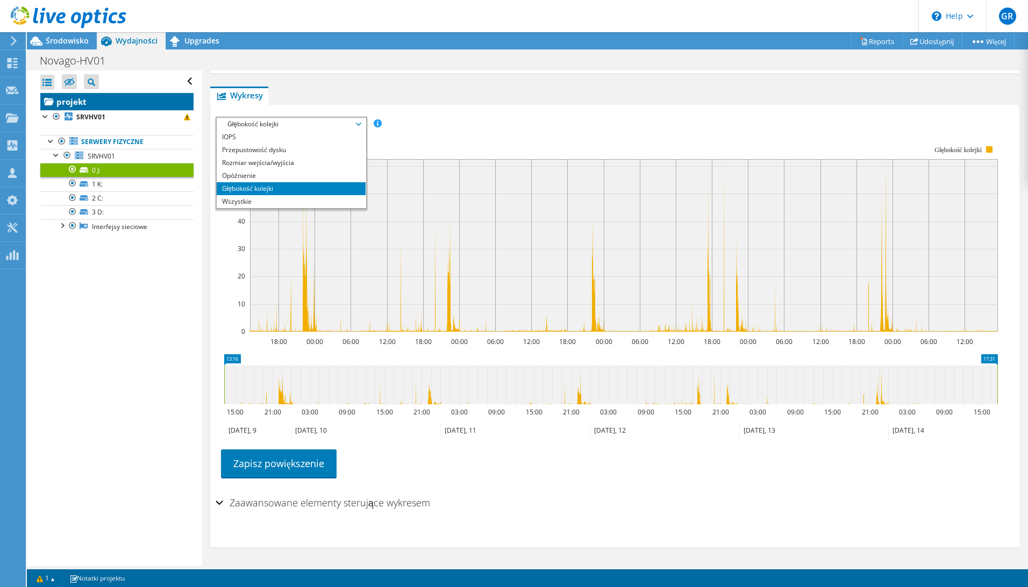
click at [109, 106] on link "projekt" at bounding box center [116, 101] width 153 height 17
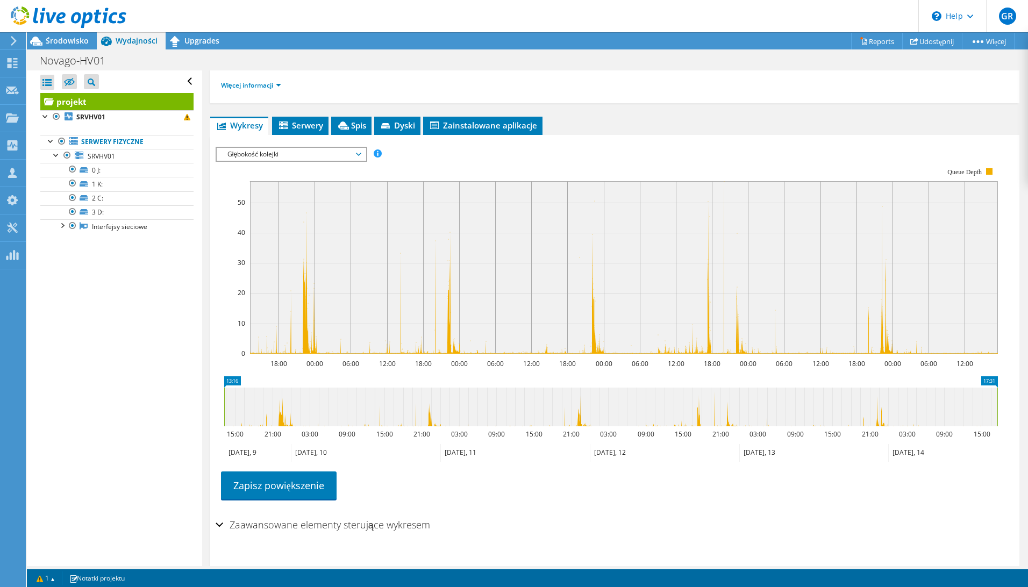
click at [281, 155] on span "Głębokość kolejki" at bounding box center [291, 154] width 138 height 13
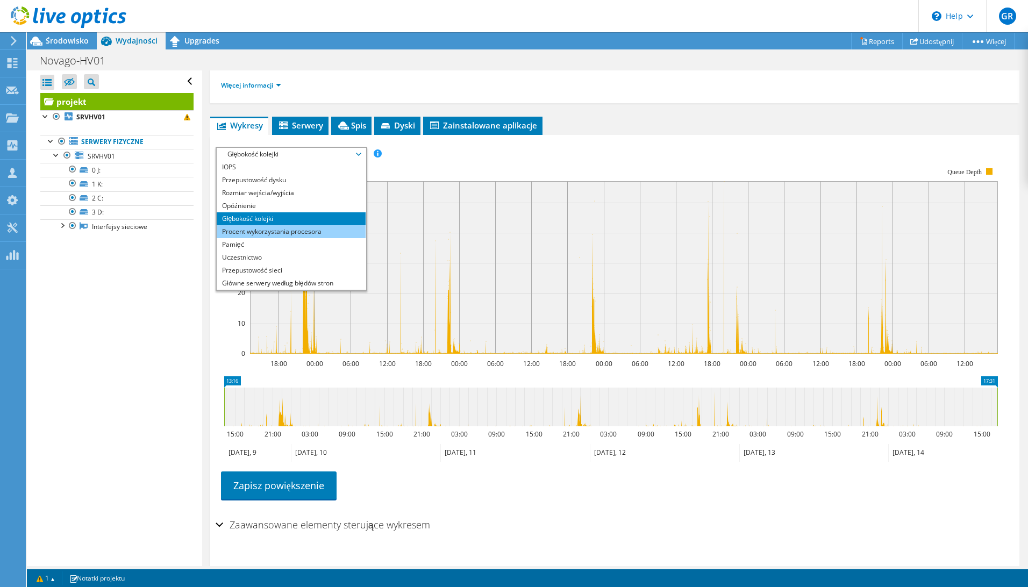
click at [322, 230] on li "Procent wykorzystania procesora" at bounding box center [291, 231] width 149 height 13
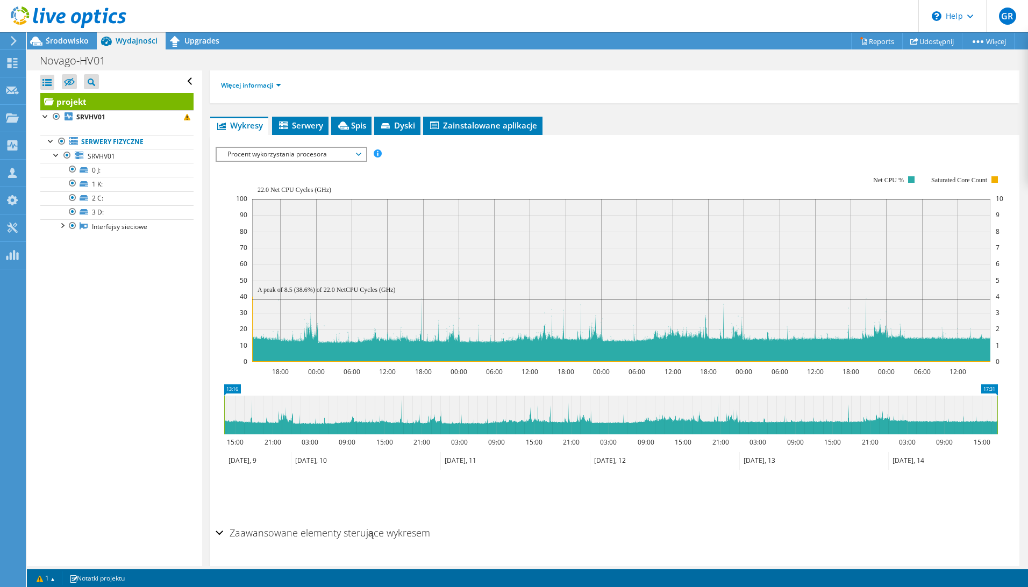
click at [311, 151] on span "Procent wykorzystania procesora" at bounding box center [291, 154] width 138 height 13
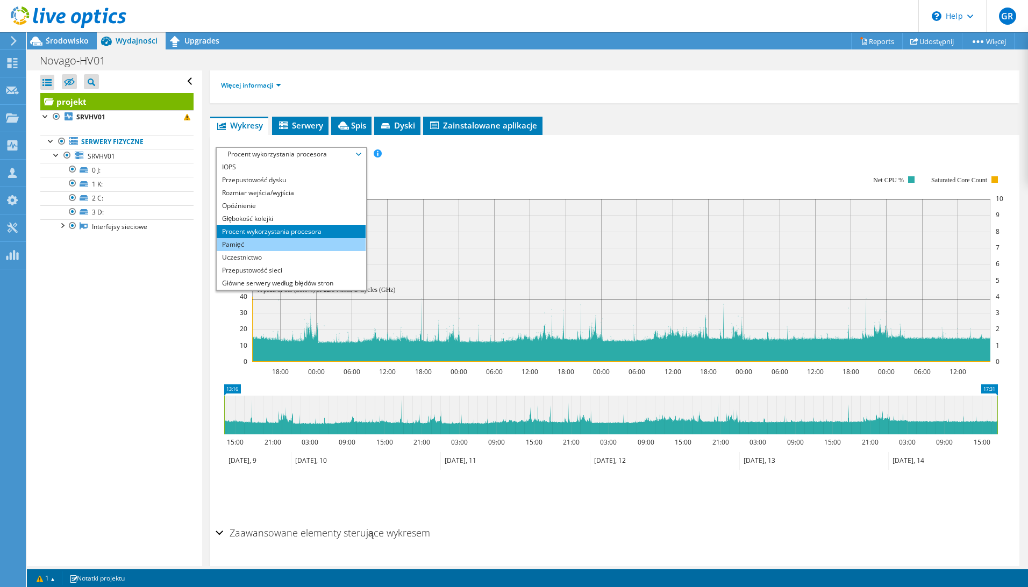
click at [305, 241] on li "Pamięć" at bounding box center [291, 244] width 149 height 13
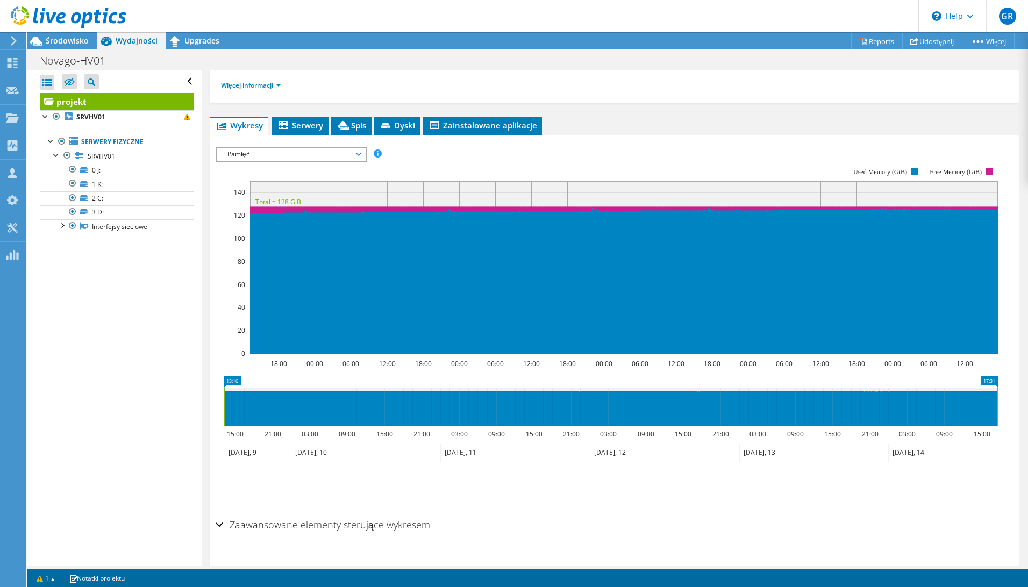
drag, startPoint x: 261, startPoint y: 151, endPoint x: 269, endPoint y: 173, distance: 24.2
click at [261, 151] on span "Pamięć" at bounding box center [291, 154] width 138 height 13
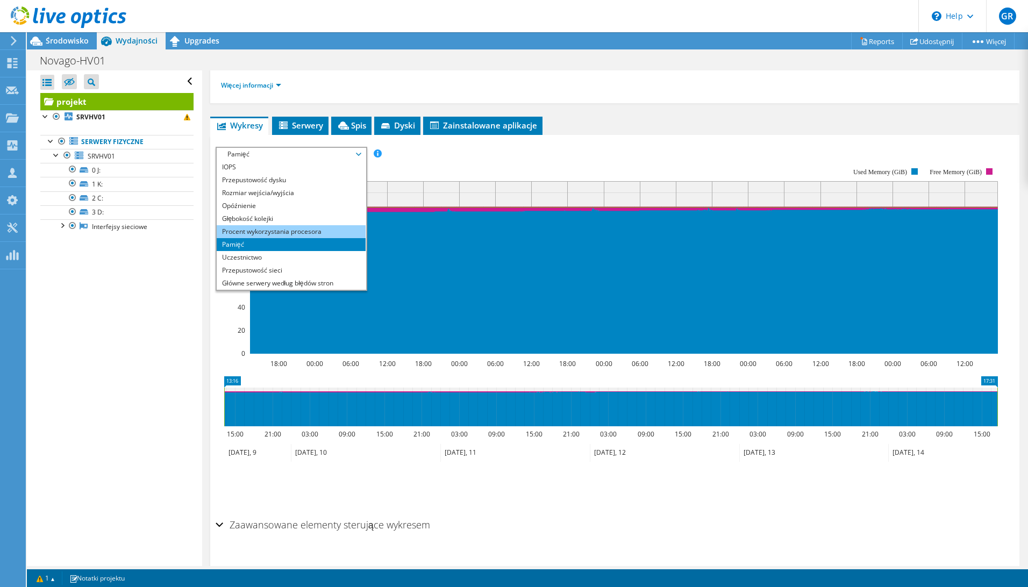
click at [280, 229] on li "Procent wykorzystania procesora" at bounding box center [291, 231] width 149 height 13
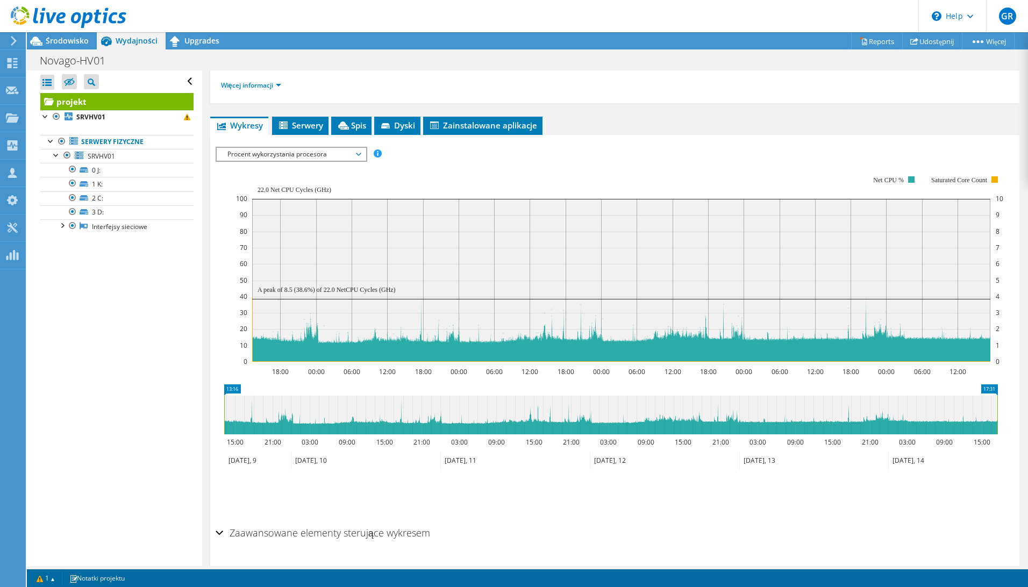
click at [300, 156] on span "Procent wykorzystania procesora" at bounding box center [291, 154] width 138 height 13
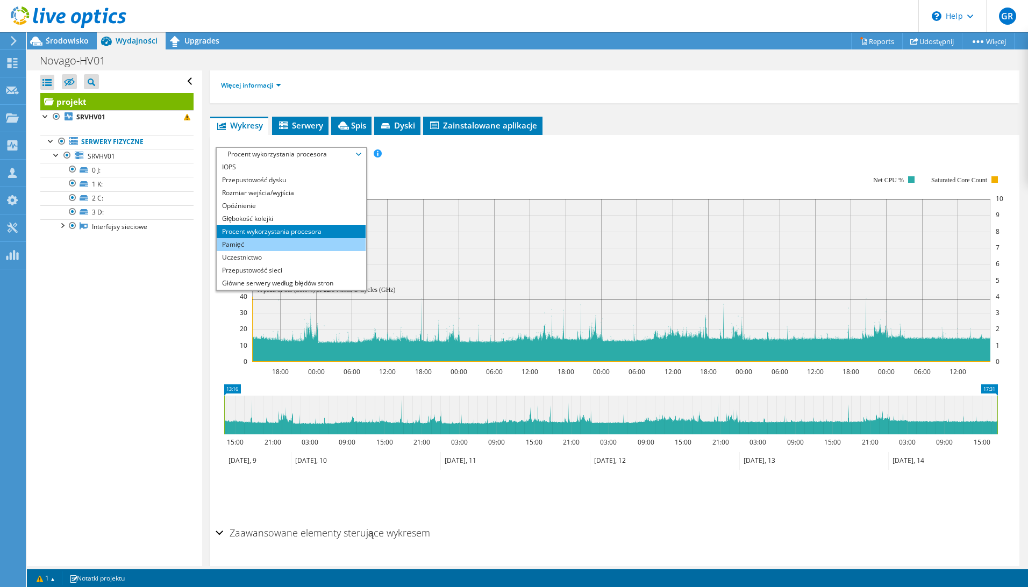
click at [284, 239] on li "Pamięć" at bounding box center [291, 244] width 149 height 13
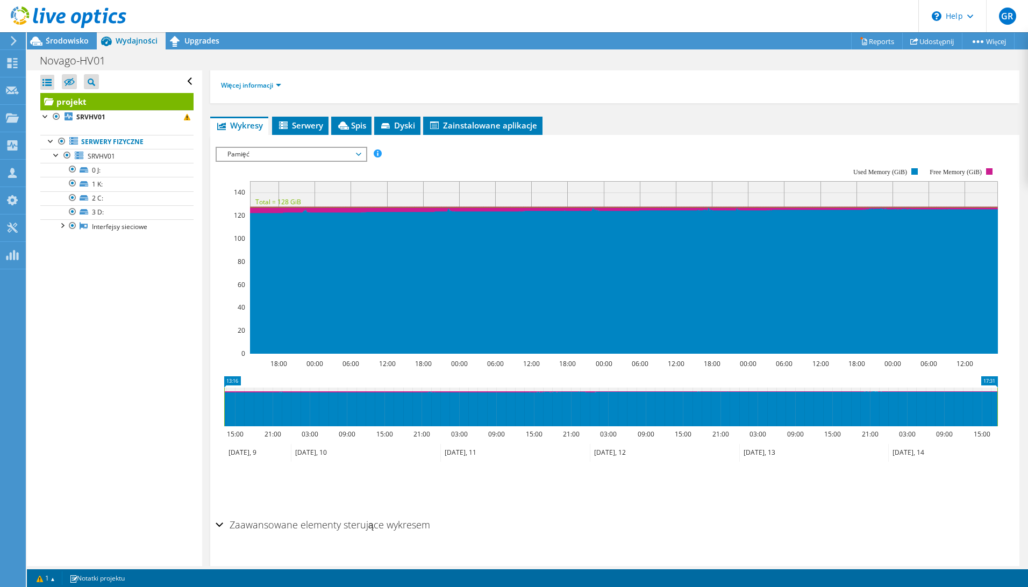
click at [308, 153] on span "Pamięć" at bounding box center [291, 154] width 138 height 13
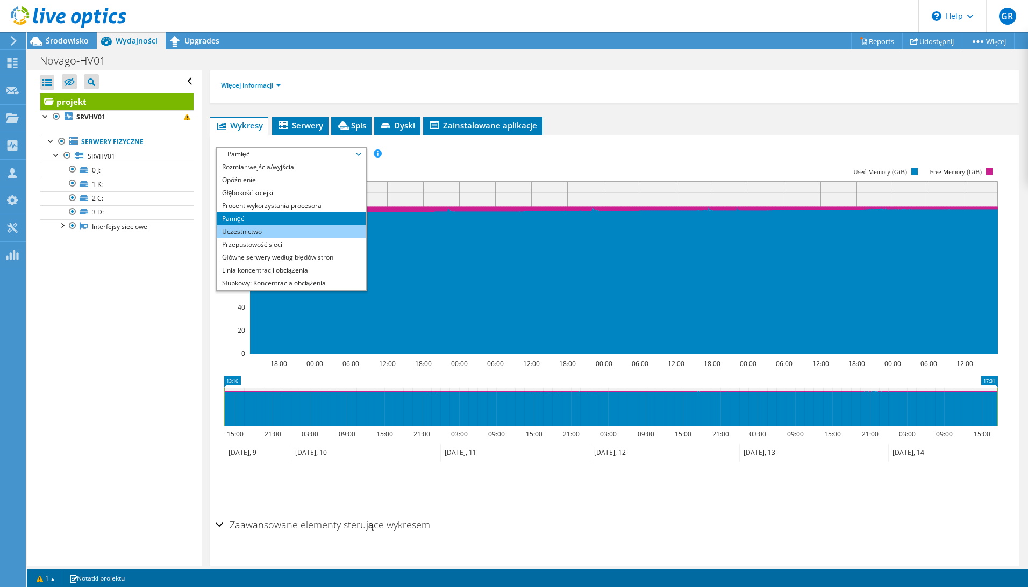
scroll to position [39, 0]
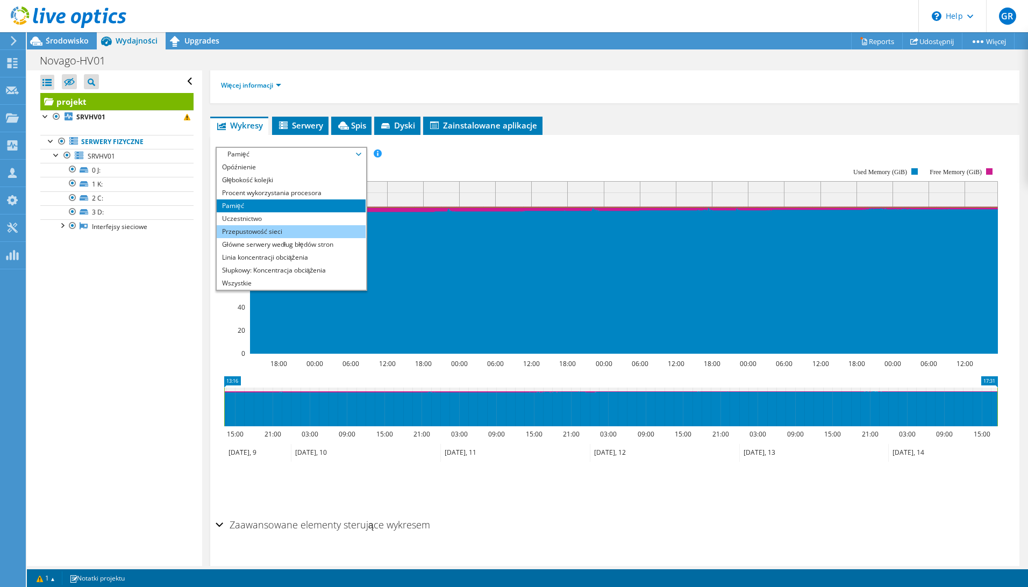
click at [318, 243] on li "Główne serwery według błędów stron" at bounding box center [291, 244] width 149 height 13
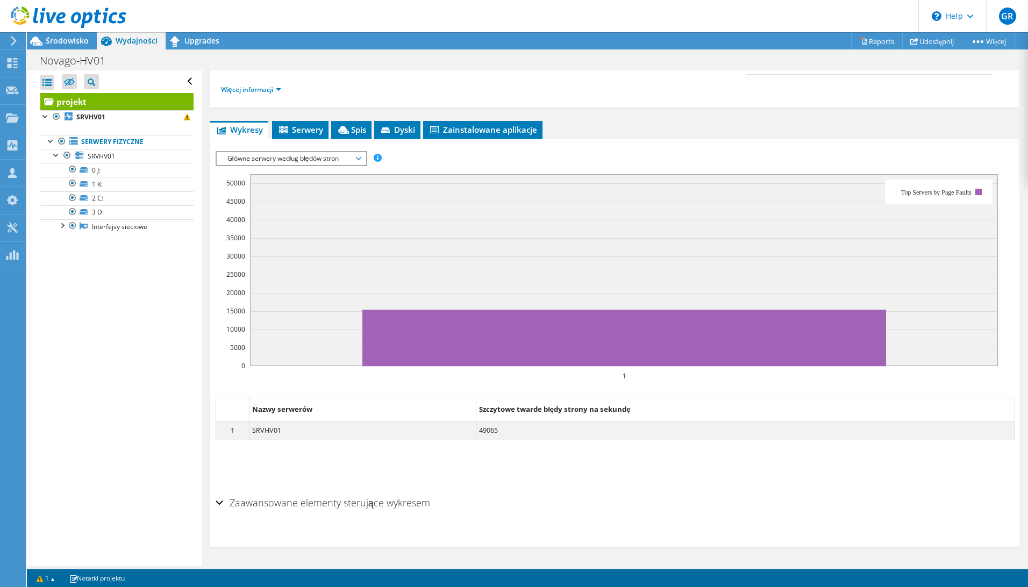
scroll to position [162, 0]
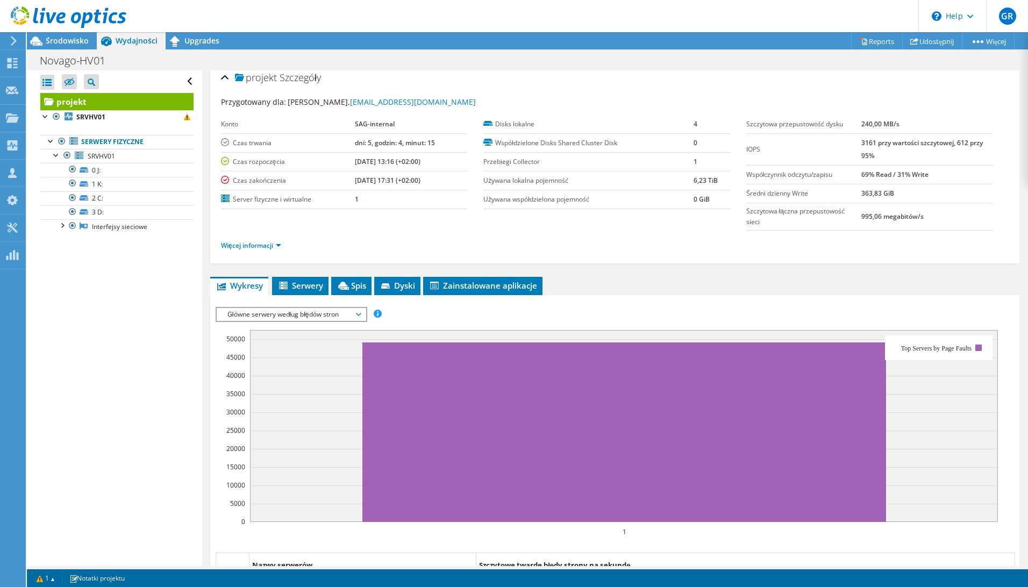
scroll to position [1, 0]
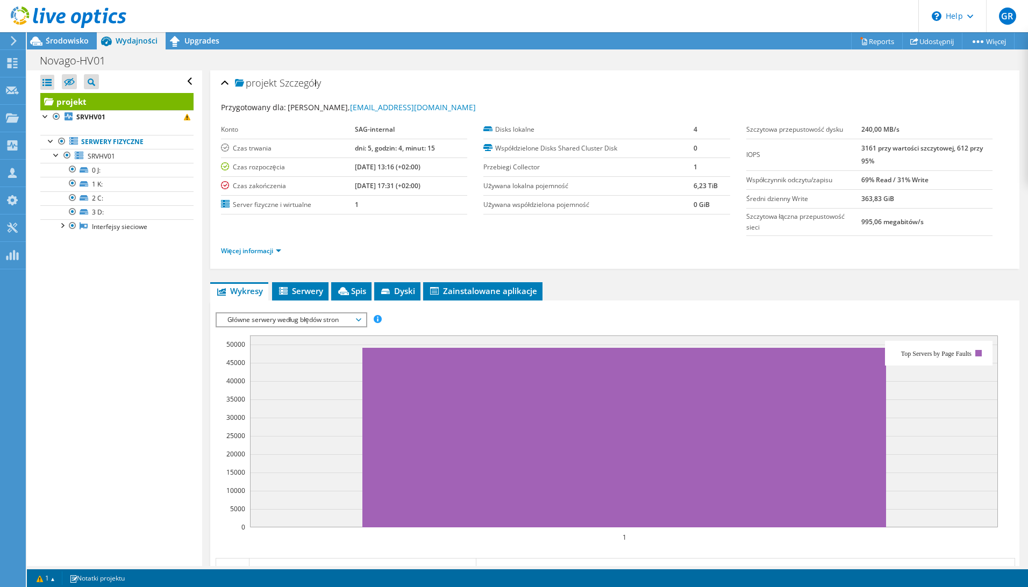
click at [265, 318] on span "Główne serwery według błędów stron" at bounding box center [291, 319] width 138 height 13
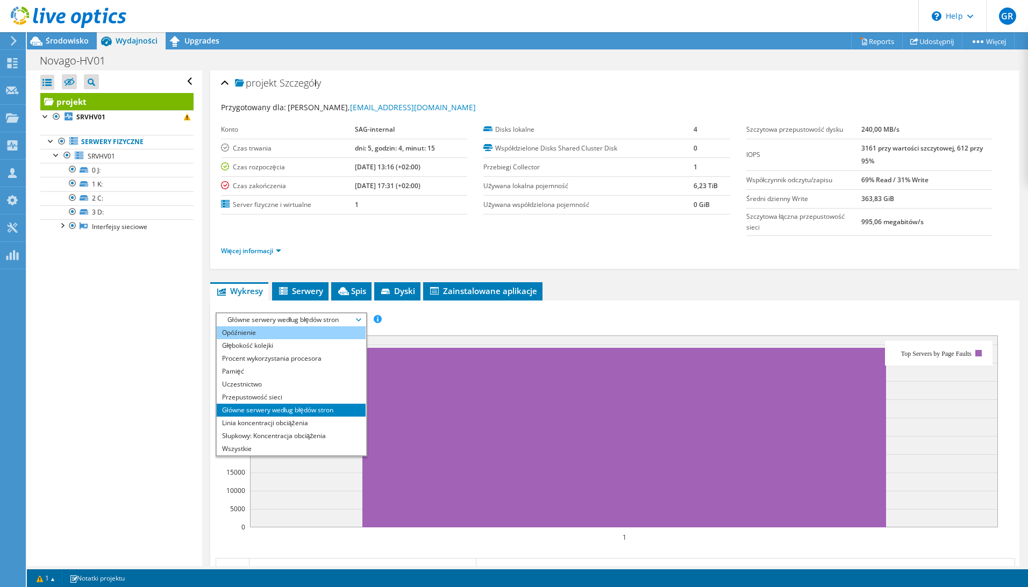
scroll to position [39, 0]
click at [306, 374] on li "Pamięć" at bounding box center [291, 371] width 149 height 13
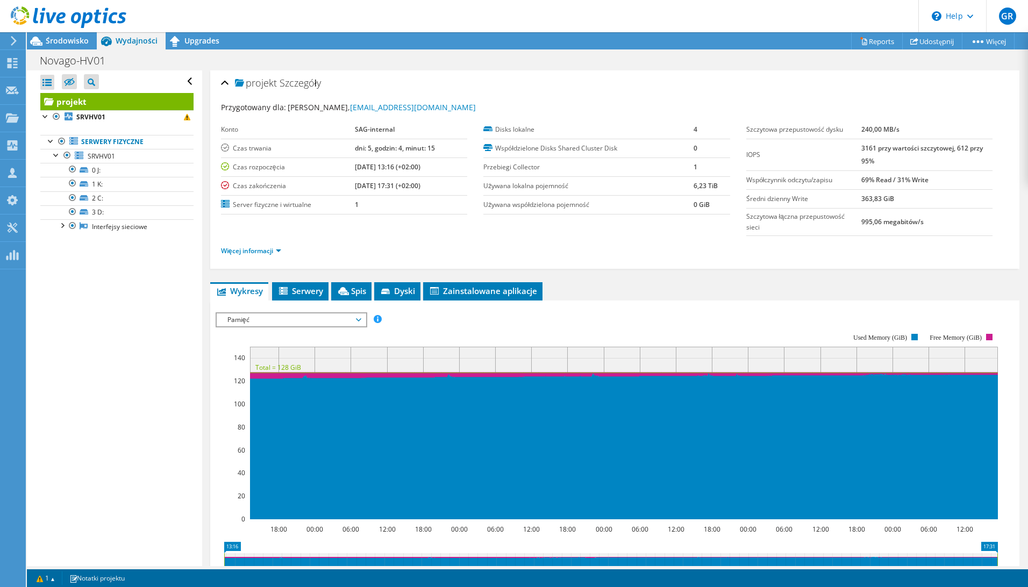
click at [279, 316] on span "Pamięć" at bounding box center [291, 319] width 138 height 13
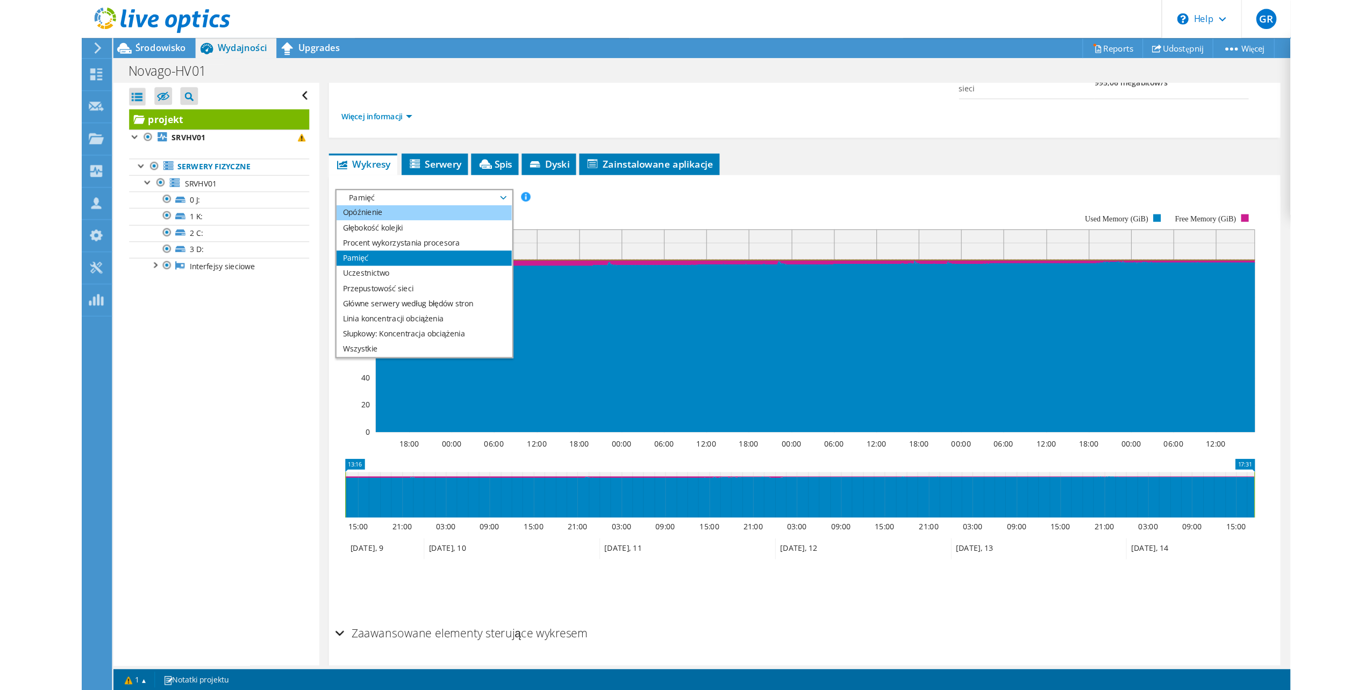
scroll to position [162, 0]
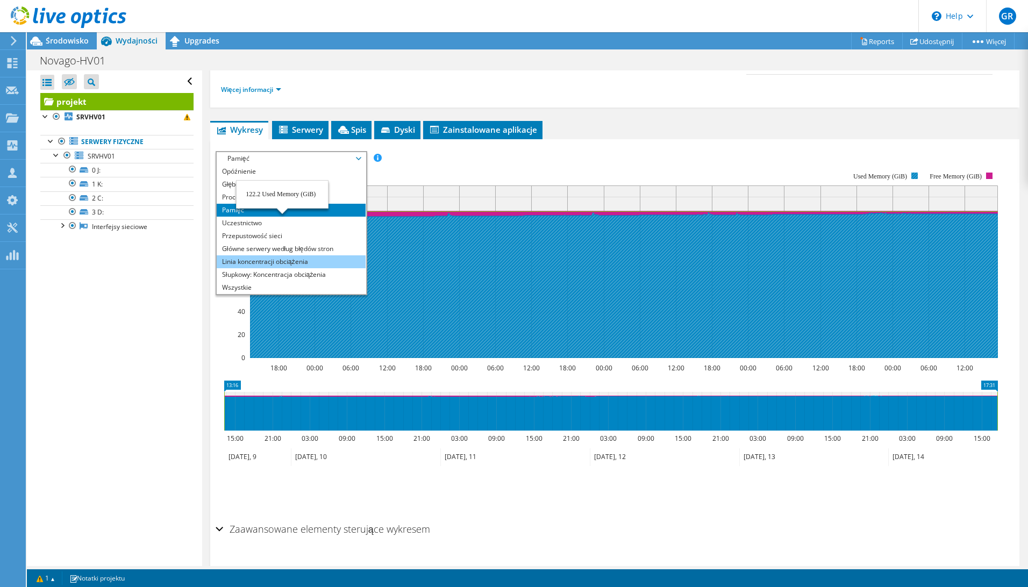
click at [267, 261] on li "Linia koncentracji obciążenia" at bounding box center [291, 261] width 149 height 13
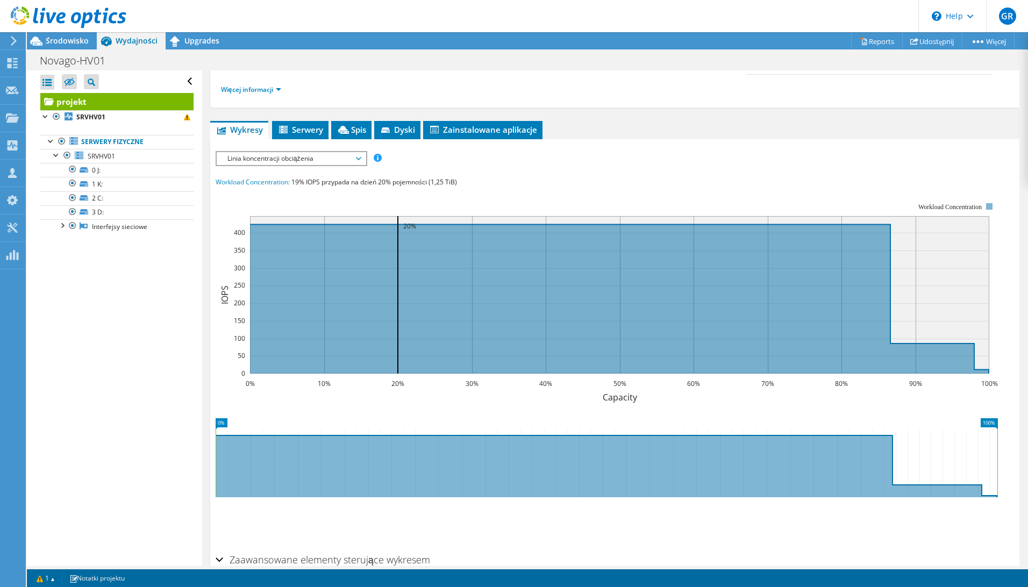
click at [276, 163] on span "Linia koncentracji obciążenia" at bounding box center [291, 158] width 138 height 13
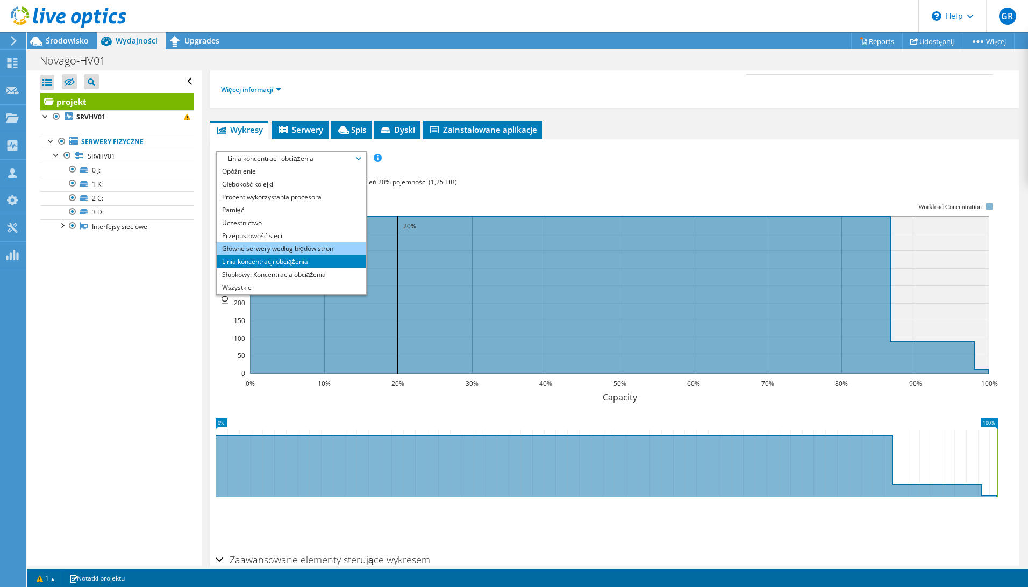
click at [326, 251] on li "Główne serwery według błędów stron" at bounding box center [291, 249] width 149 height 13
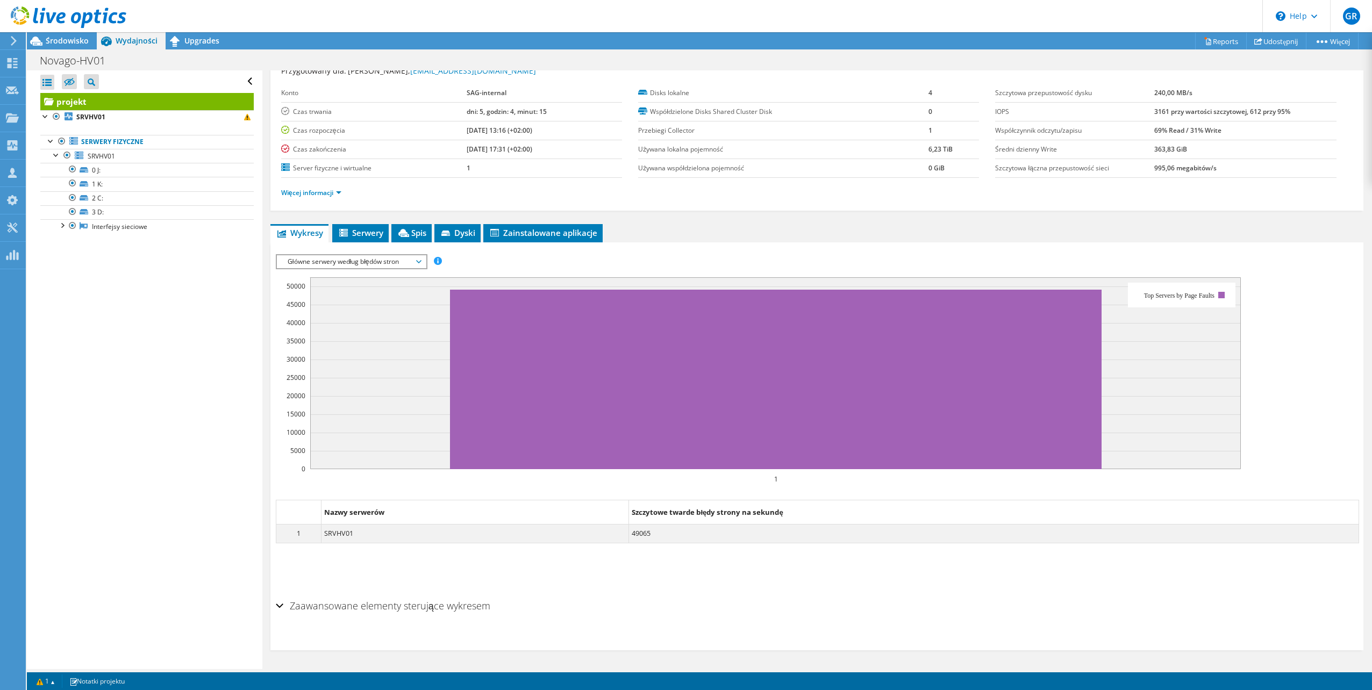
scroll to position [38, 0]
